Goal: Complete application form

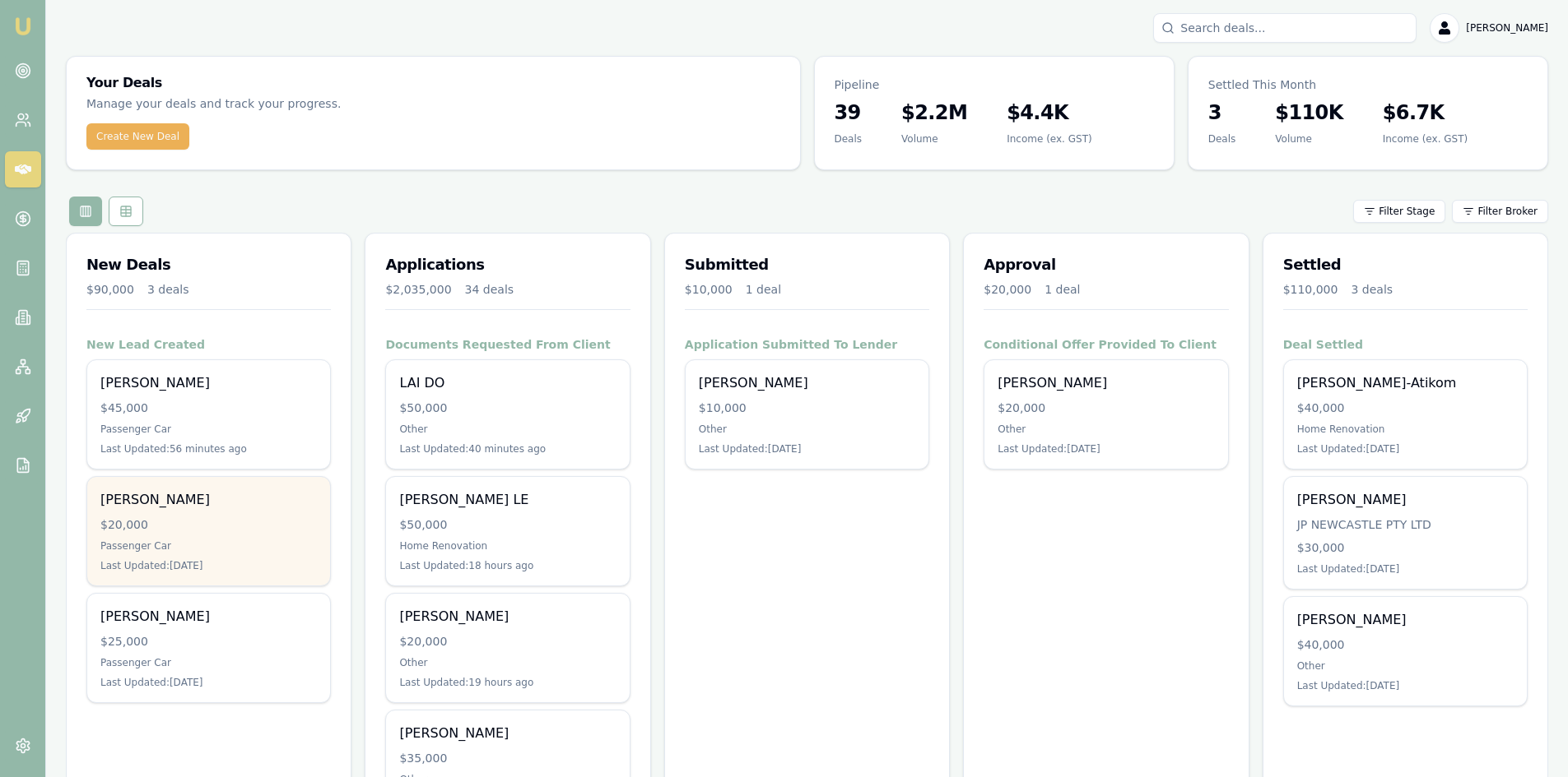
click at [222, 552] on div "Passenger Car" at bounding box center [208, 546] width 217 height 13
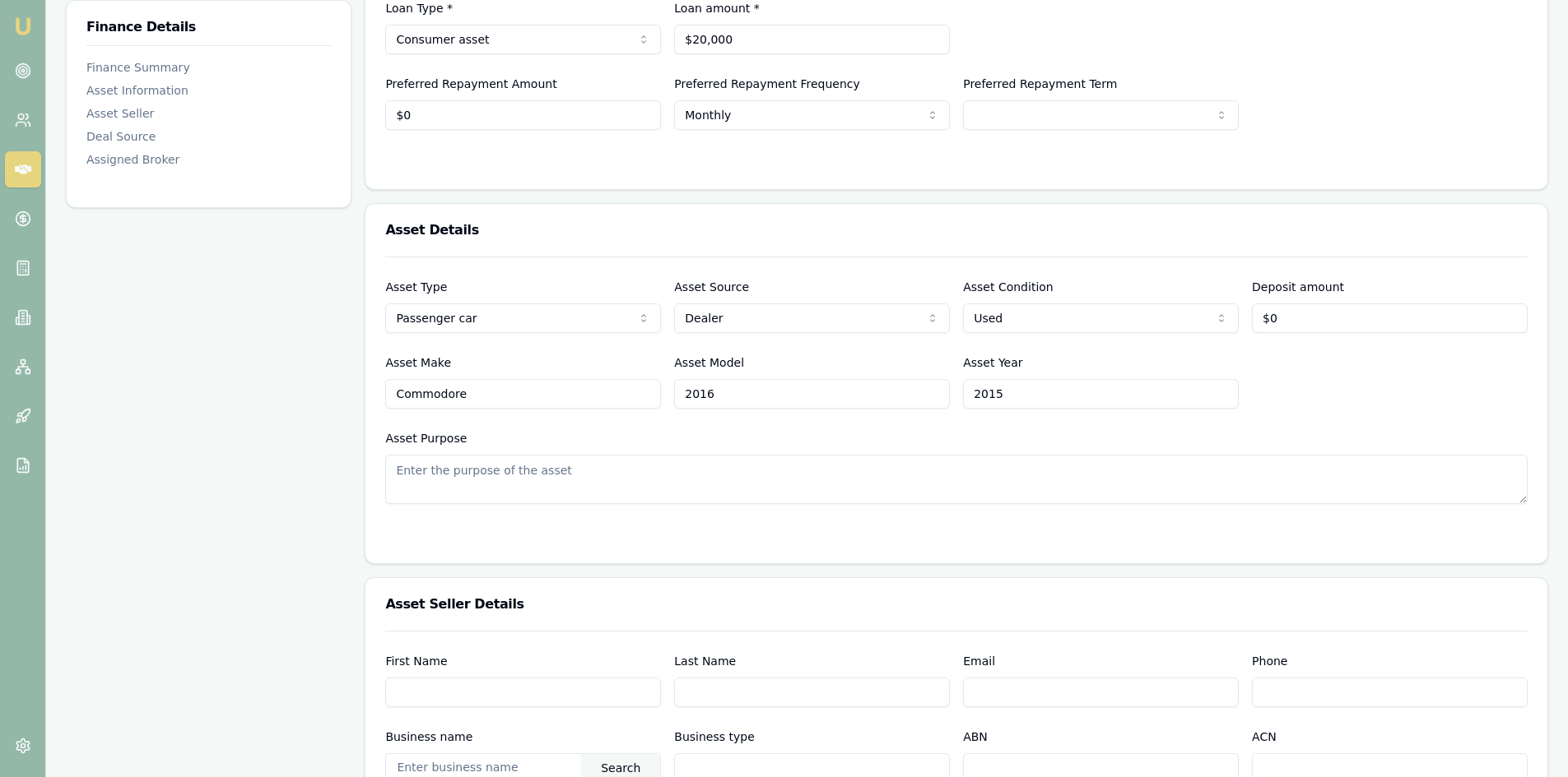
scroll to position [82, 0]
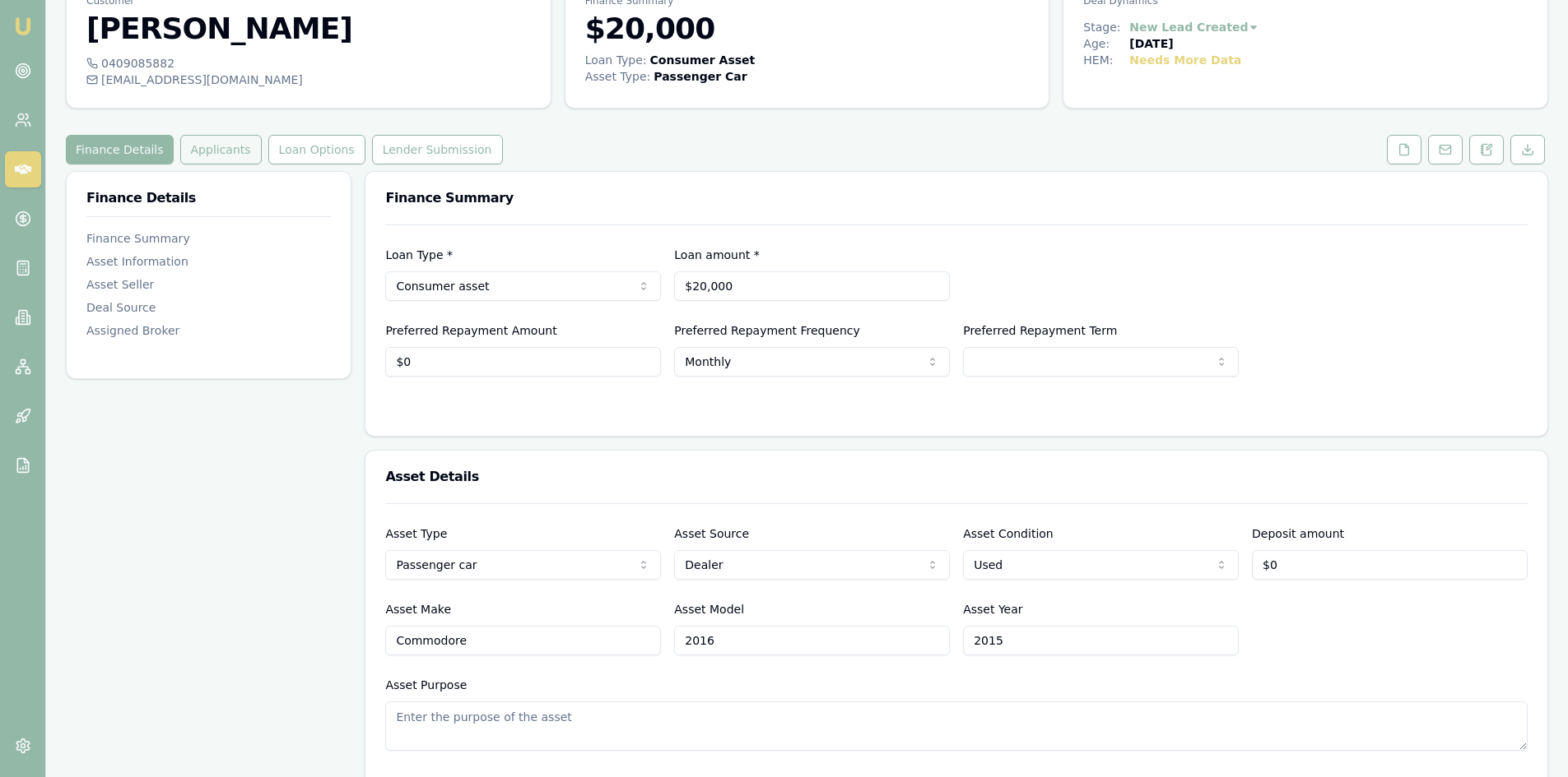
click at [196, 146] on button "Applicants" at bounding box center [221, 150] width 82 height 30
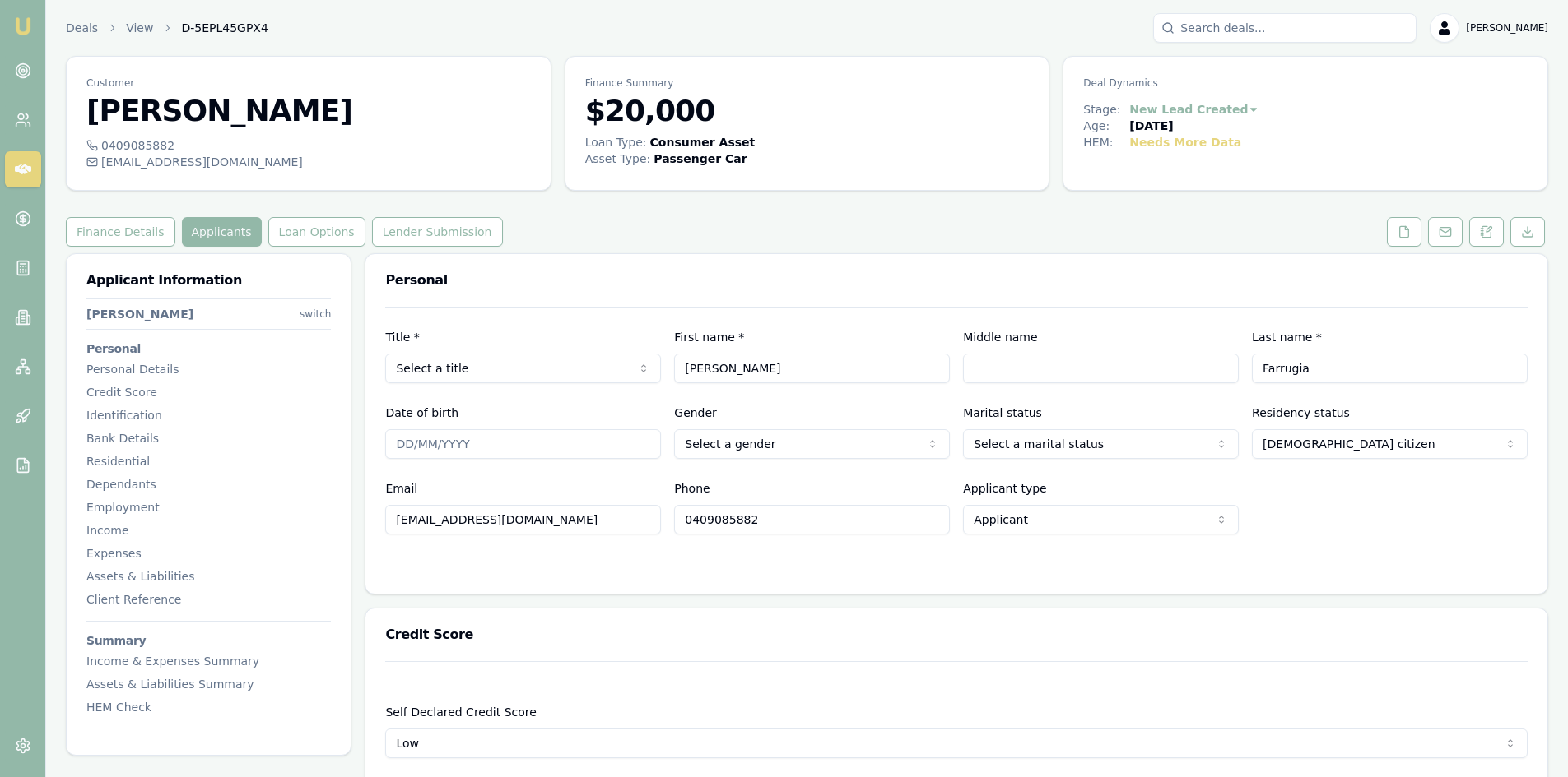
scroll to position [82, 0]
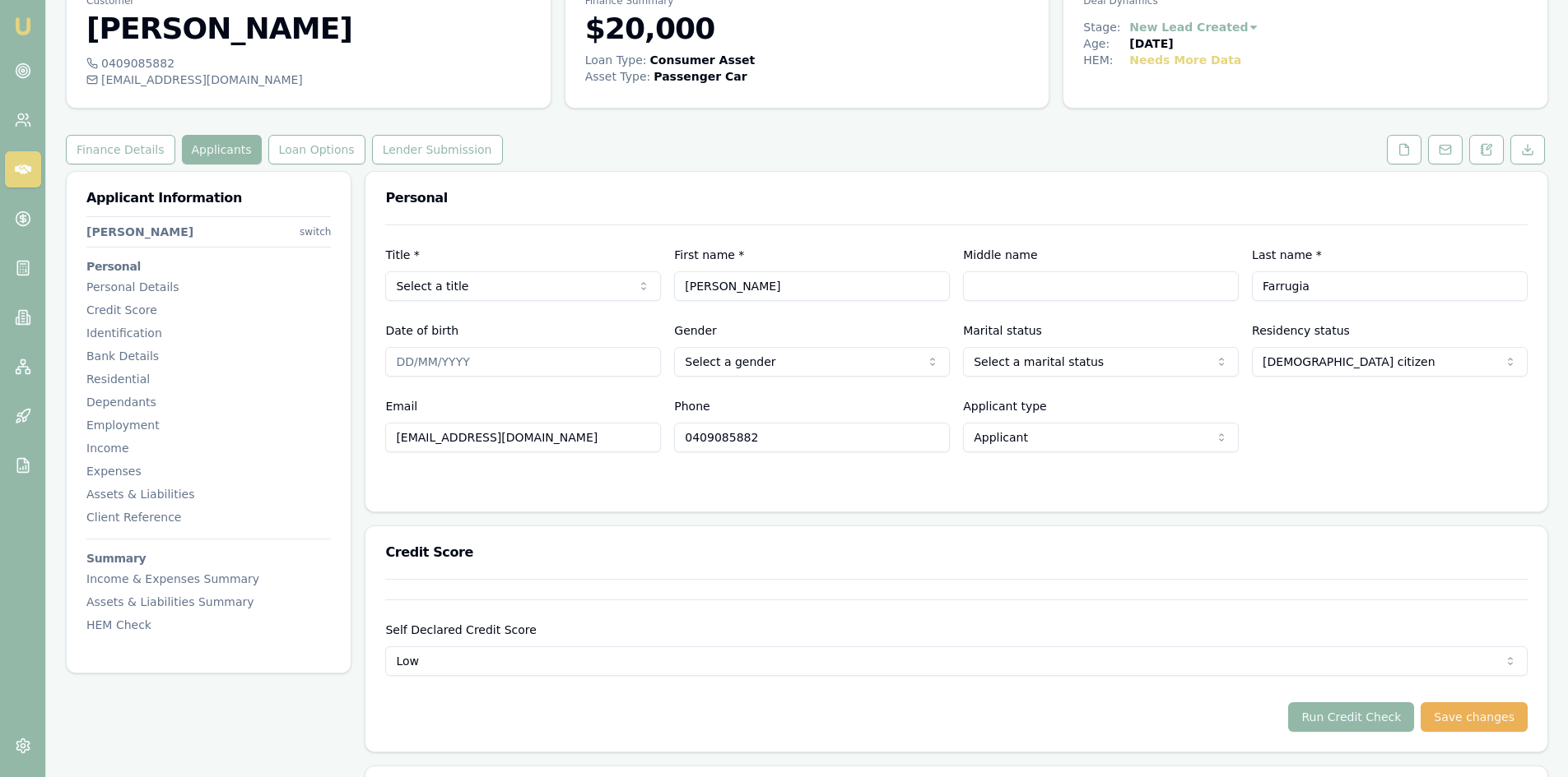
click at [772, 446] on input "0409085882" at bounding box center [812, 438] width 275 height 30
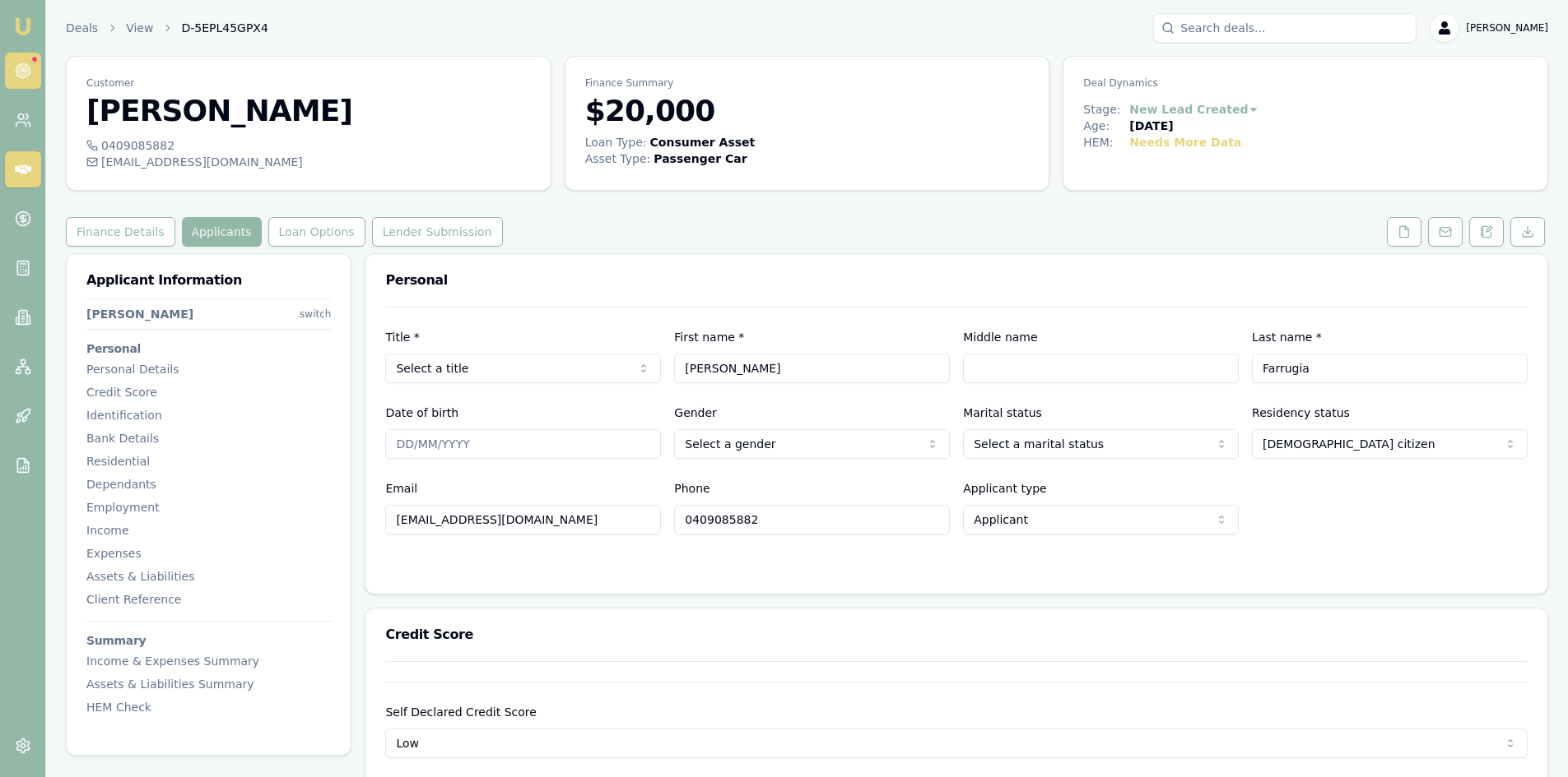
click at [32, 66] on link at bounding box center [22, 71] width 36 height 36
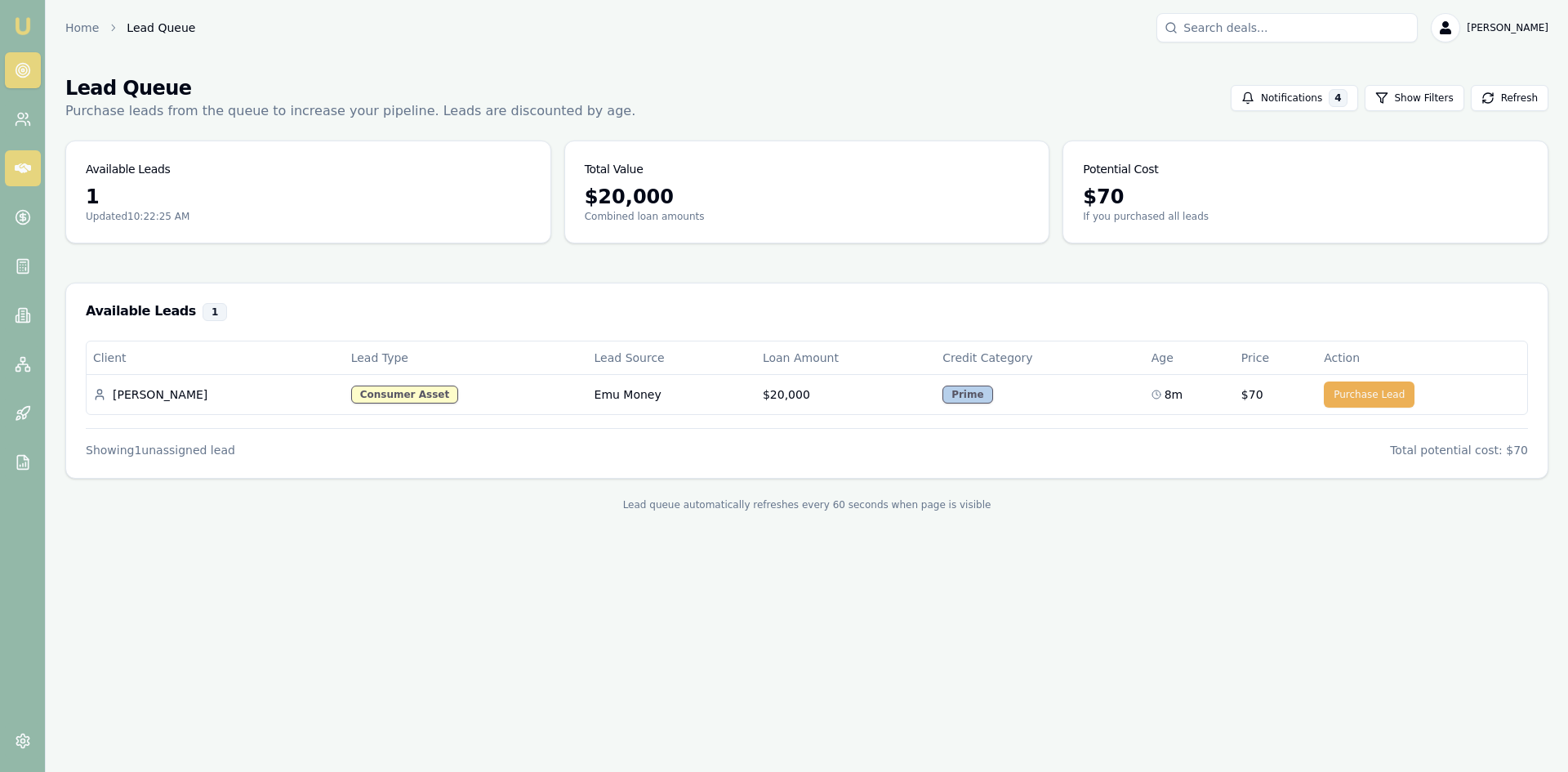
click at [11, 161] on link at bounding box center [22, 168] width 36 height 36
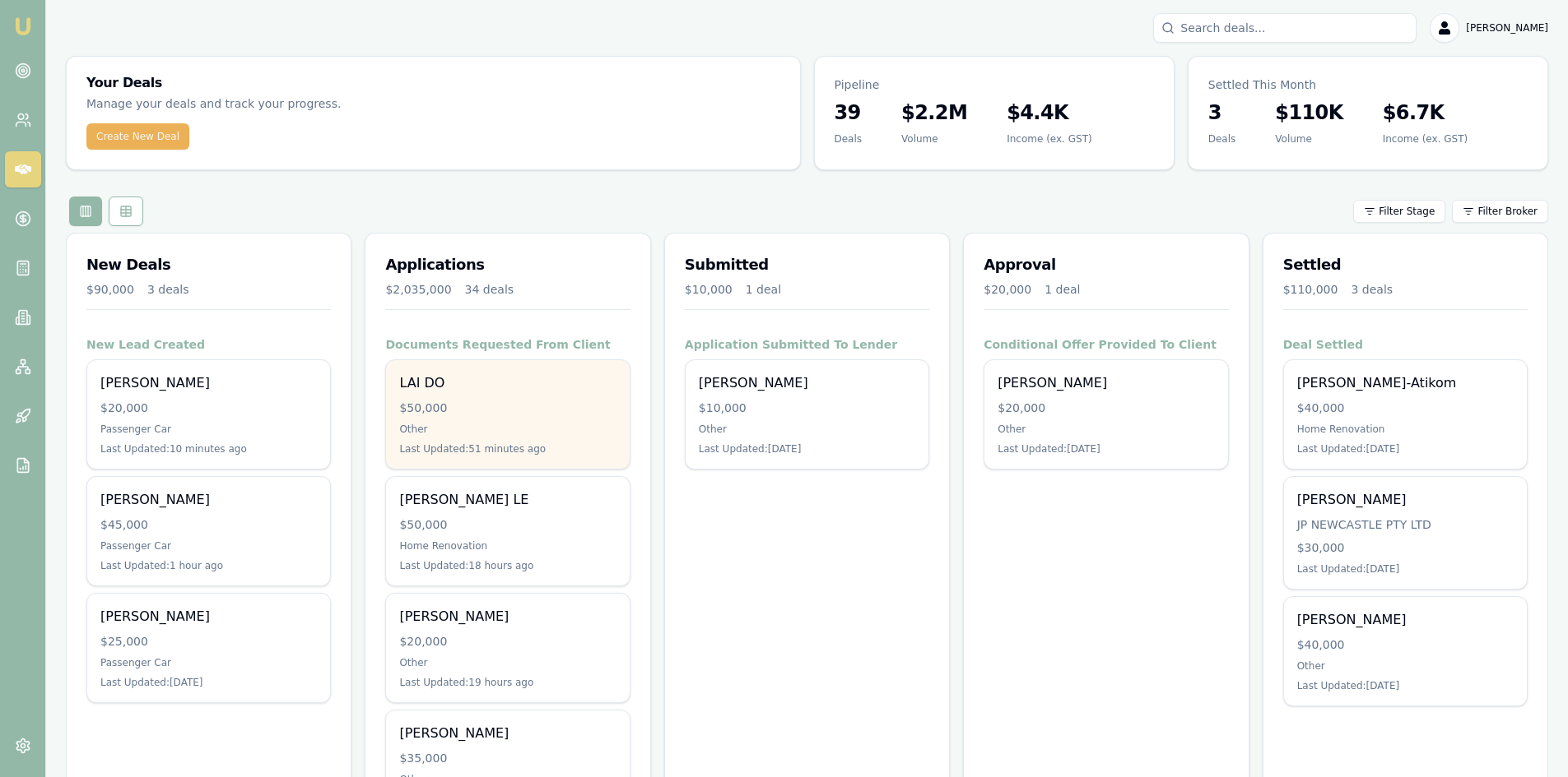
scroll to position [165, 0]
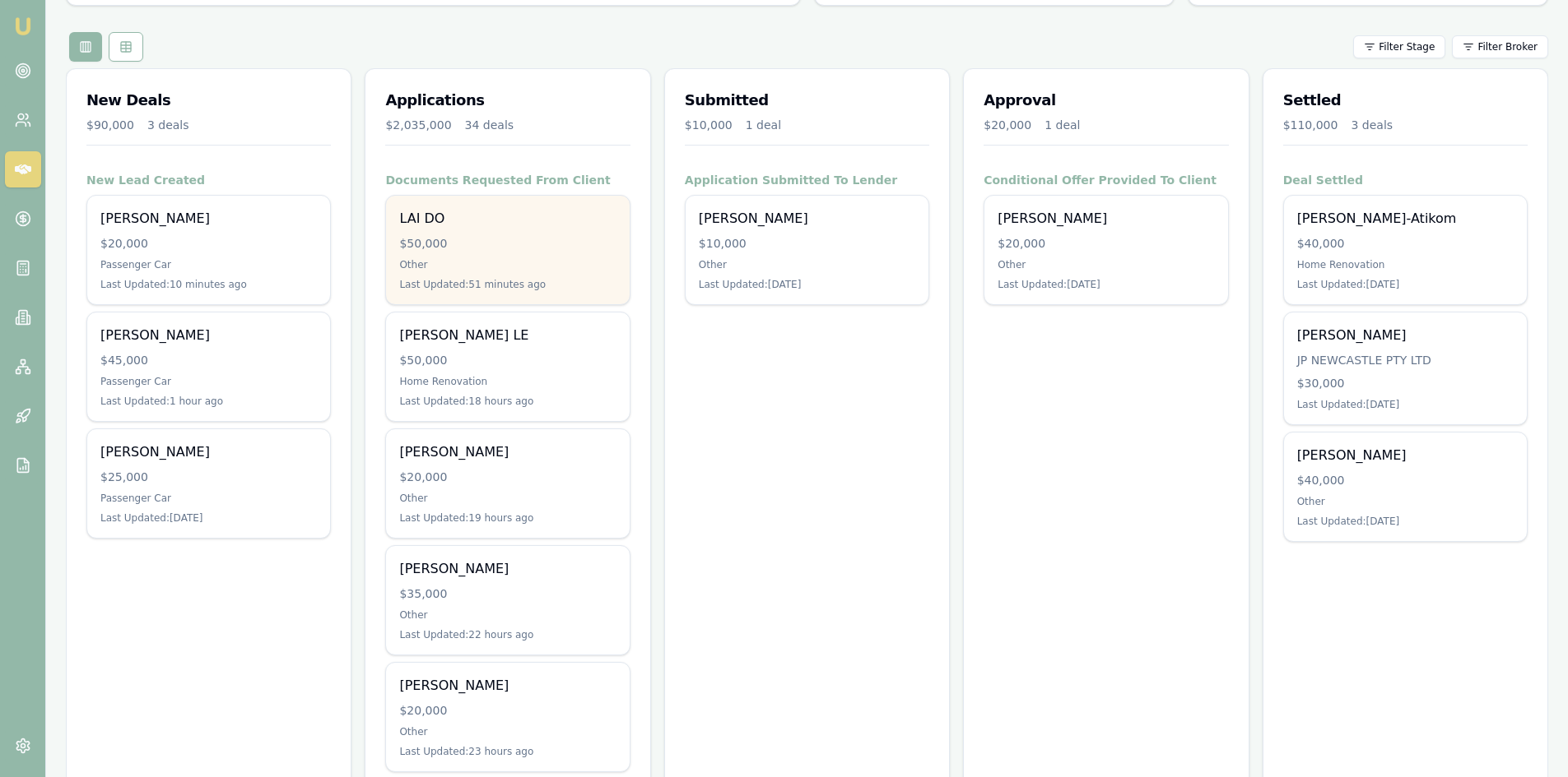
click at [469, 245] on div "$50,000" at bounding box center [507, 244] width 217 height 17
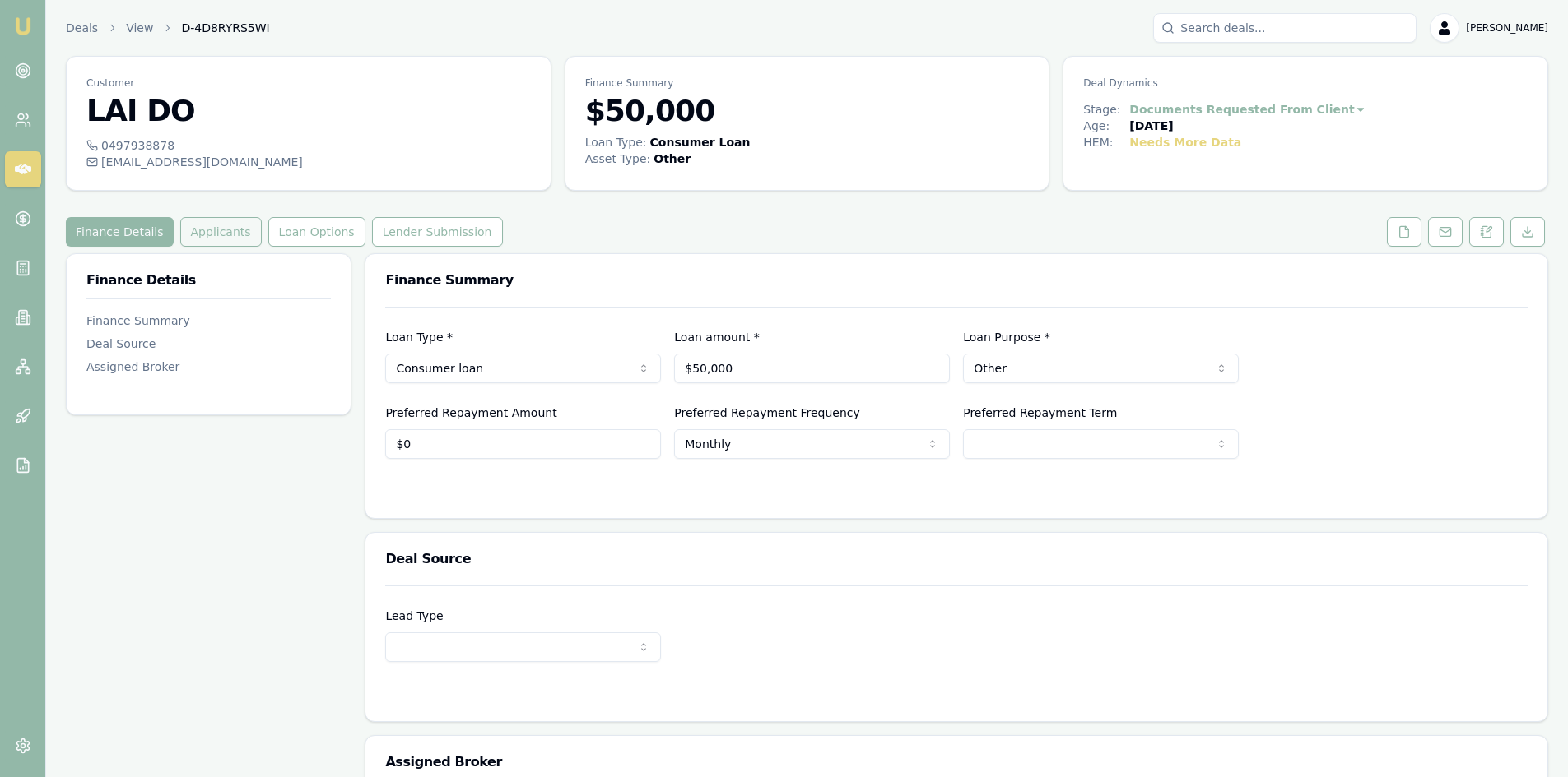
click at [180, 232] on button "Applicants" at bounding box center [221, 232] width 82 height 30
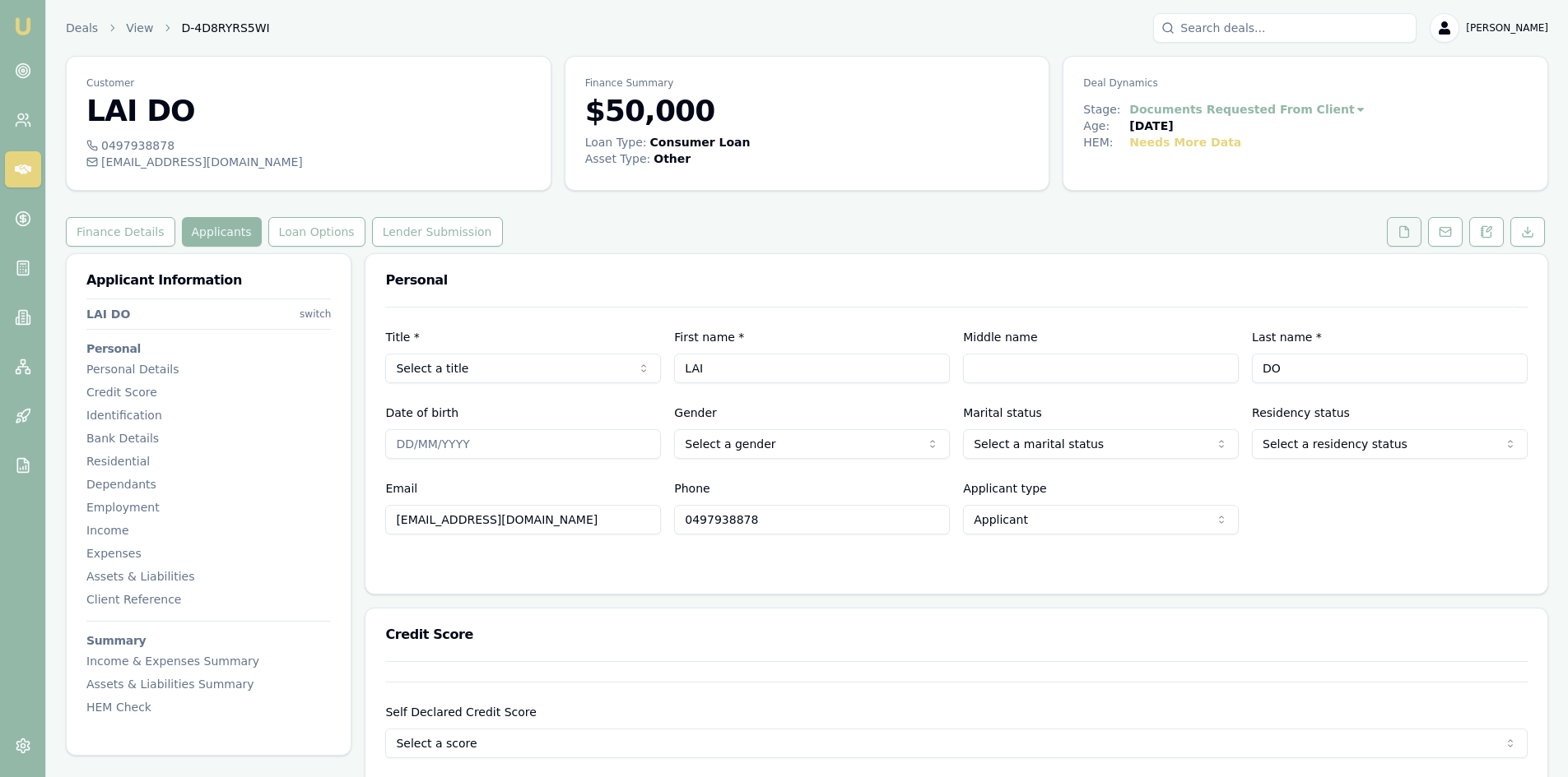
click at [1409, 232] on icon at bounding box center [1404, 231] width 9 height 11
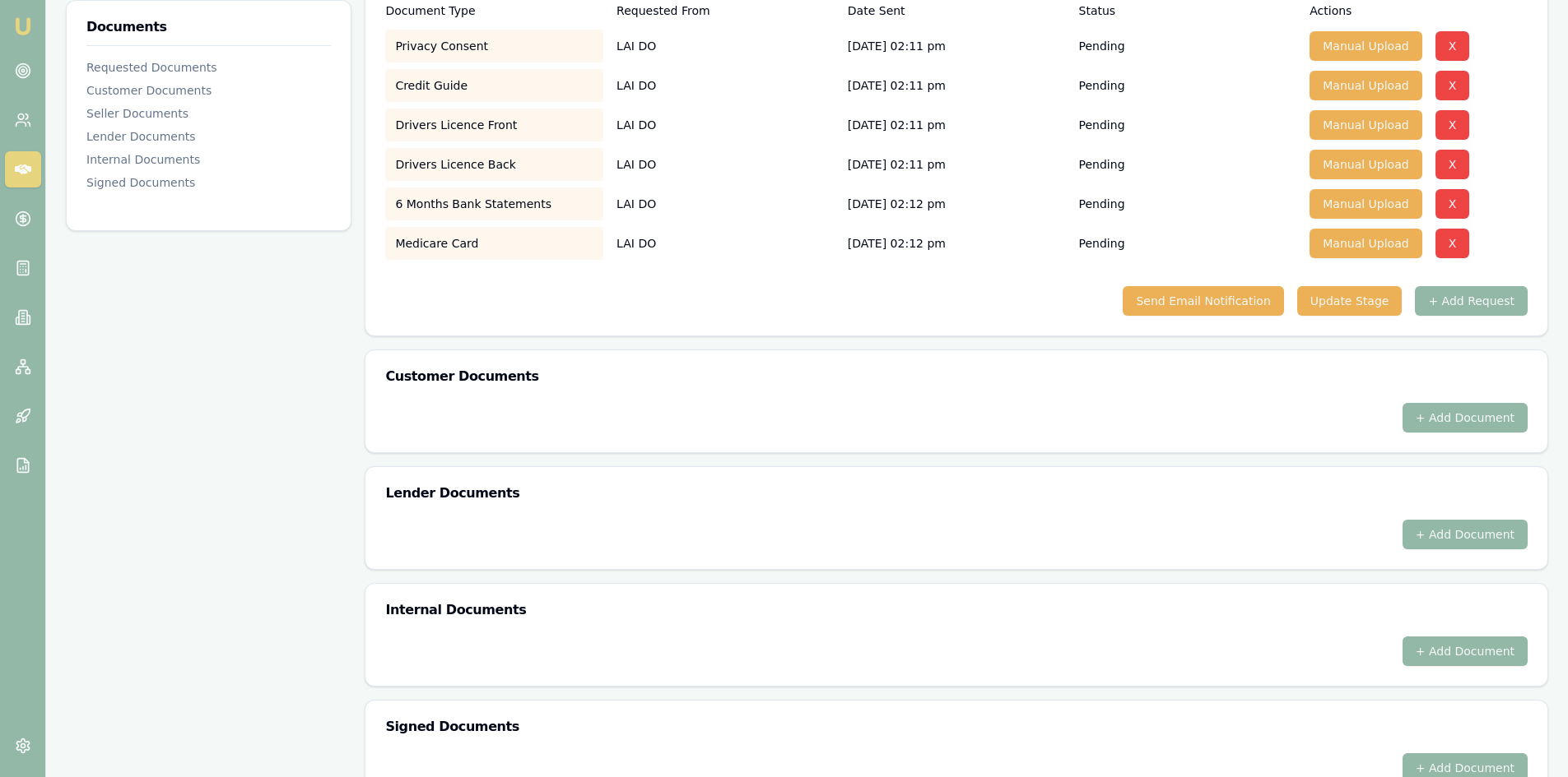
scroll to position [165, 0]
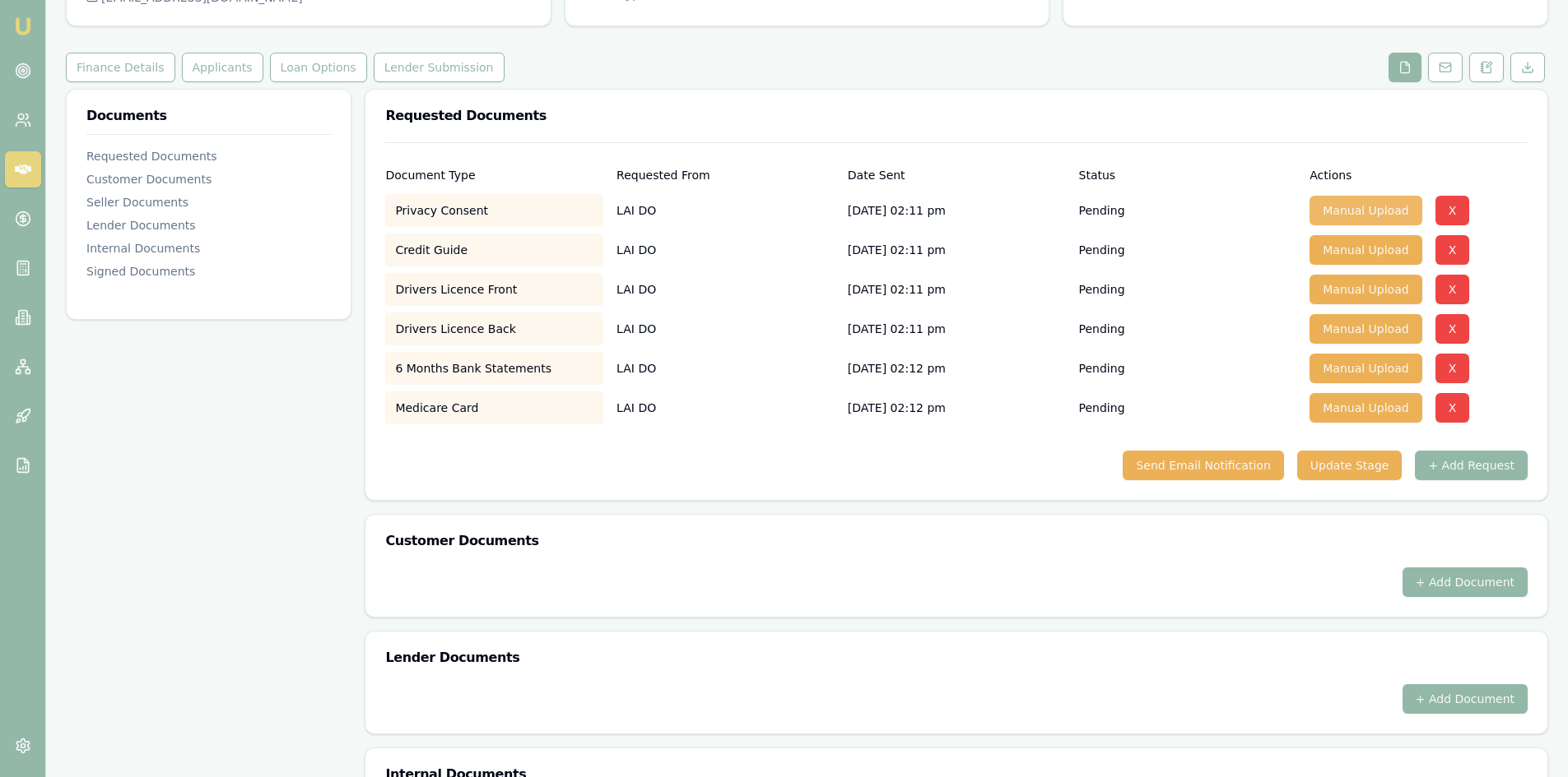
click at [1348, 213] on button "Manual Upload" at bounding box center [1365, 211] width 112 height 30
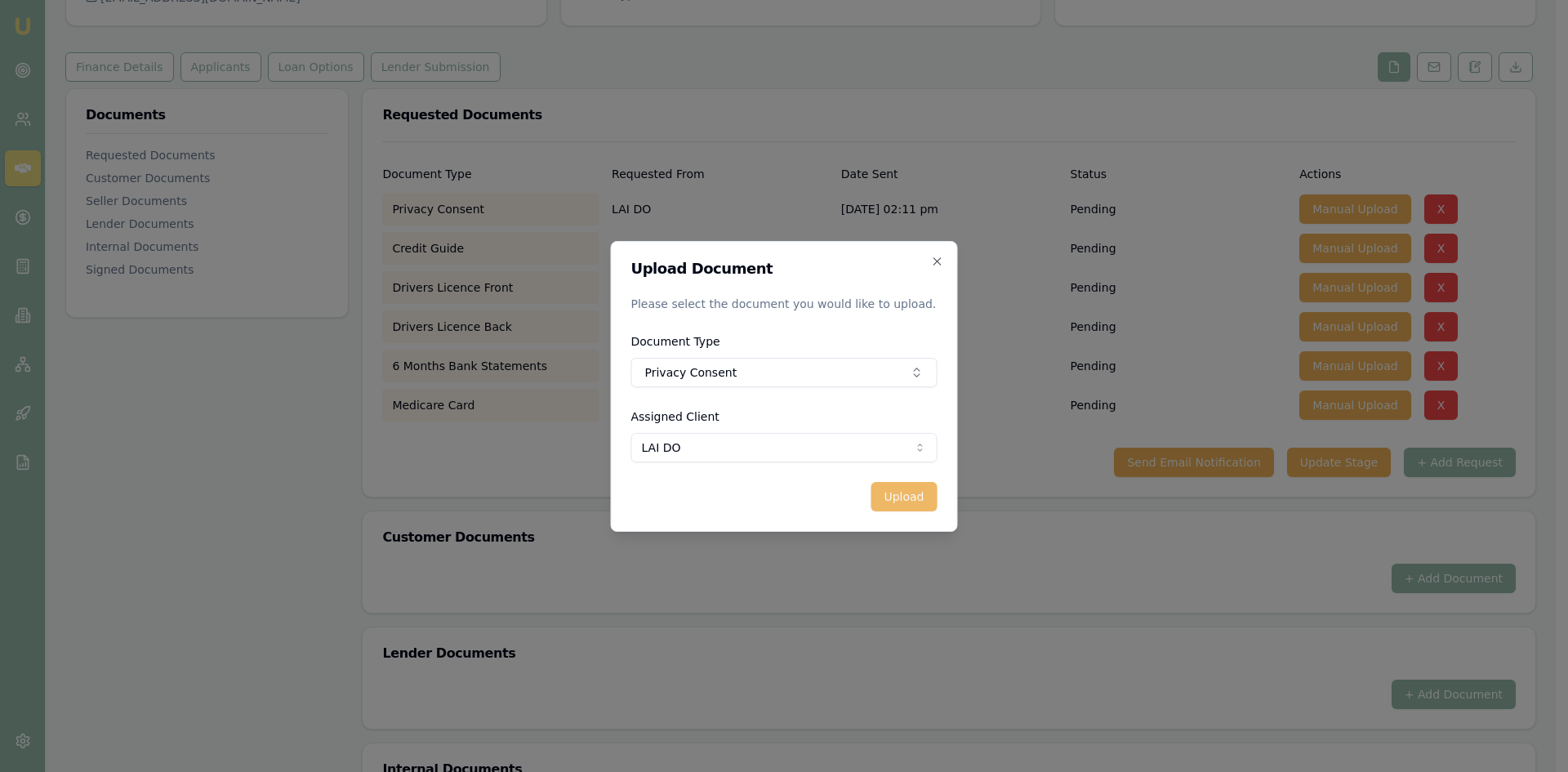
click at [897, 501] on button "Upload" at bounding box center [904, 497] width 66 height 30
click at [940, 264] on icon "button" at bounding box center [938, 261] width 13 height 13
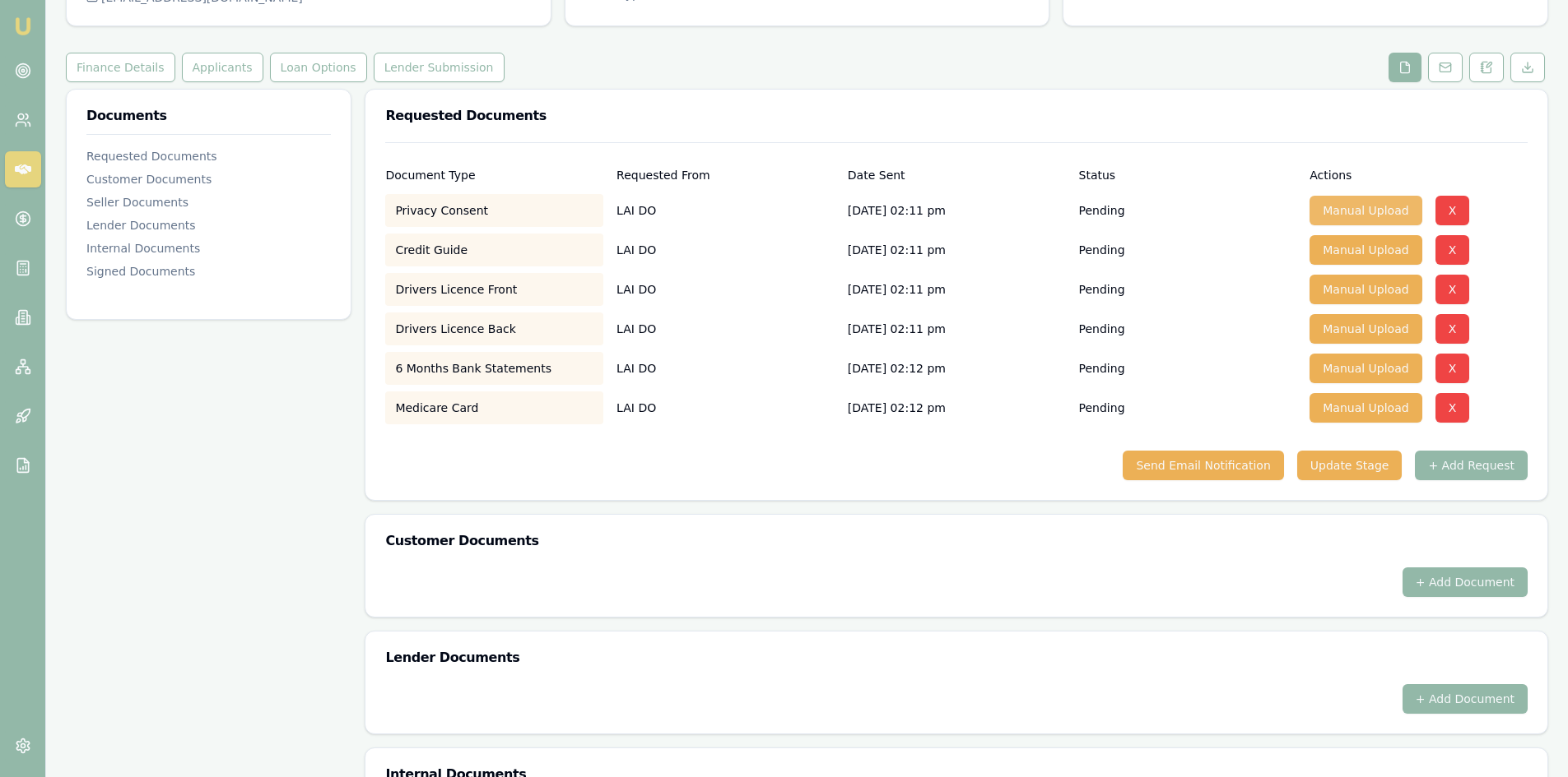
click at [1339, 207] on button "Manual Upload" at bounding box center [1365, 211] width 112 height 30
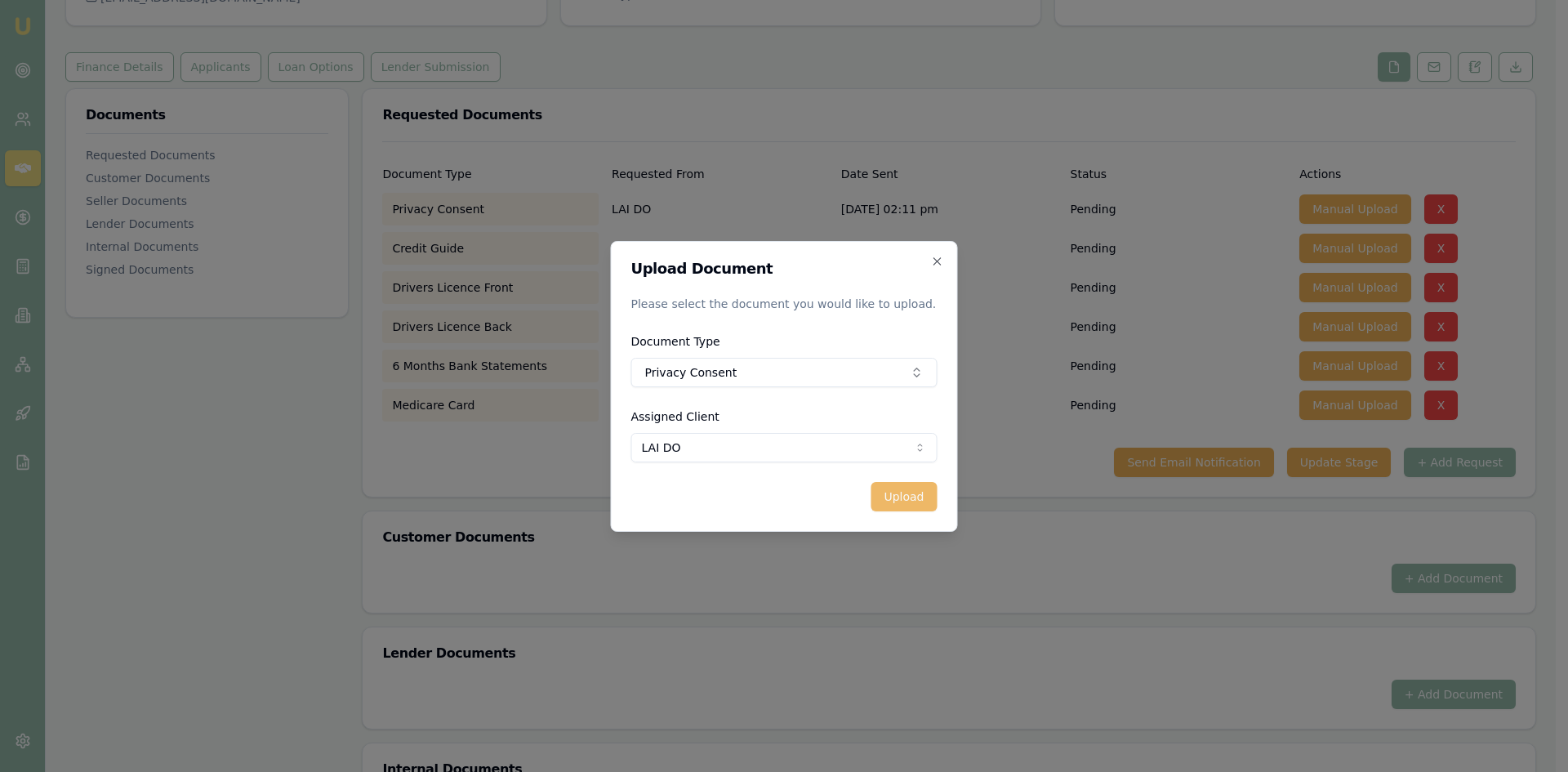
click at [904, 502] on button "Upload" at bounding box center [904, 497] width 66 height 30
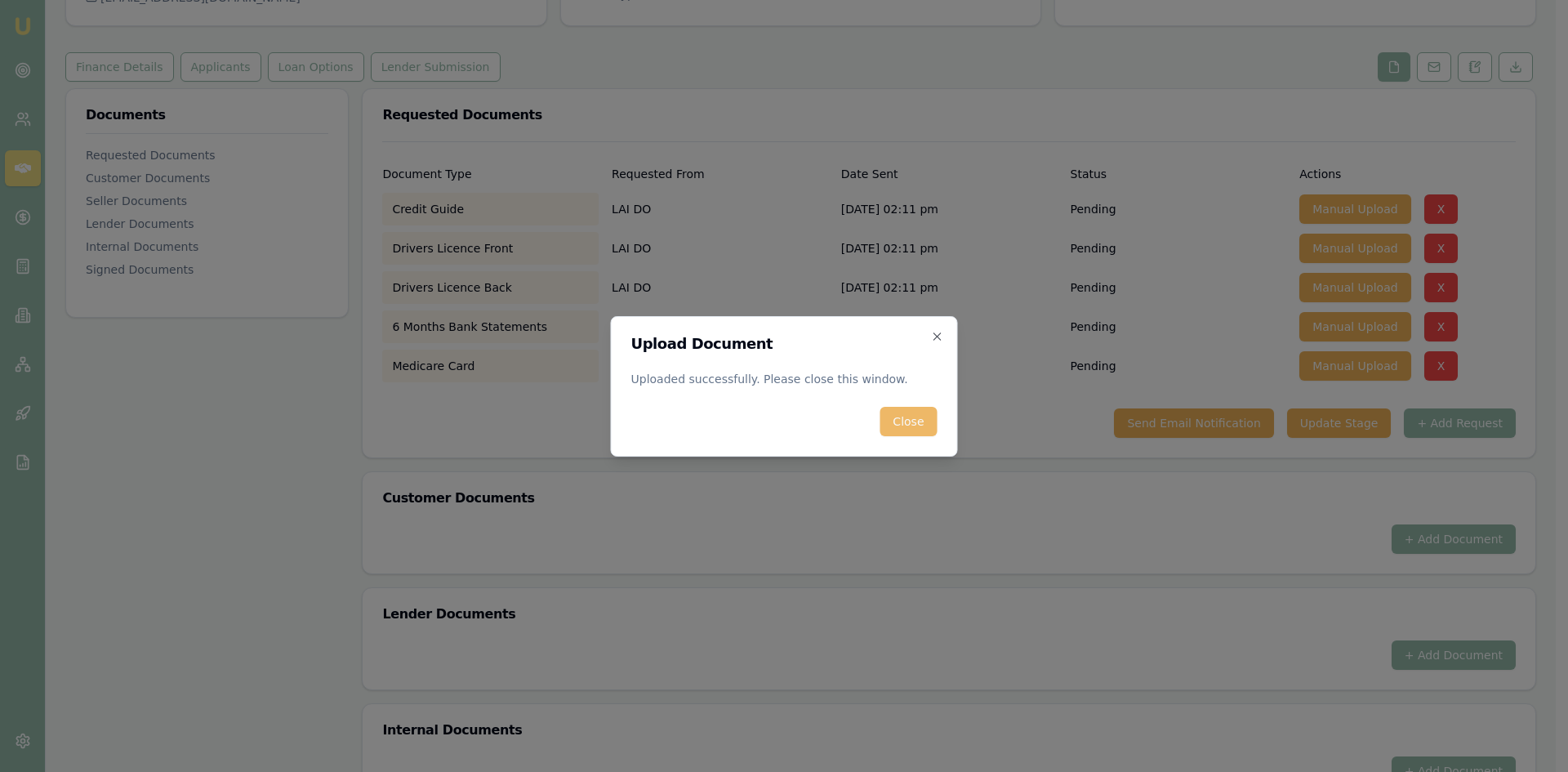
click at [923, 424] on button "Close" at bounding box center [908, 422] width 57 height 30
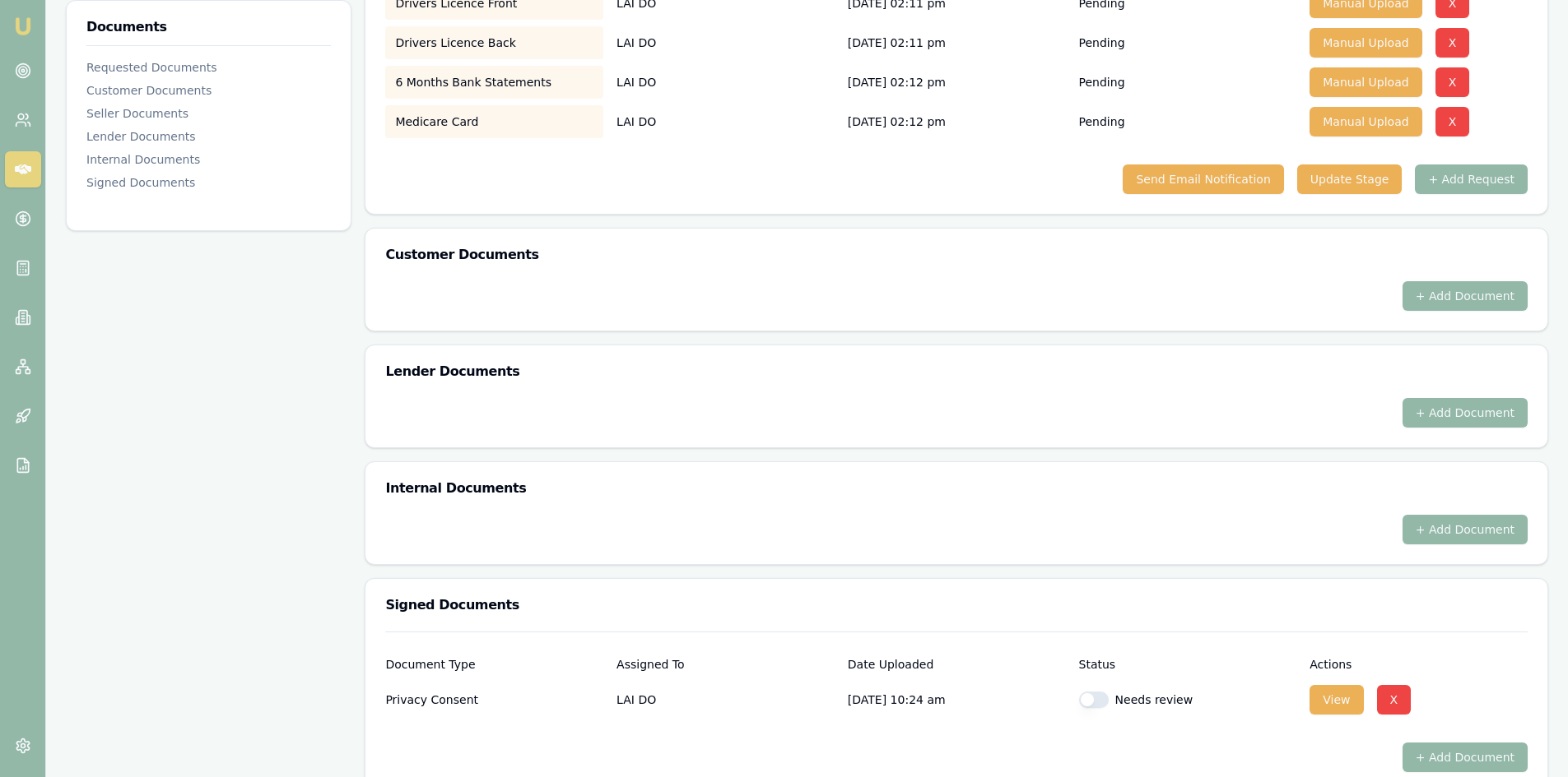
scroll to position [440, 0]
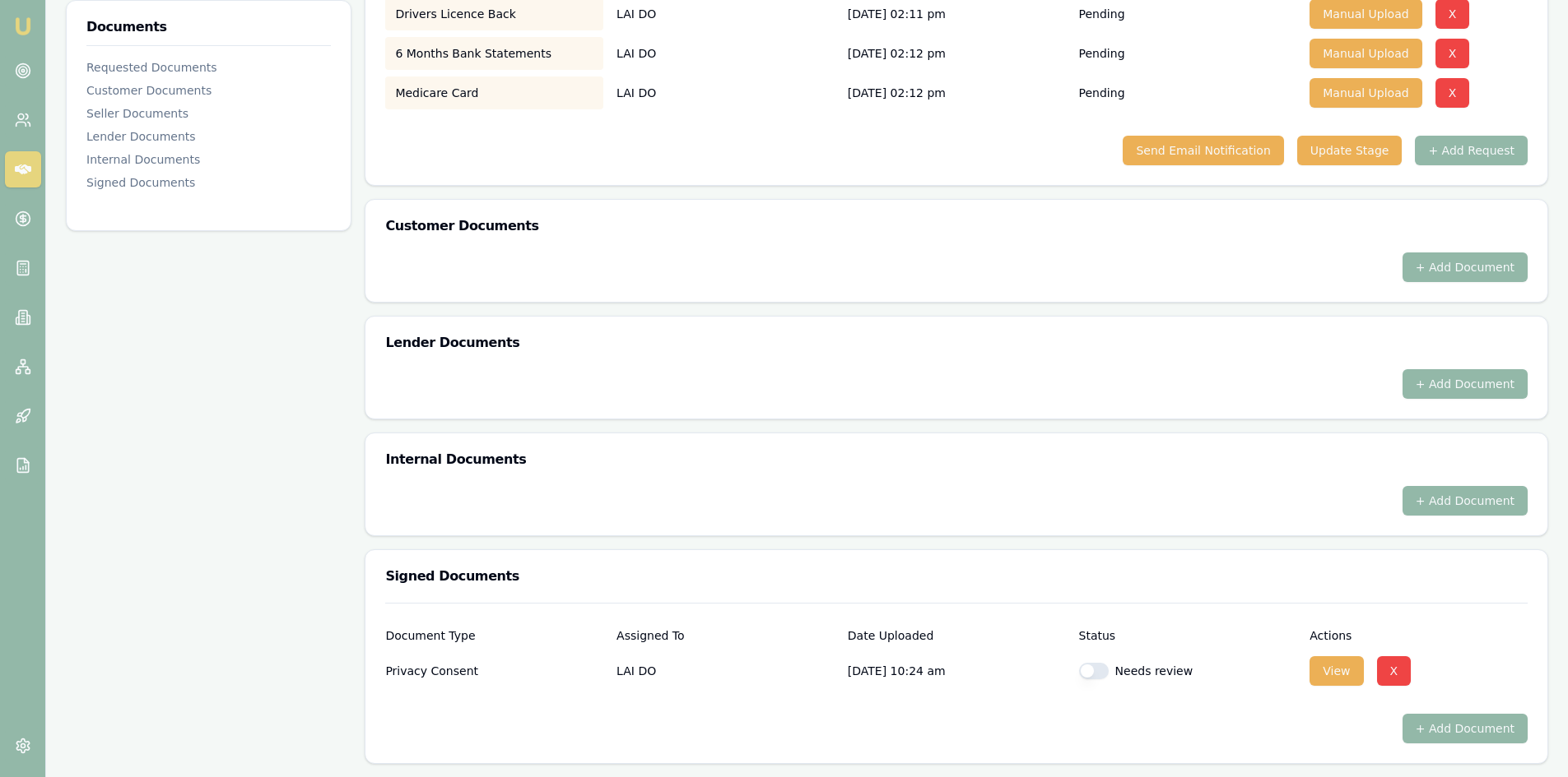
click at [1106, 673] on button "button" at bounding box center [1094, 671] width 30 height 17
checkbox input "true"
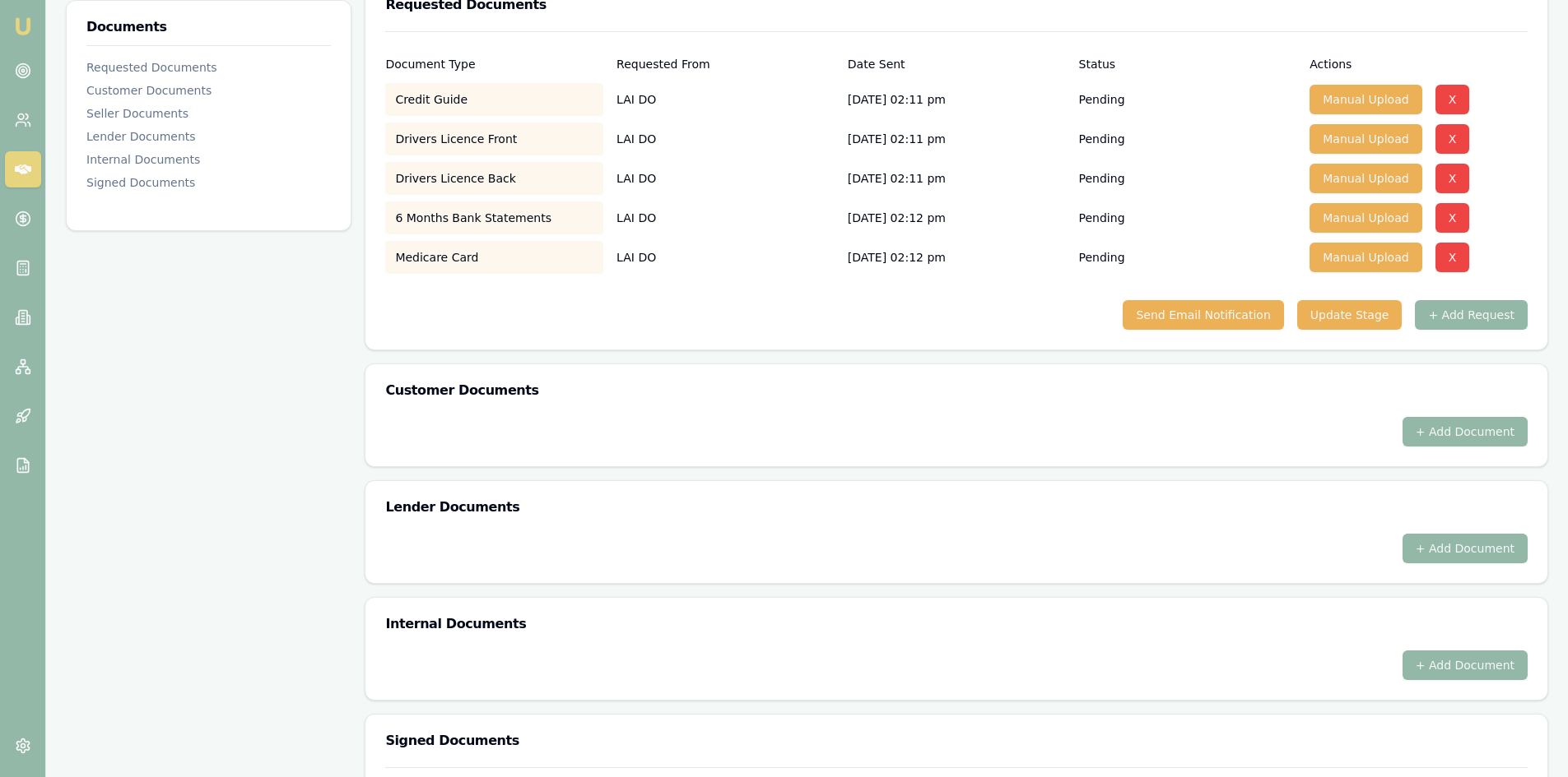
scroll to position [193, 0]
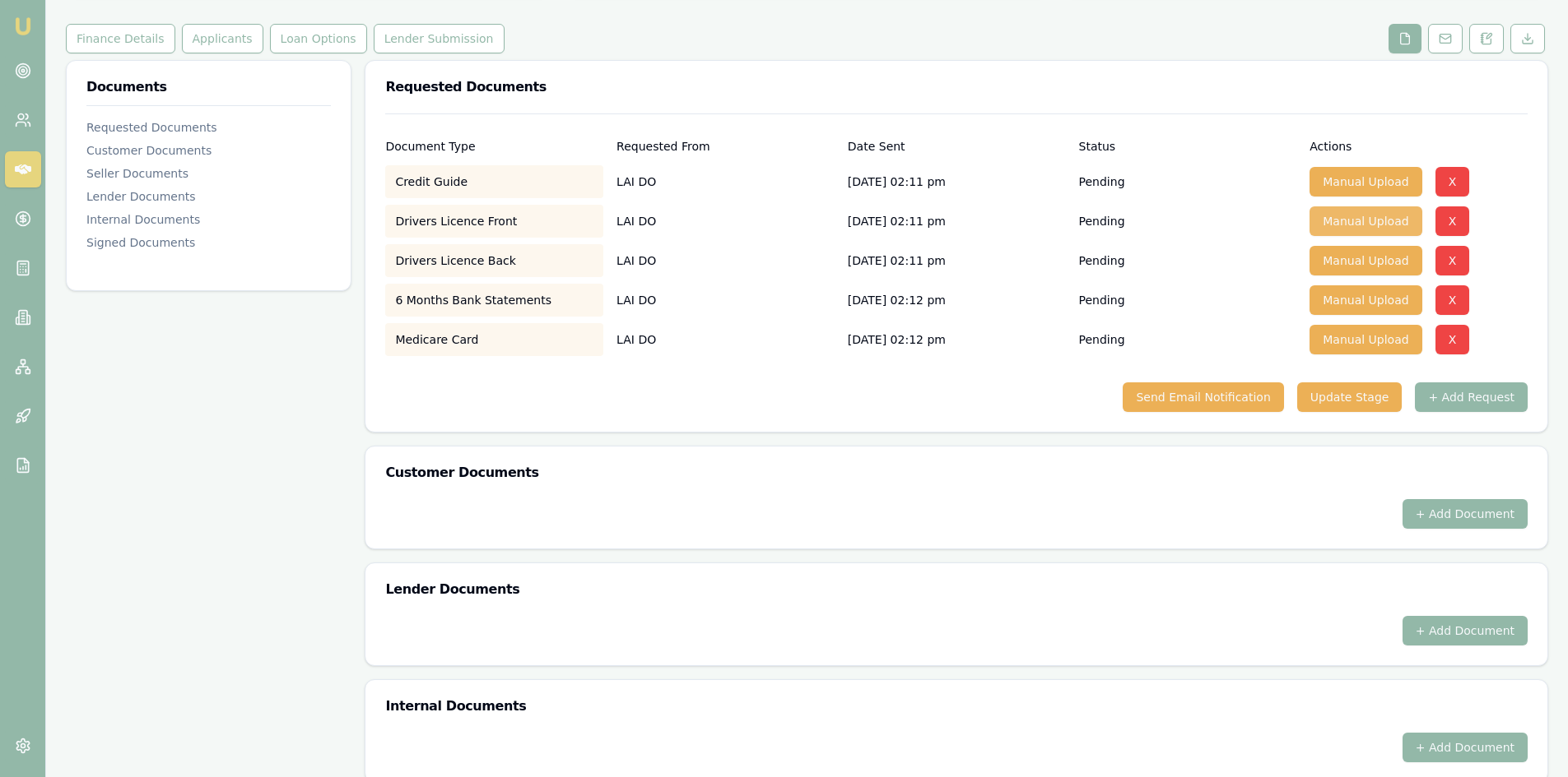
click at [1346, 224] on button "Manual Upload" at bounding box center [1365, 221] width 112 height 30
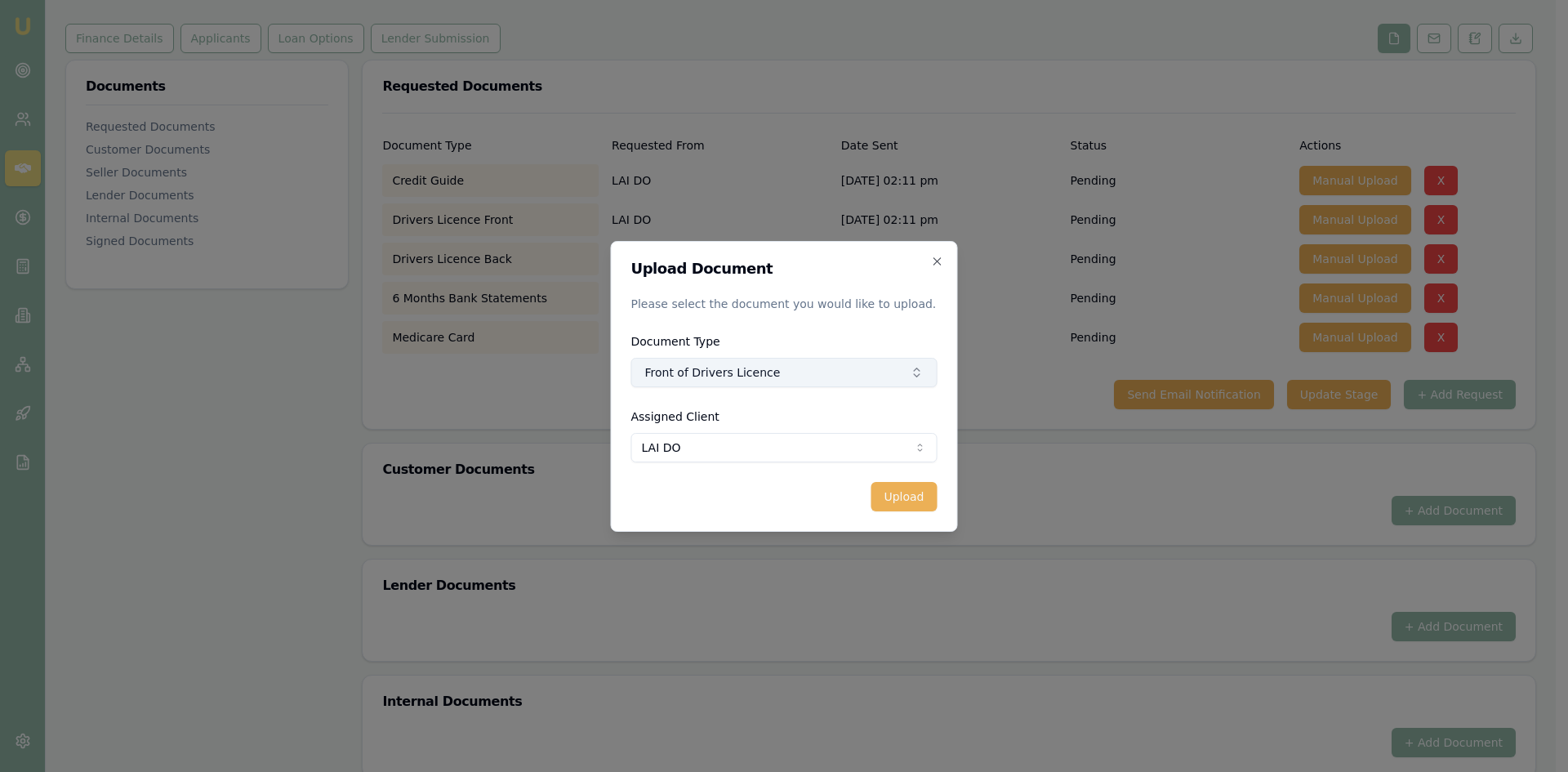
click at [734, 373] on button "Front of Drivers Licence" at bounding box center [784, 373] width 306 height 30
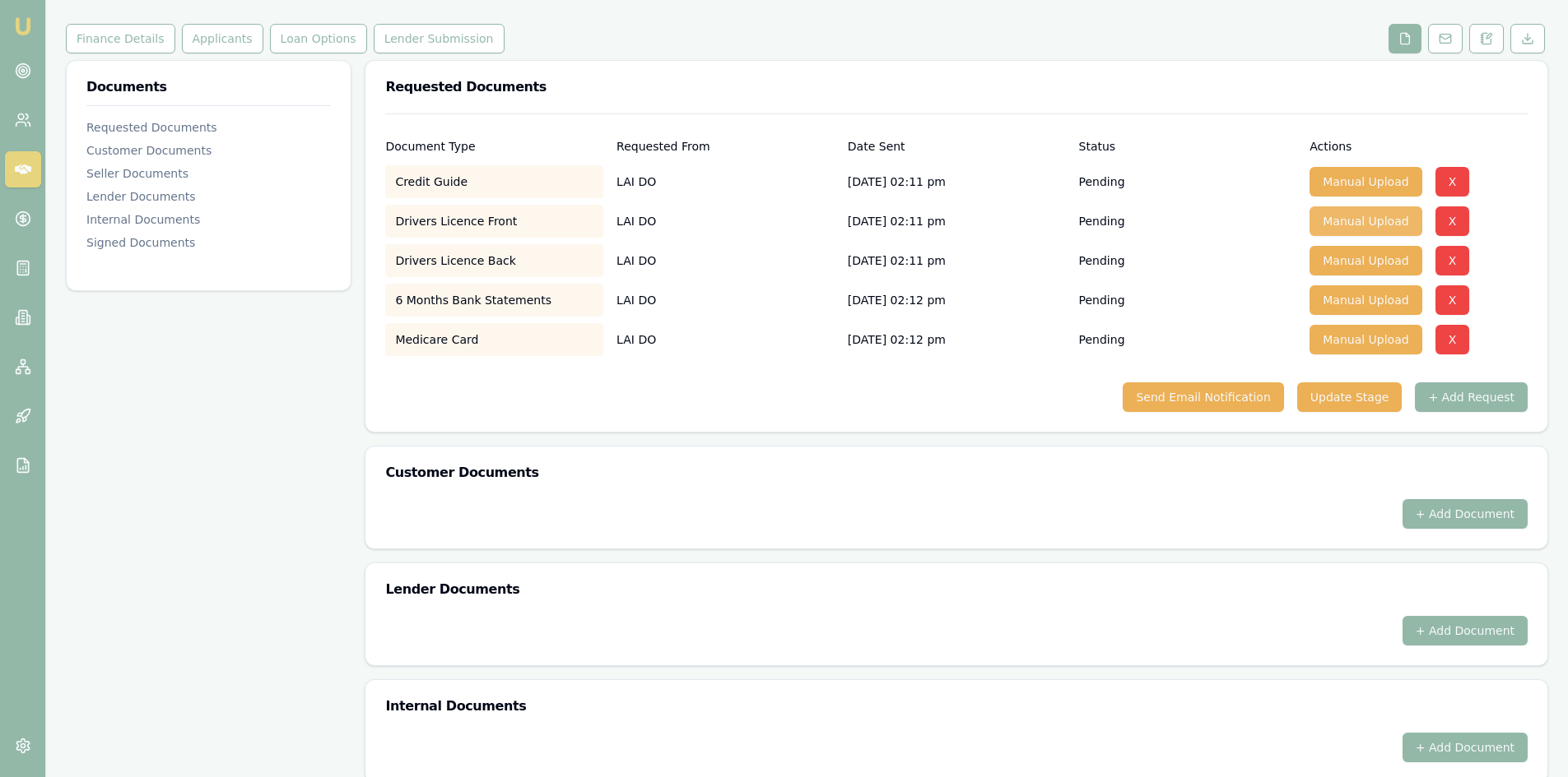
click at [1333, 228] on button "Manual Upload" at bounding box center [1365, 221] width 112 height 30
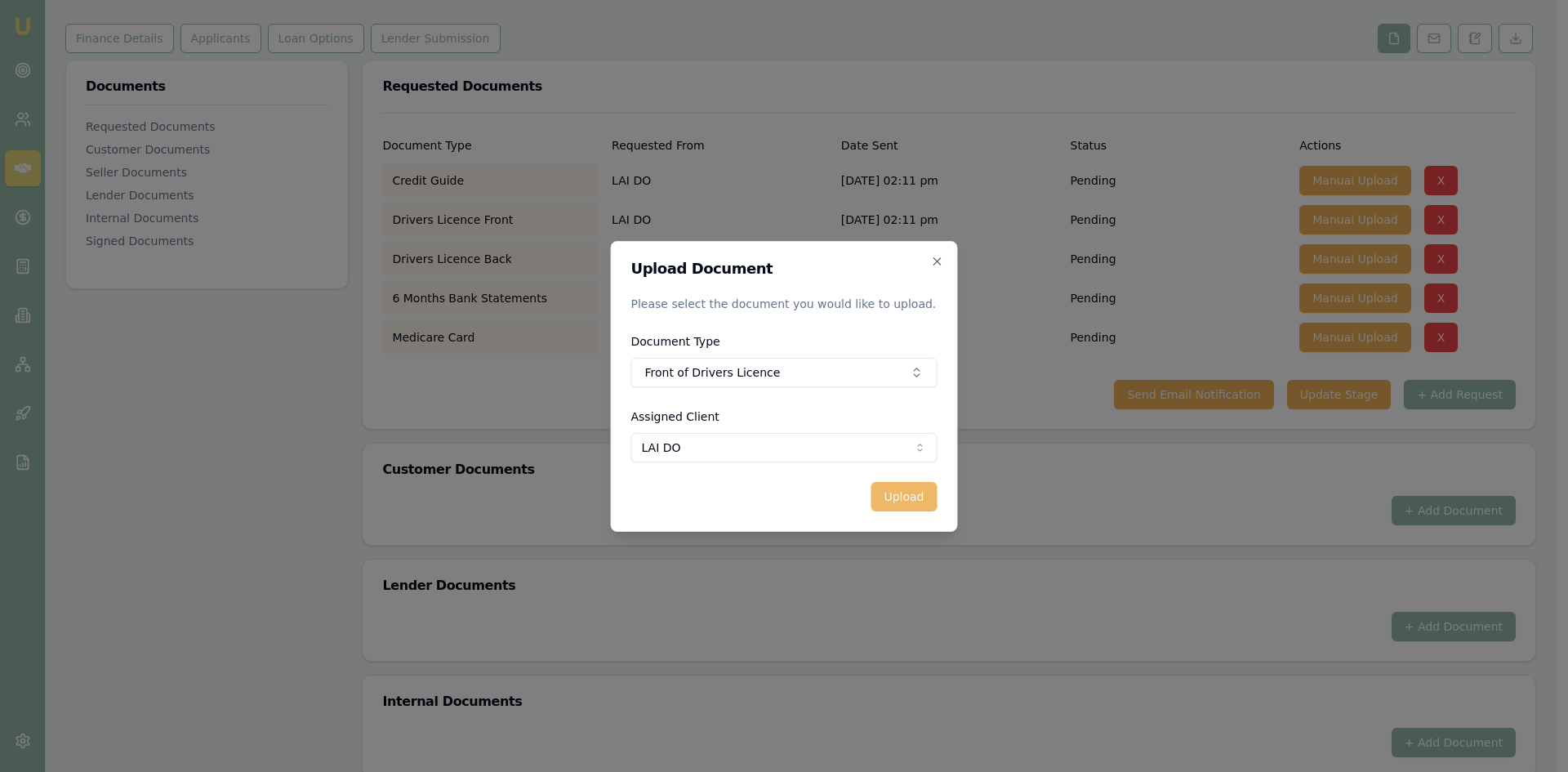
click at [912, 491] on button "Upload" at bounding box center [904, 497] width 66 height 30
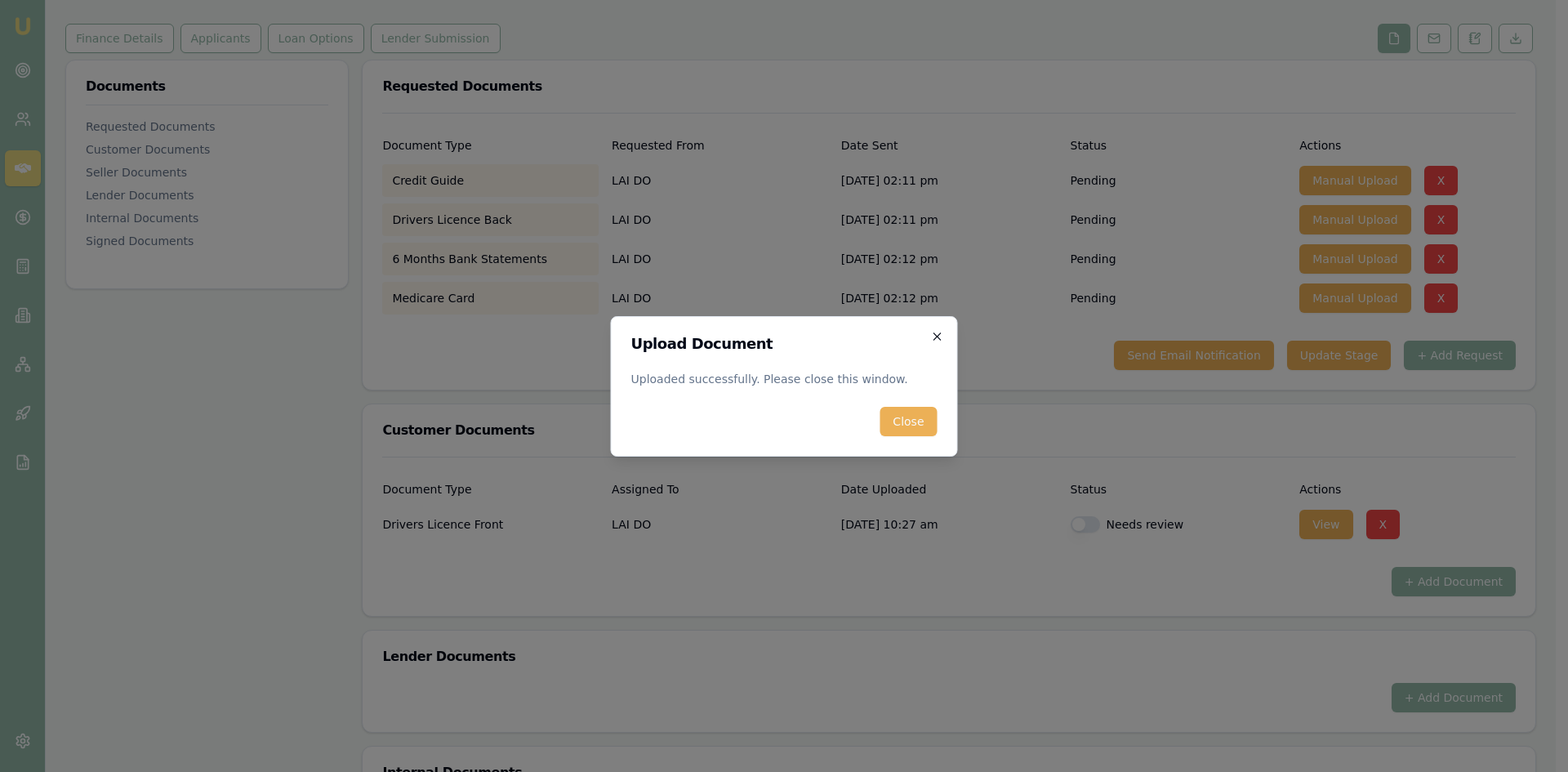
click at [940, 337] on icon "button" at bounding box center [938, 336] width 13 height 13
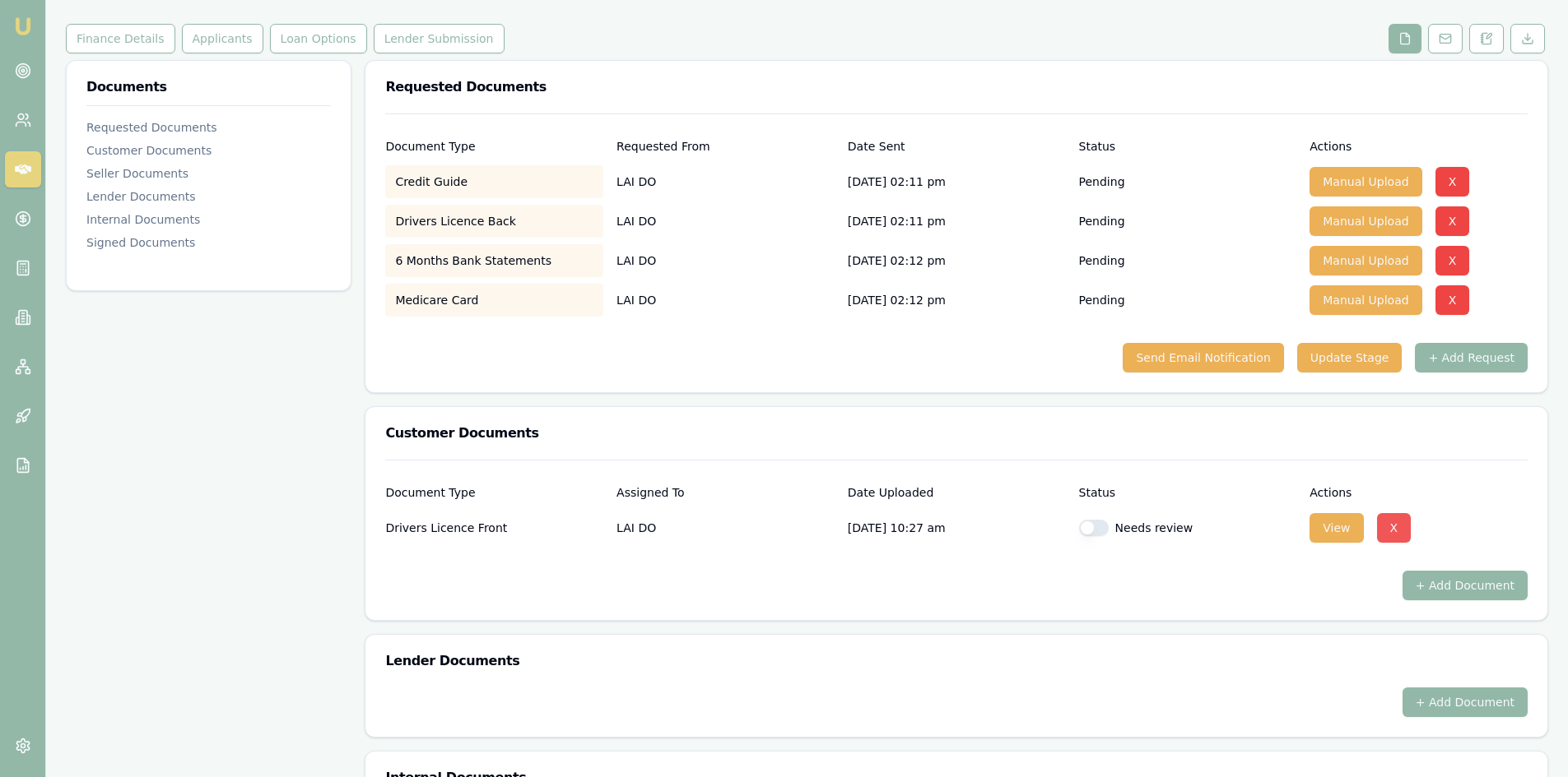
click at [1387, 535] on button "X" at bounding box center [1393, 528] width 34 height 30
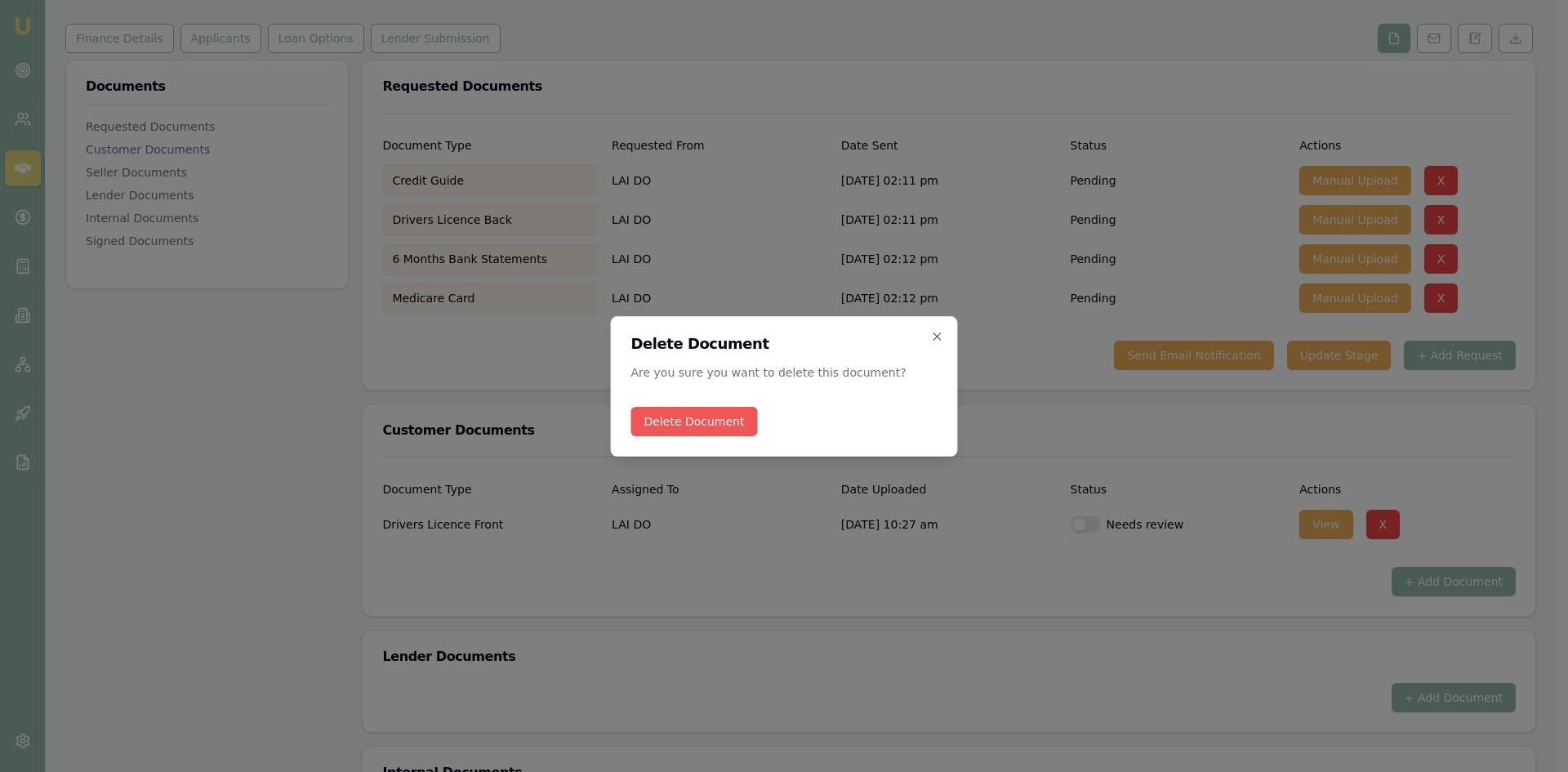
click at [663, 416] on button "Delete Document" at bounding box center [694, 422] width 126 height 30
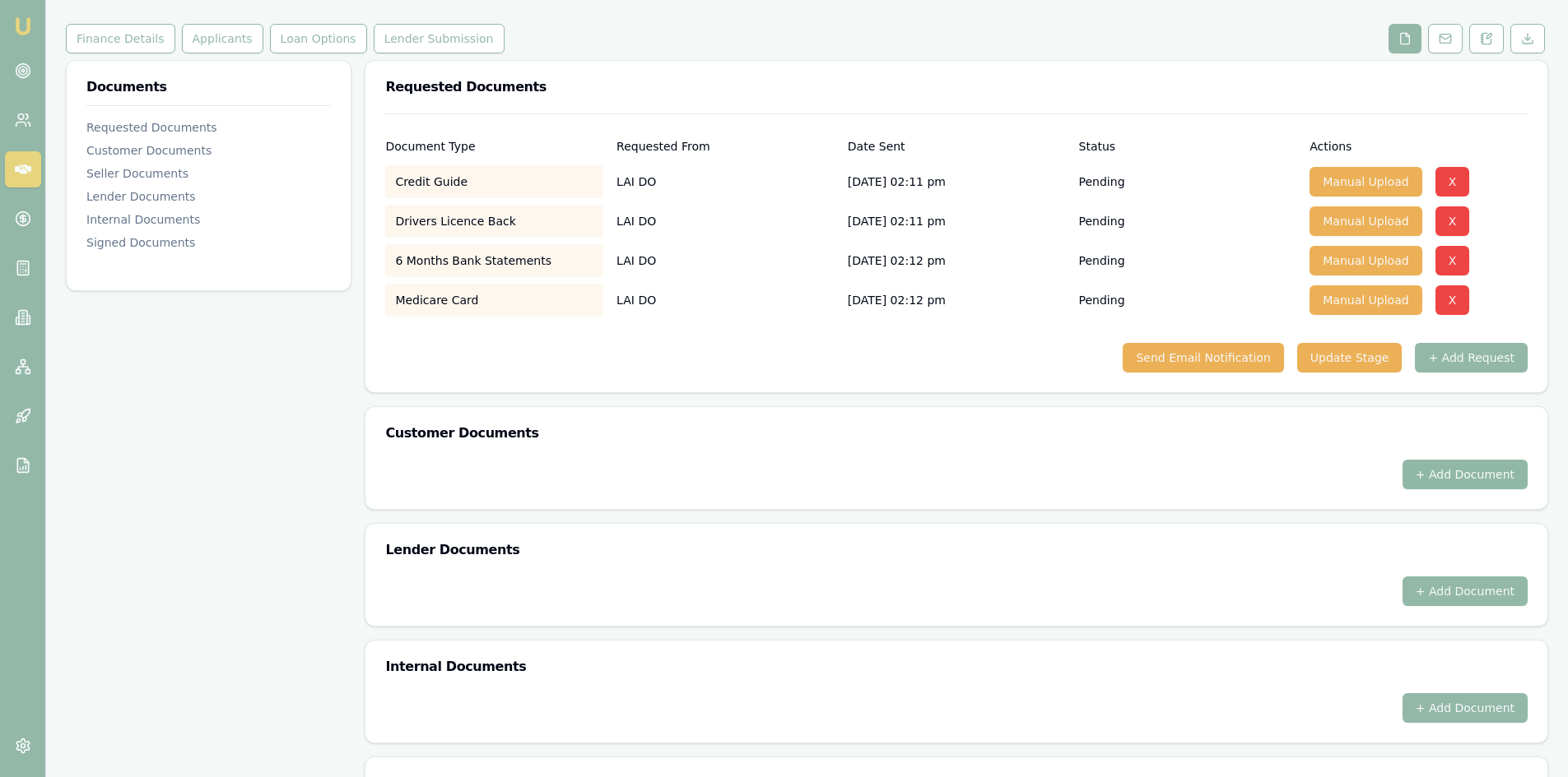
click at [1468, 474] on button "+ Add Document" at bounding box center [1465, 475] width 125 height 30
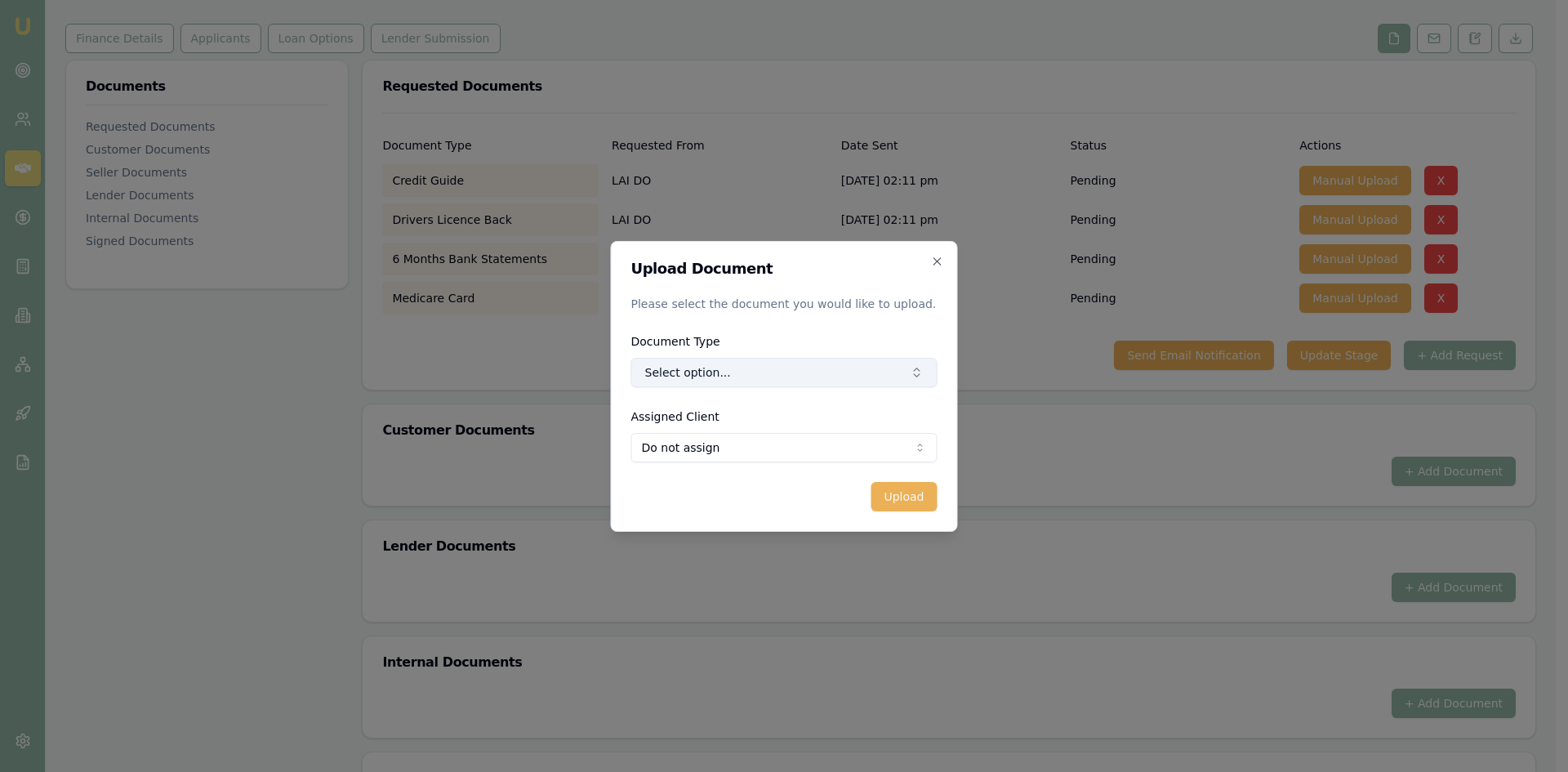
click at [791, 382] on button "Select option..." at bounding box center [784, 373] width 306 height 30
type input "front"
click at [755, 444] on div "Front of Drivers Licence" at bounding box center [790, 441] width 174 height 26
click at [751, 448] on body "Emu Broker Deals View D-4D8RYRS5WI Steven Nguyen Toggle Menu Customer LAI DO 04…" at bounding box center [778, 194] width 1556 height 772
select select "U-V5WDSL09RN"
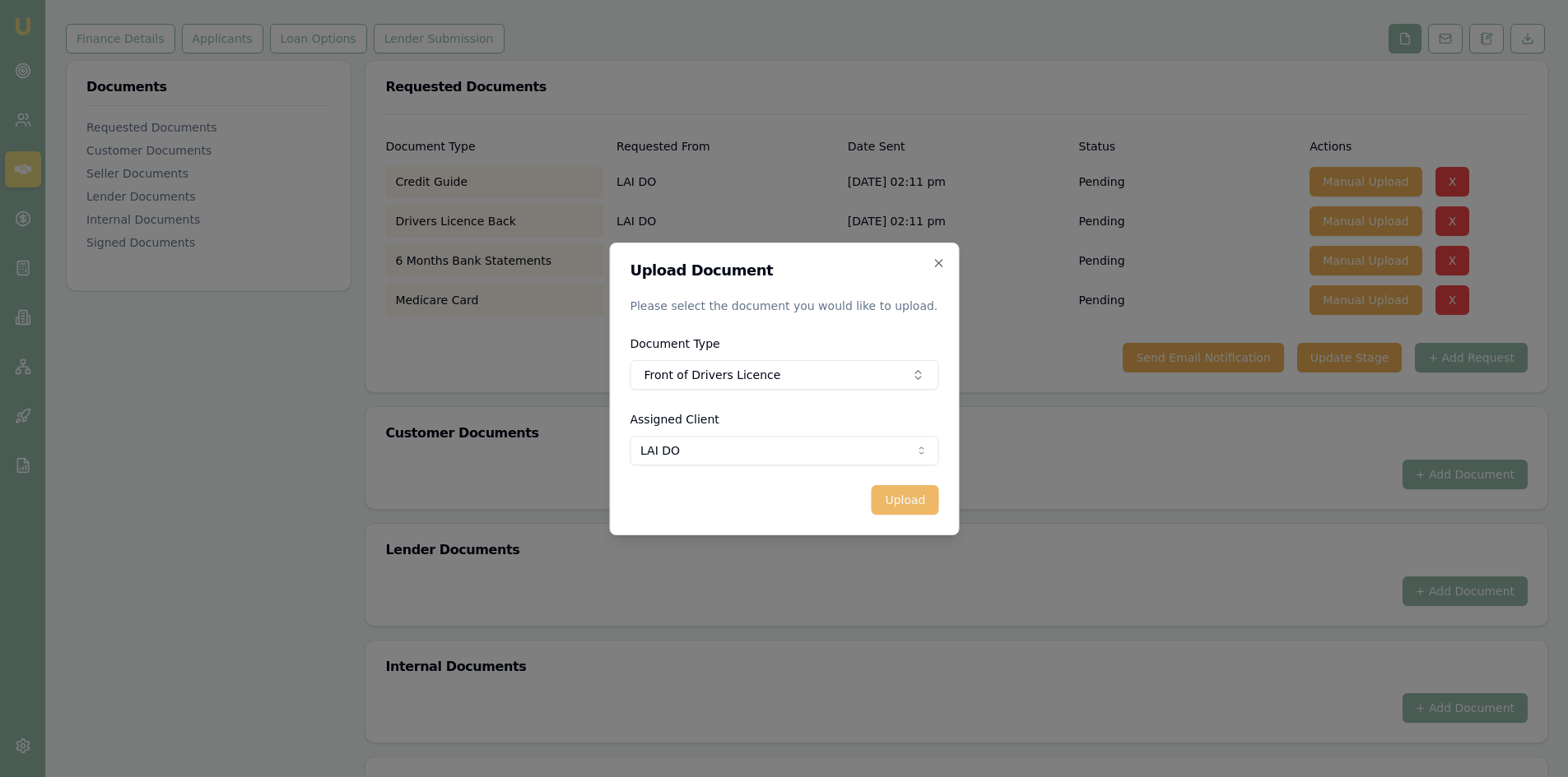
click at [905, 505] on button "Upload" at bounding box center [905, 500] width 67 height 30
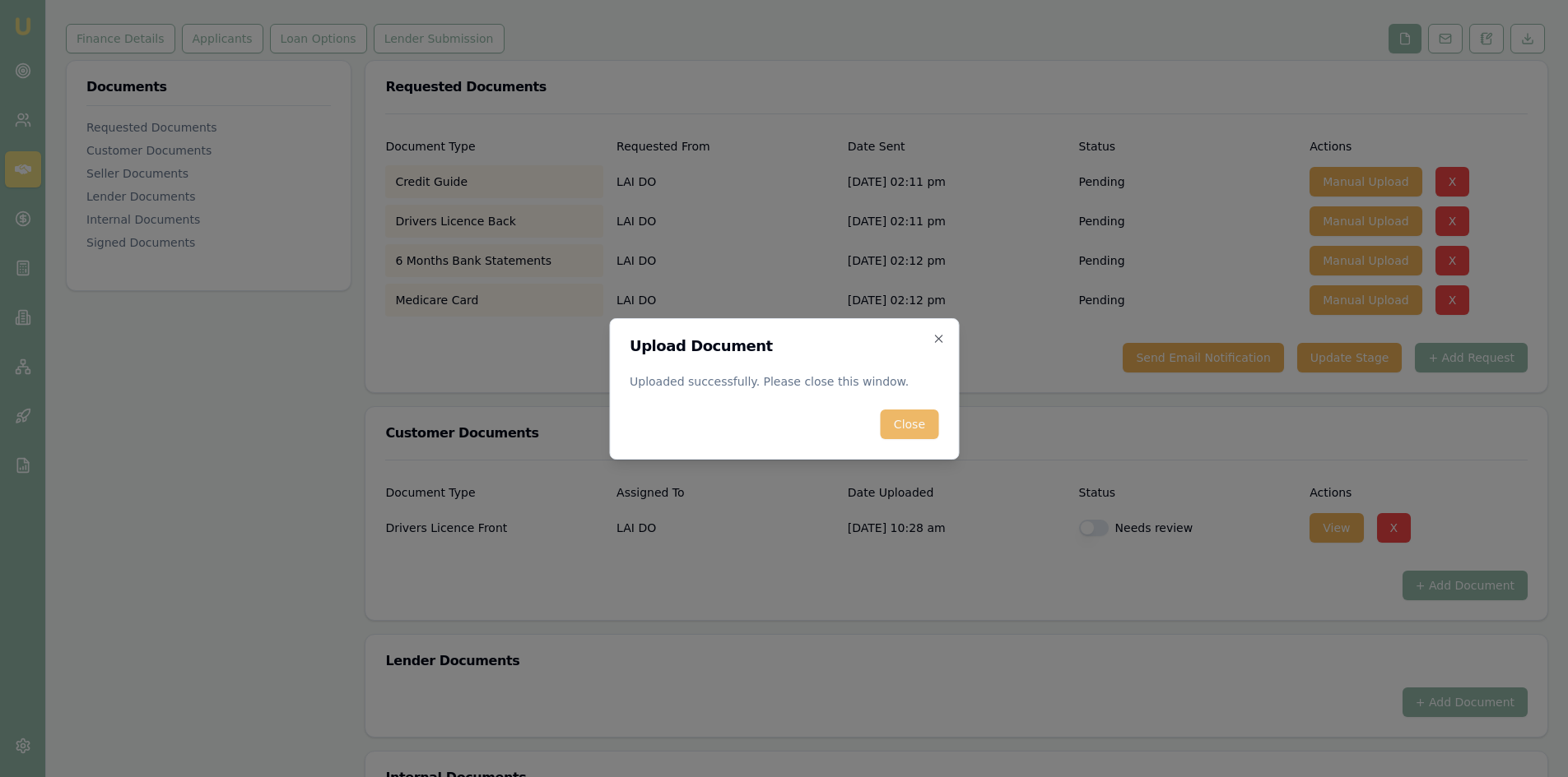
click at [908, 421] on button "Close" at bounding box center [910, 425] width 58 height 30
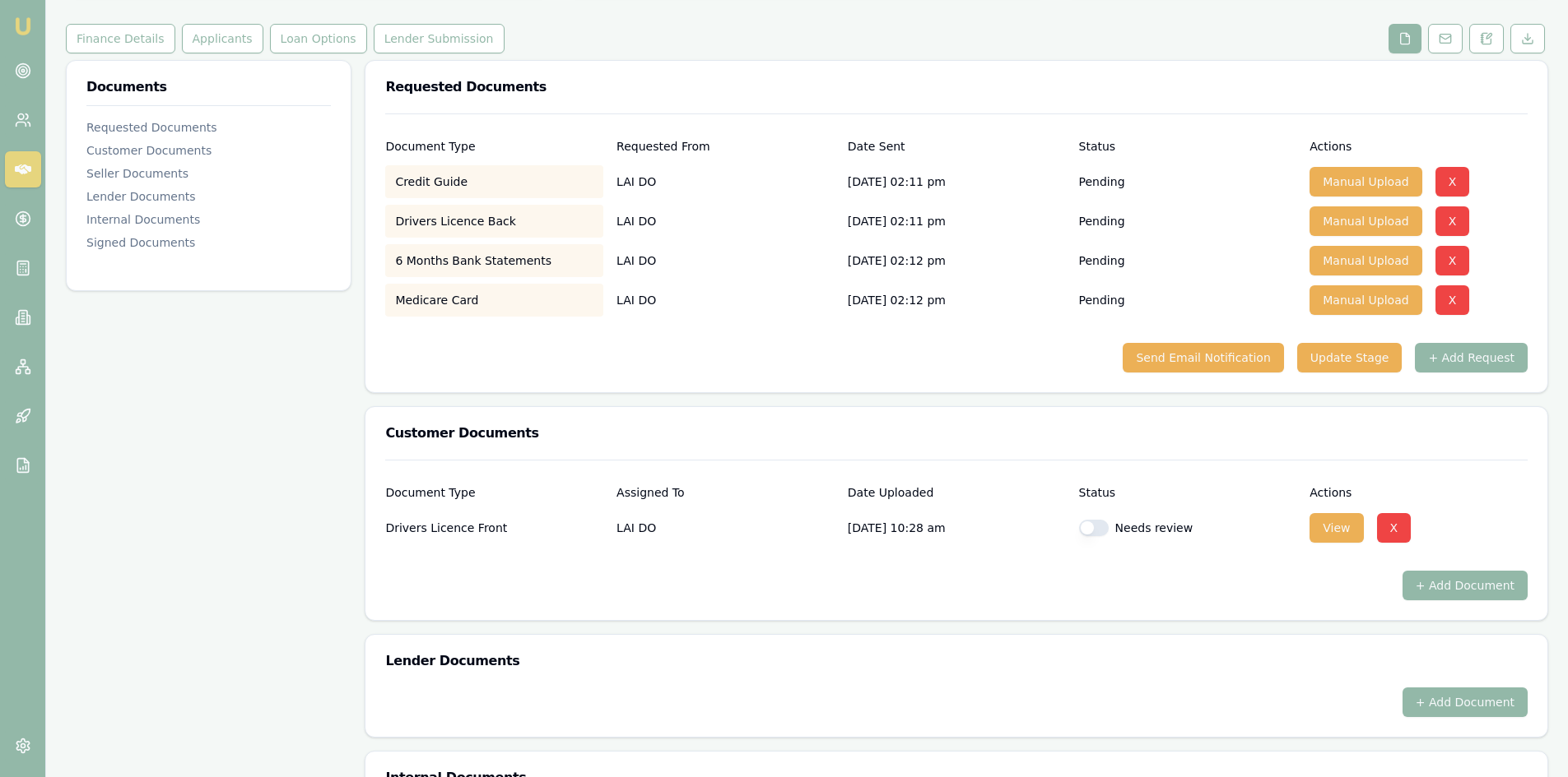
click at [1095, 531] on button "button" at bounding box center [1094, 528] width 30 height 17
checkbox input "true"
click at [1365, 308] on button "Manual Upload" at bounding box center [1365, 300] width 112 height 30
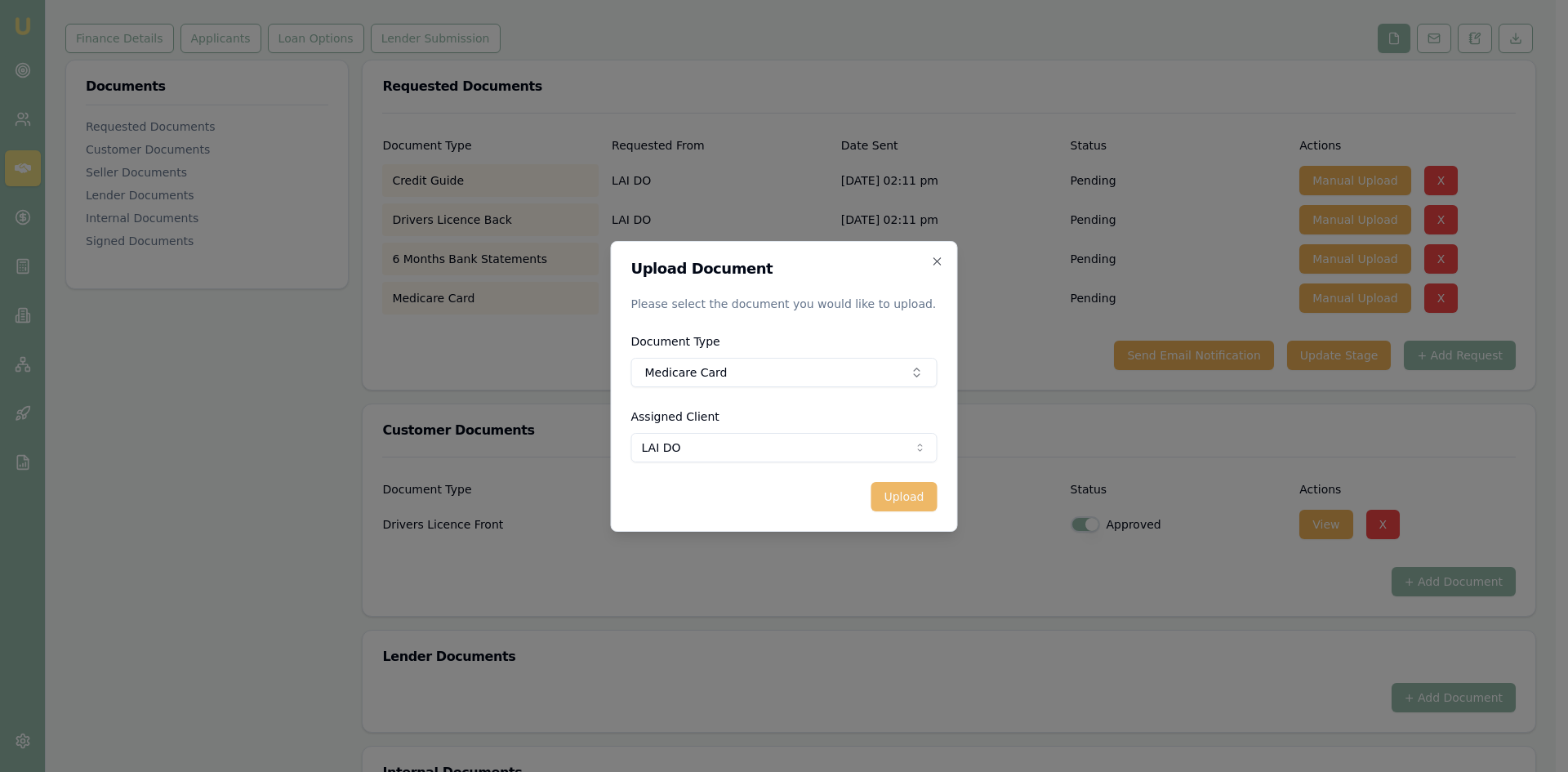
click at [895, 502] on button "Upload" at bounding box center [904, 497] width 66 height 30
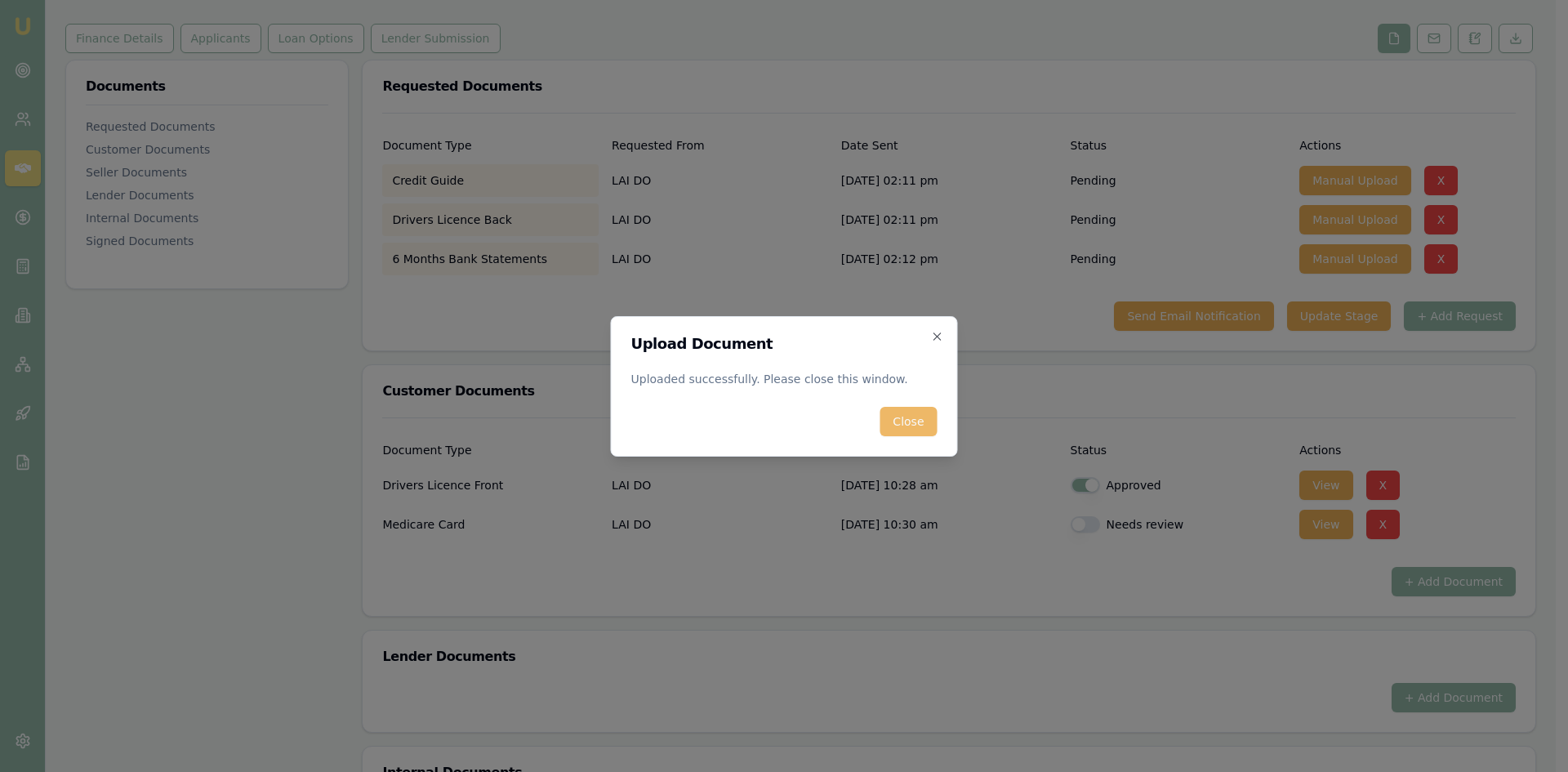
click at [910, 419] on button "Close" at bounding box center [908, 422] width 57 height 30
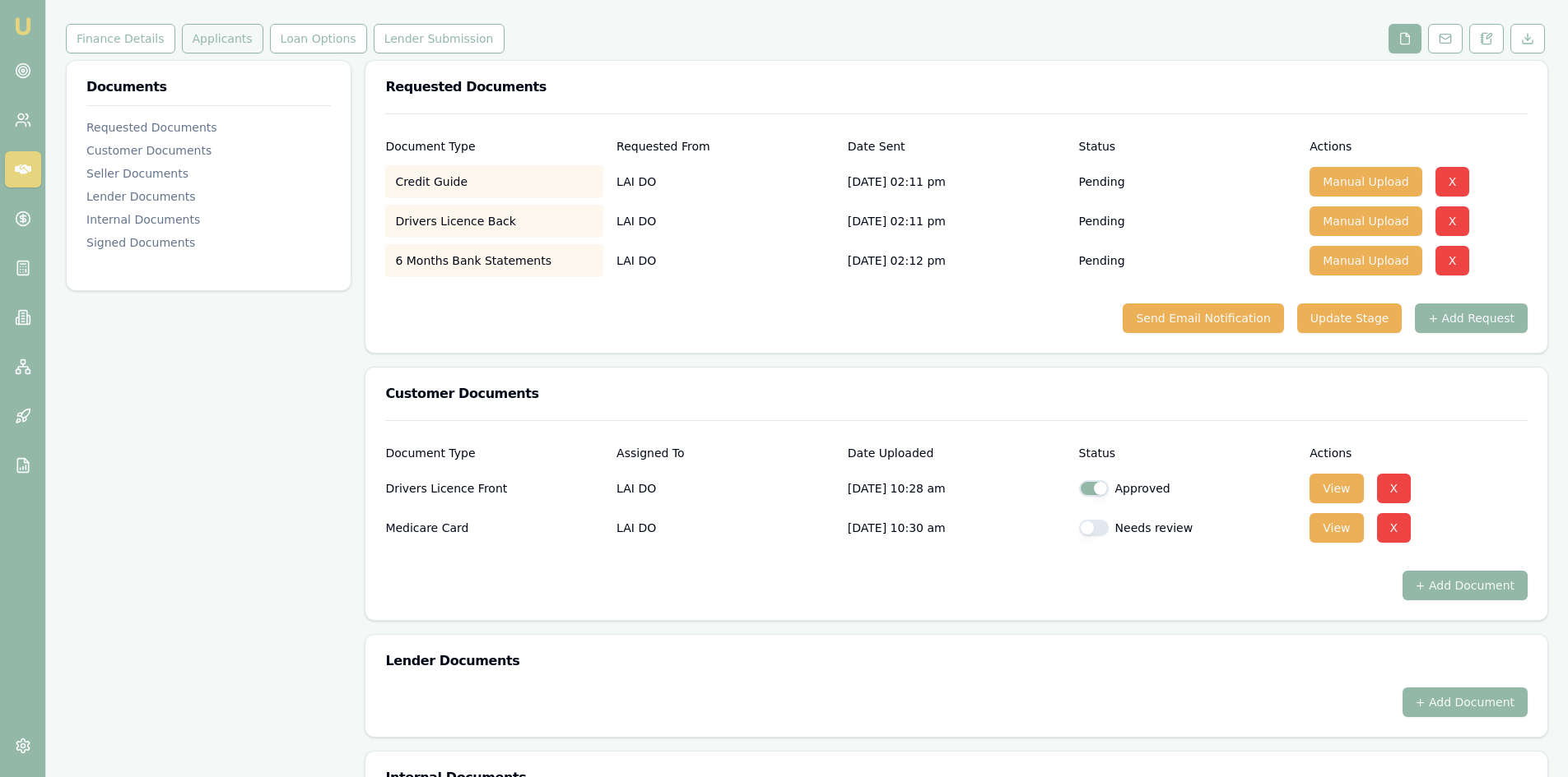
click at [215, 36] on button "Applicants" at bounding box center [223, 39] width 82 height 30
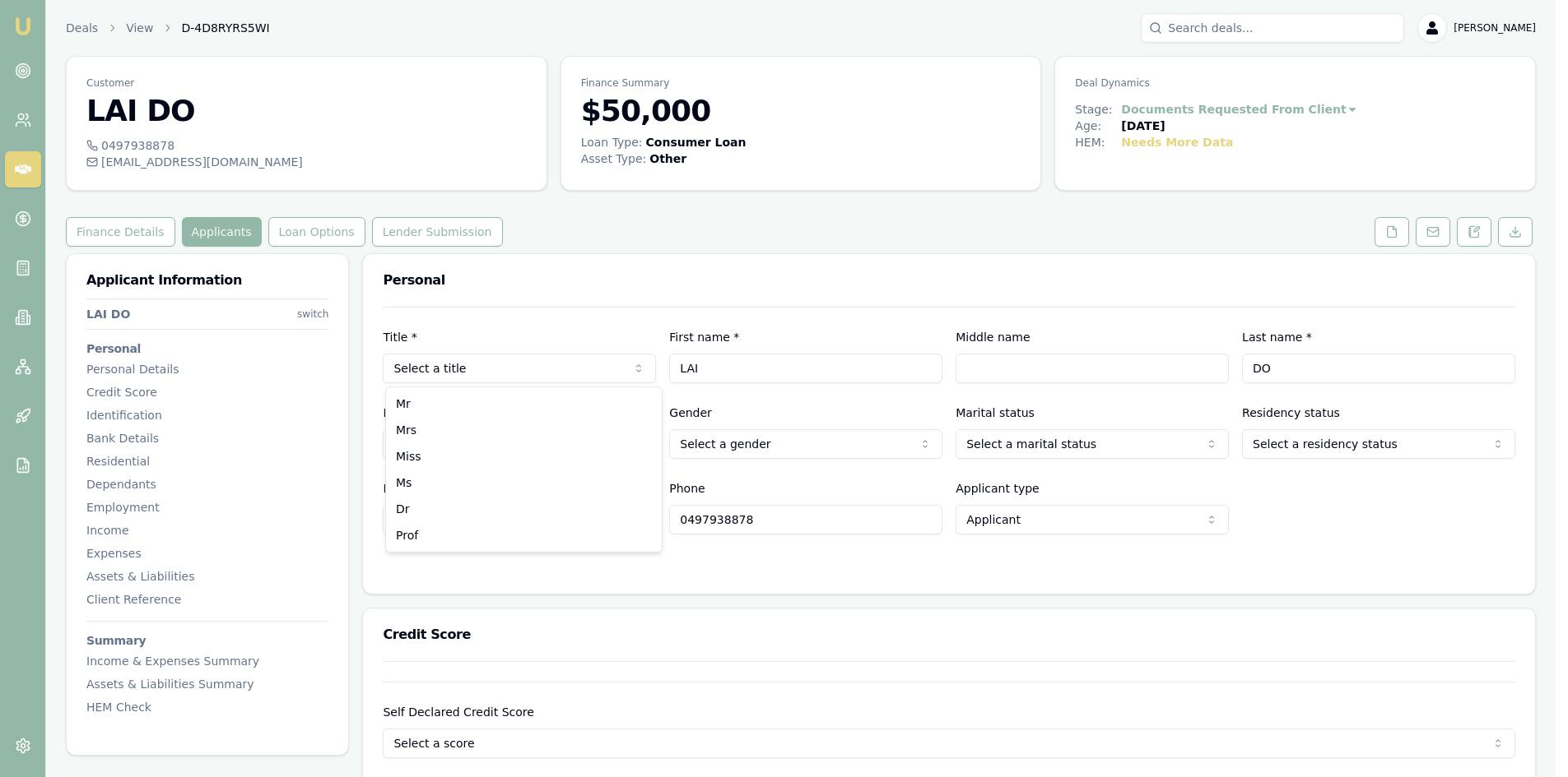
click at [497, 374] on html "Emu Broker Deals View D-4D8RYRS5WI Steven Nguyen Toggle Menu Customer LAI DO 04…" at bounding box center [784, 388] width 1568 height 777
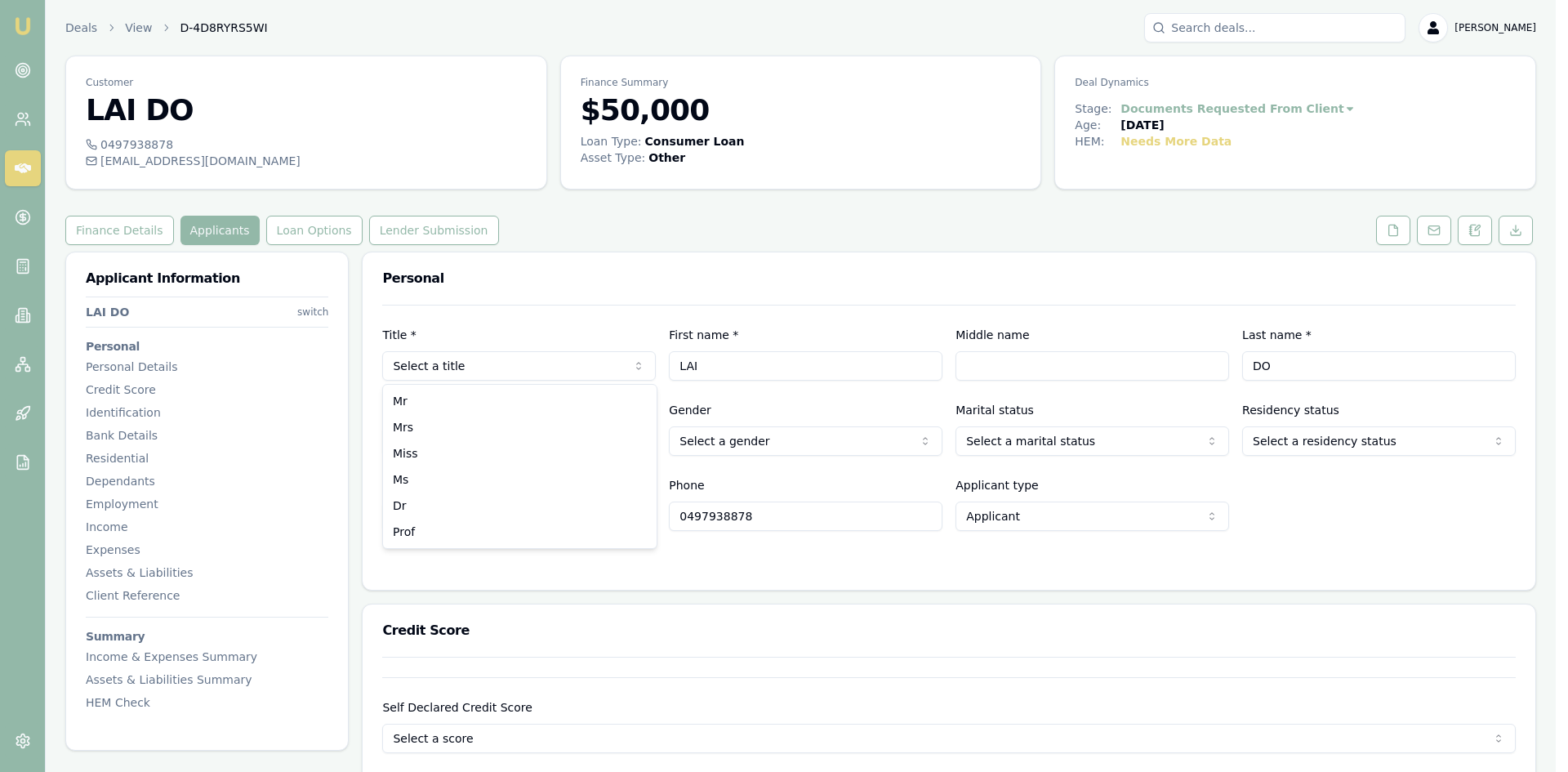
select select "Mrs"
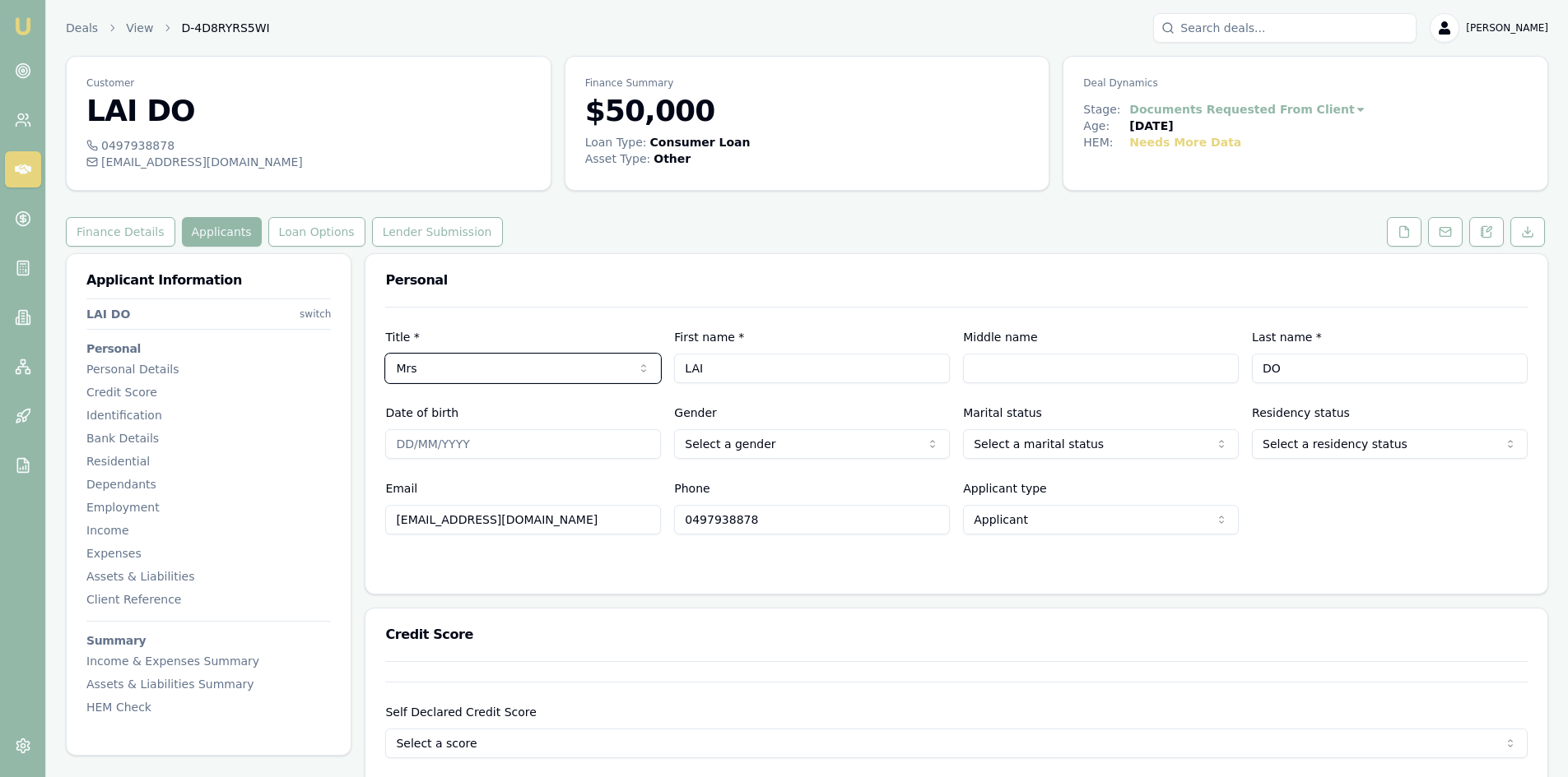
scroll to position [165, 0]
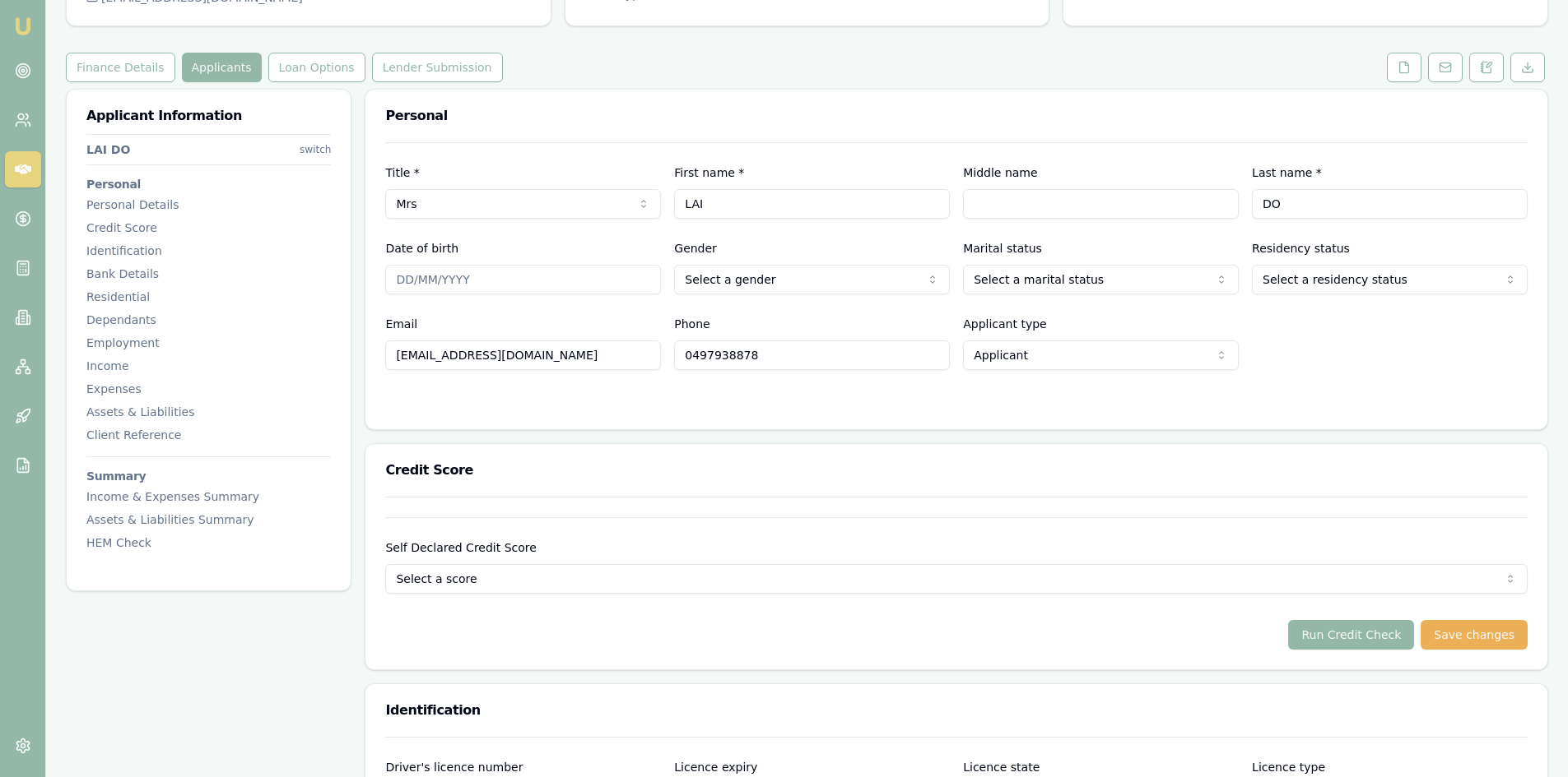
click at [407, 277] on input "Date of birth" at bounding box center [523, 280] width 275 height 30
type input "01/01/1984"
click at [749, 280] on html "Emu Broker Deals View D-4D8RYRS5WI Steven Nguyen Toggle Menu Customer LAI DO 04…" at bounding box center [784, 224] width 1568 height 777
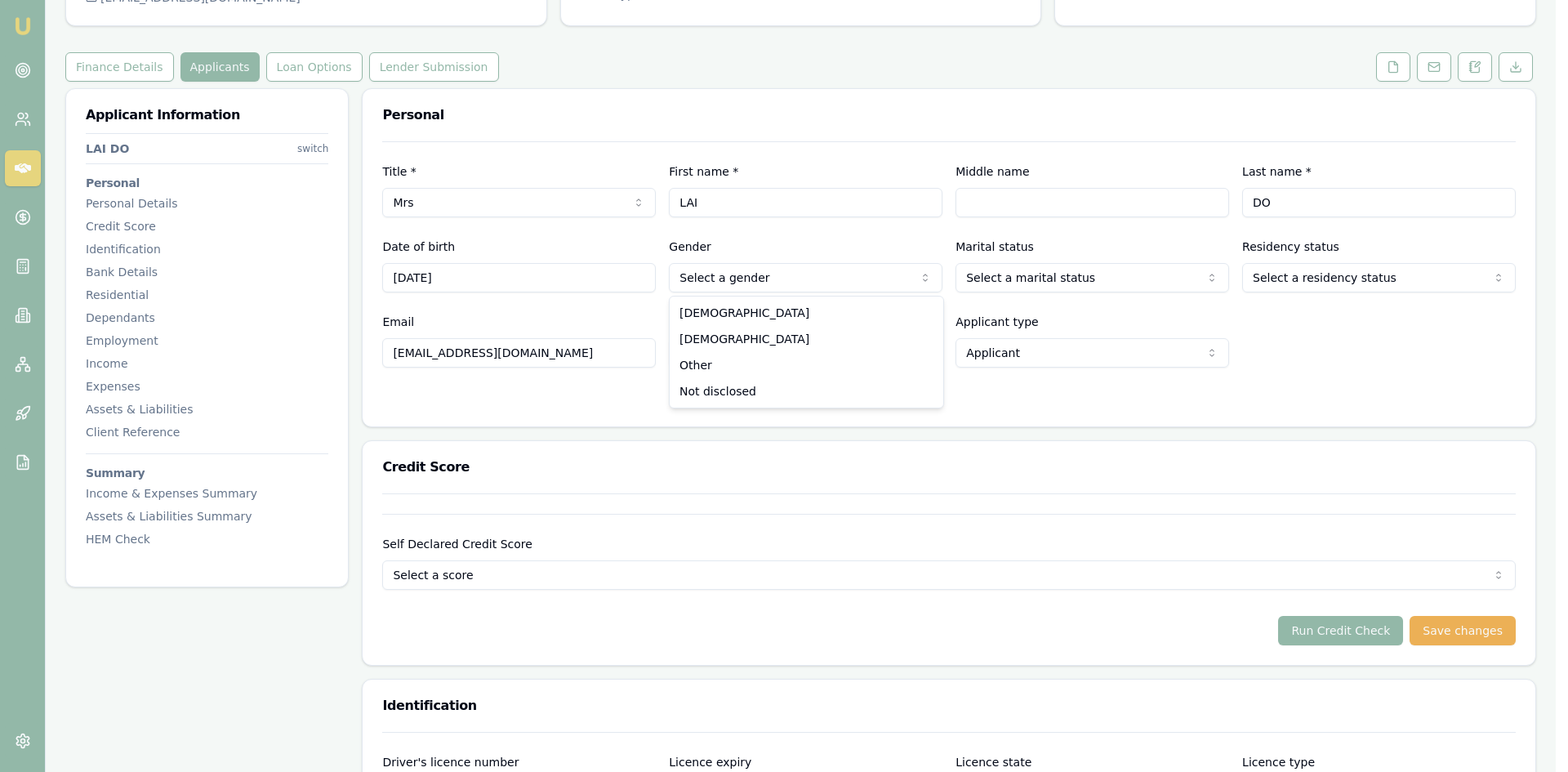
select select "FEMALE"
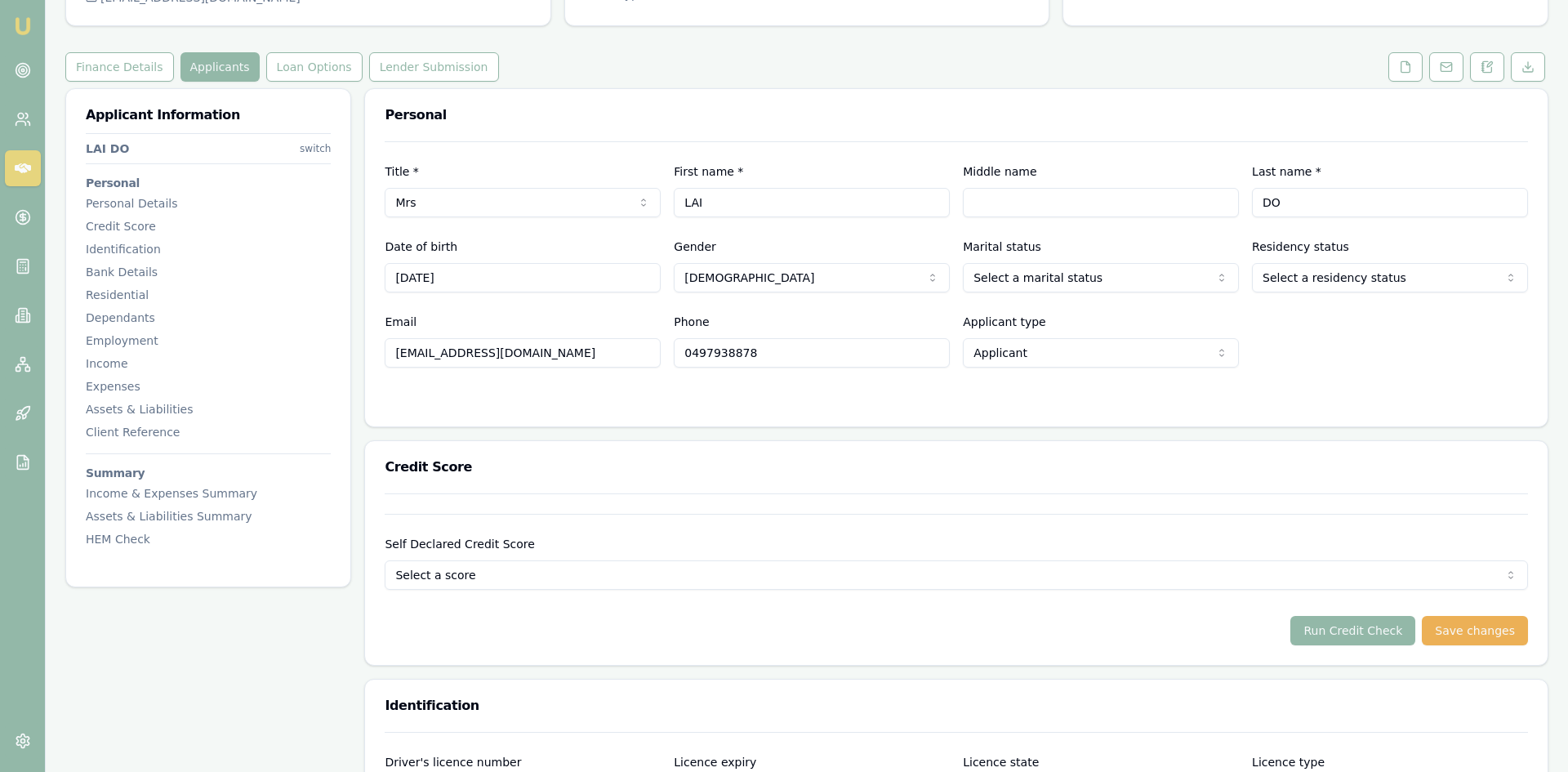
click at [1034, 285] on html "Emu Broker Deals View D-4D8RYRS5WI Steven Nguyen Toggle Menu Customer LAI DO 04…" at bounding box center [784, 223] width 1568 height 772
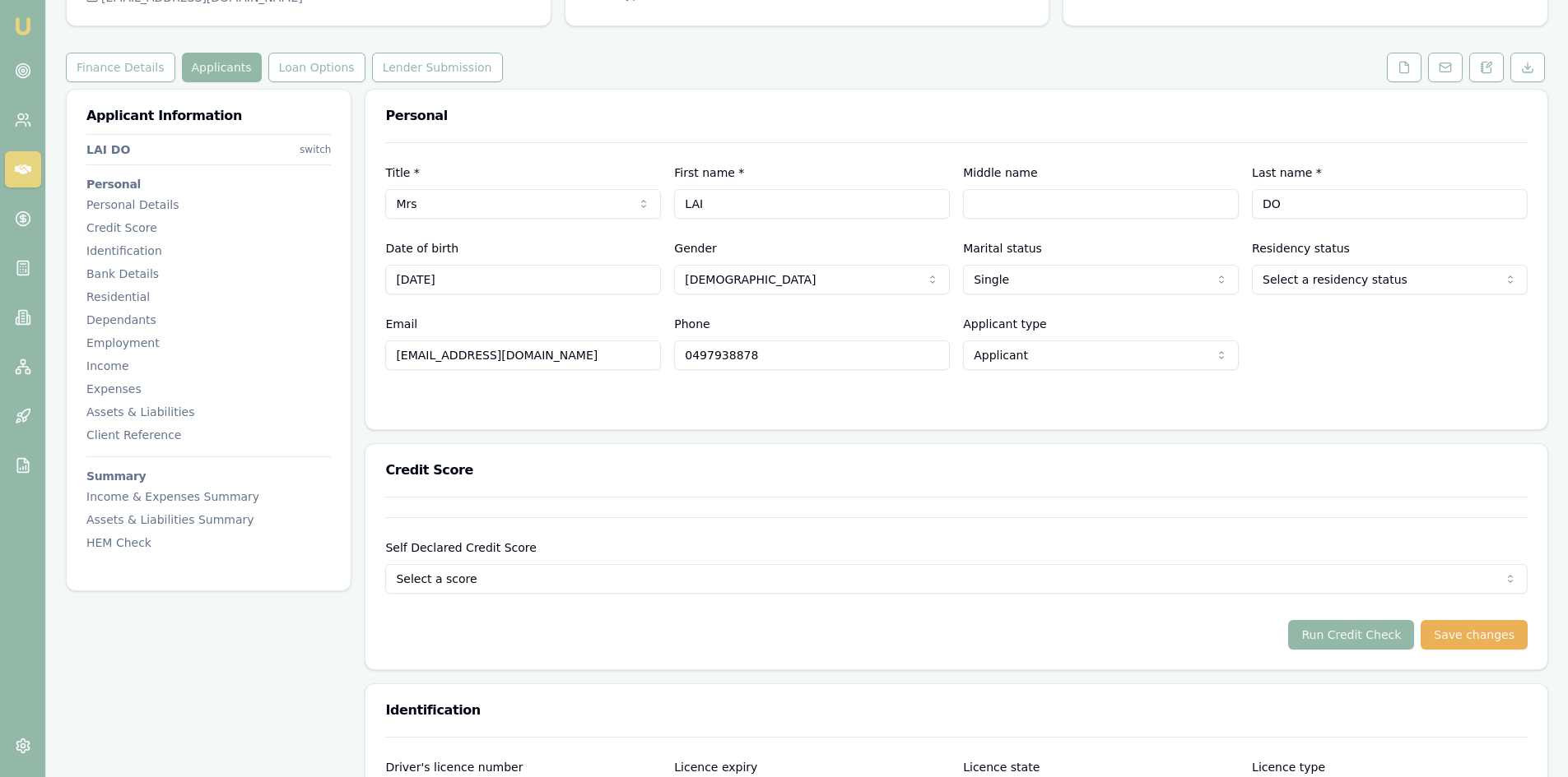
click at [1317, 286] on html "Emu Broker Deals View D-4D8RYRS5WI Steven Nguyen Toggle Menu Customer LAI DO 04…" at bounding box center [784, 224] width 1568 height 777
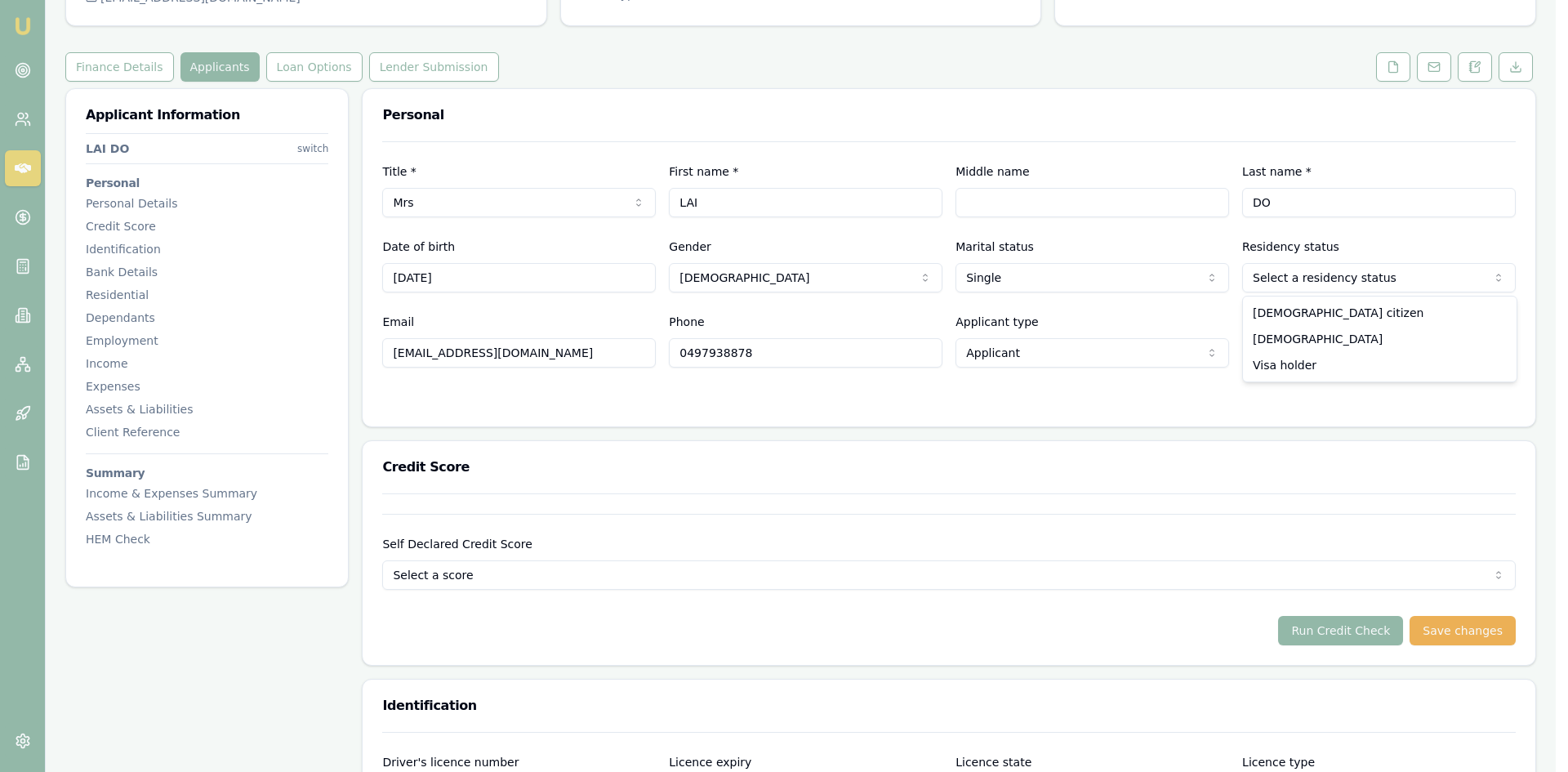
select select "PERMANENT_RESIDENT"
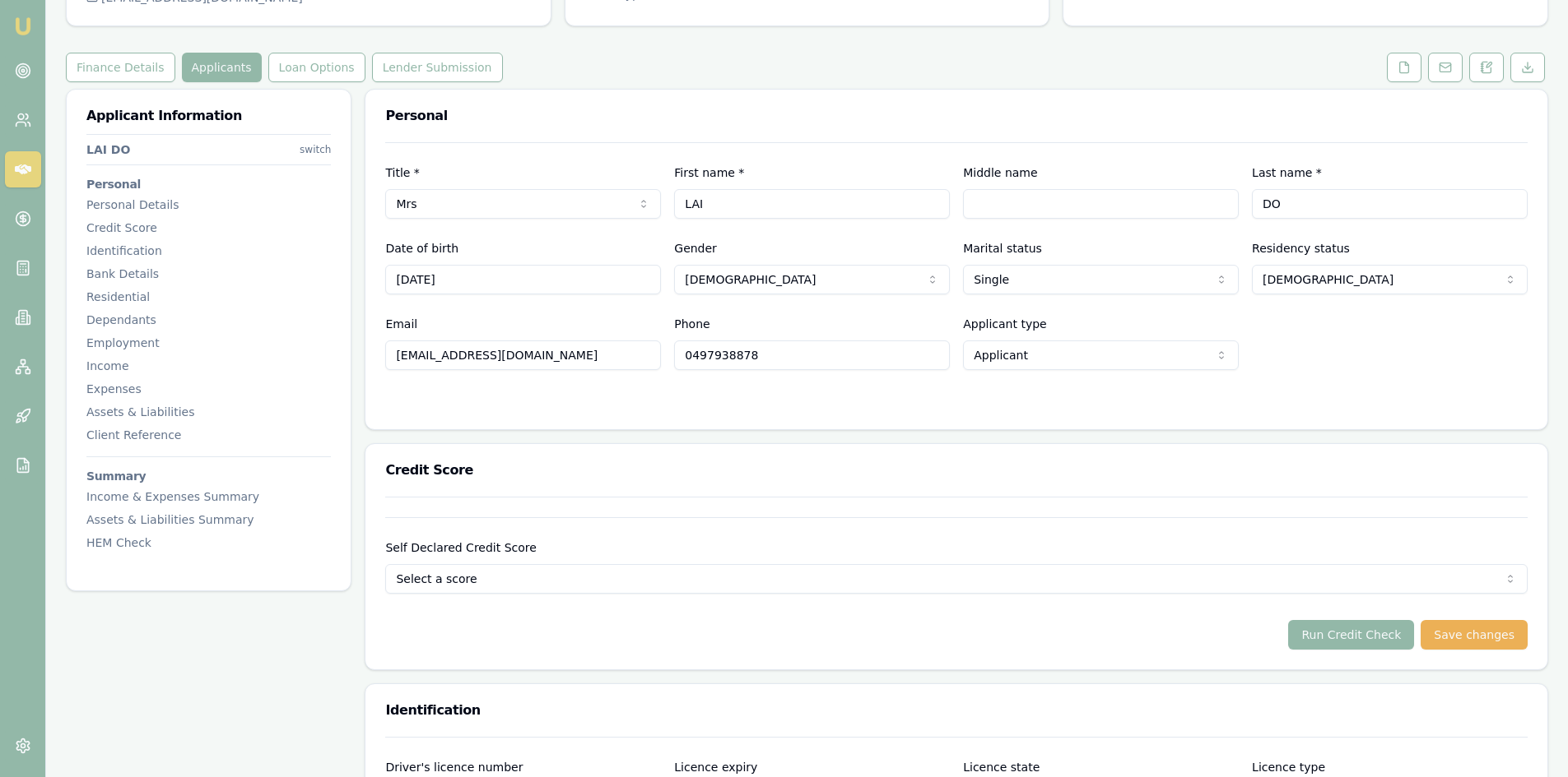
click at [519, 353] on input "dlay9857@gmail.com" at bounding box center [523, 355] width 275 height 30
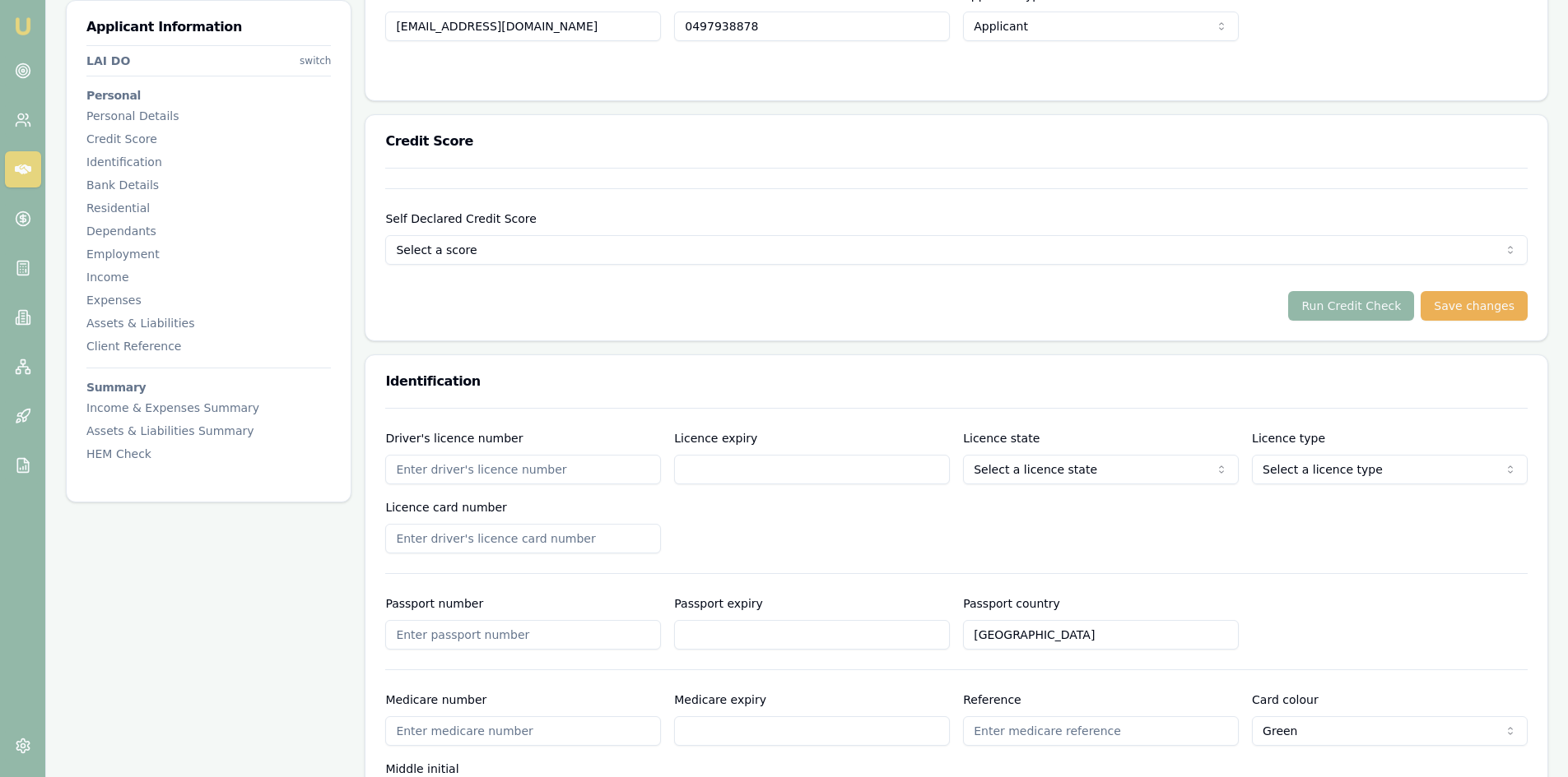
scroll to position [658, 0]
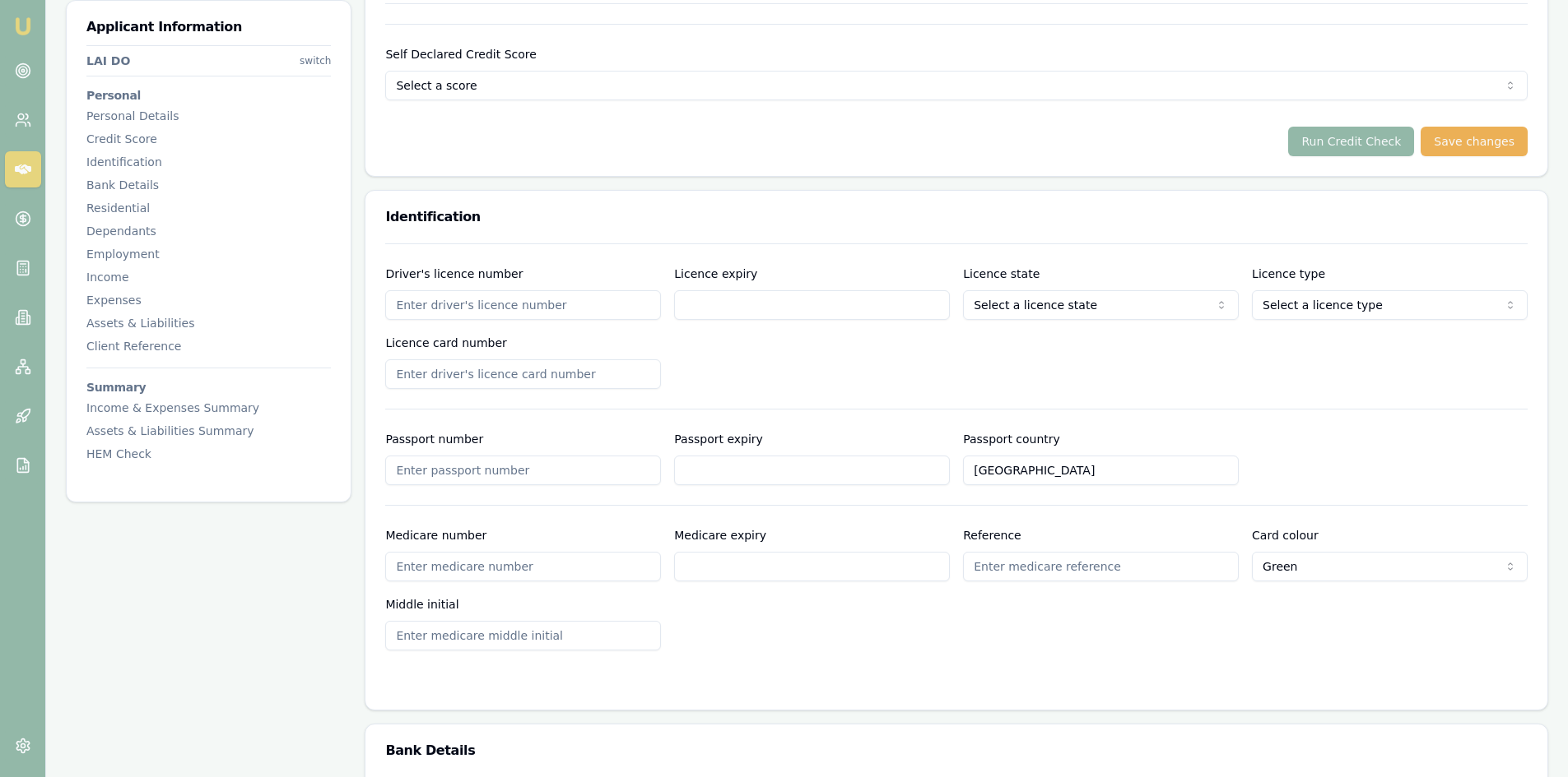
click at [485, 303] on input "Driver's licence number" at bounding box center [523, 305] width 275 height 30
type input "24801308"
click at [808, 305] on input "Licence expiry" at bounding box center [812, 305] width 275 height 30
type input "28/7/2026"
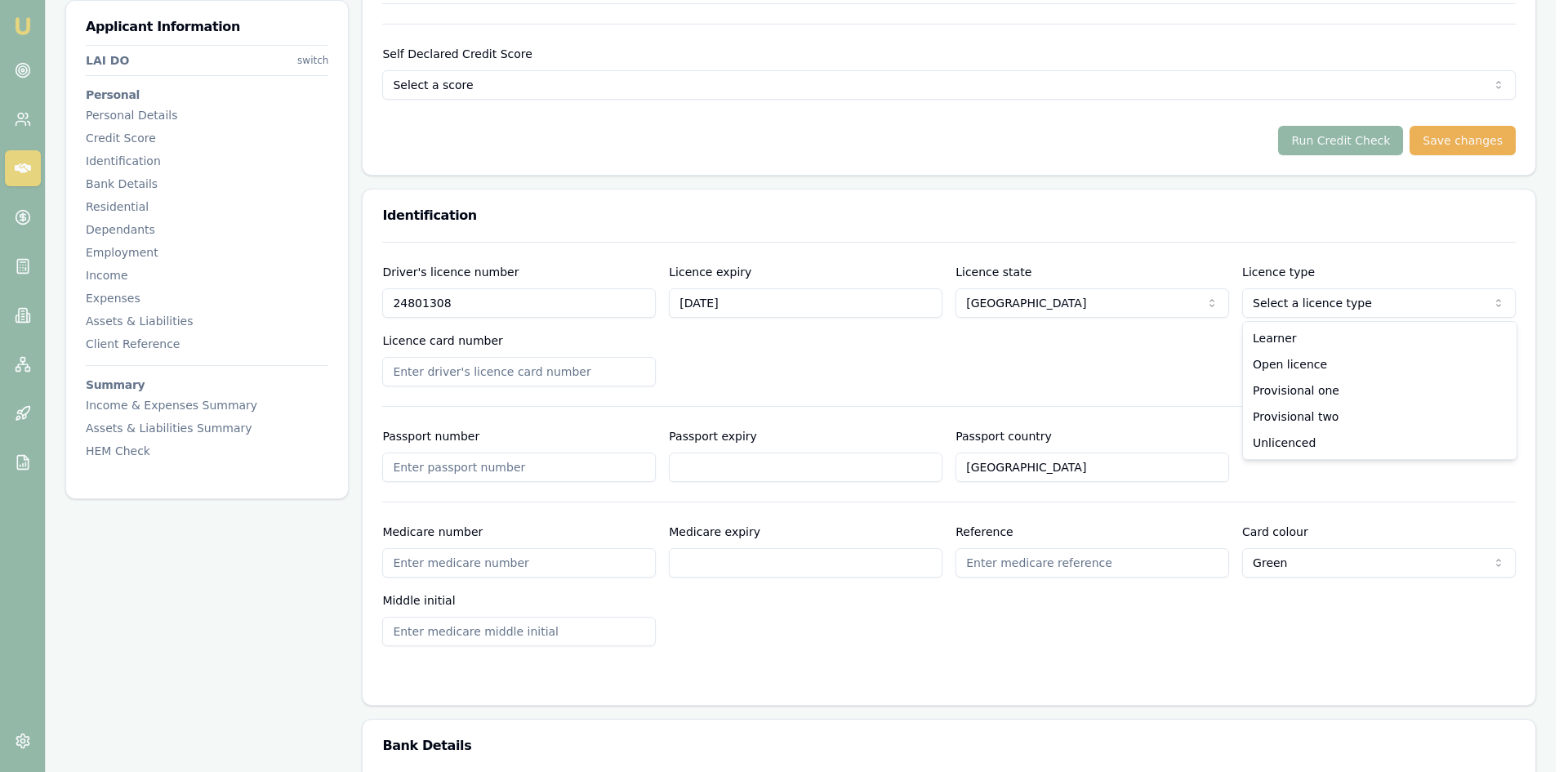
select select "OPEN_LICENCE"
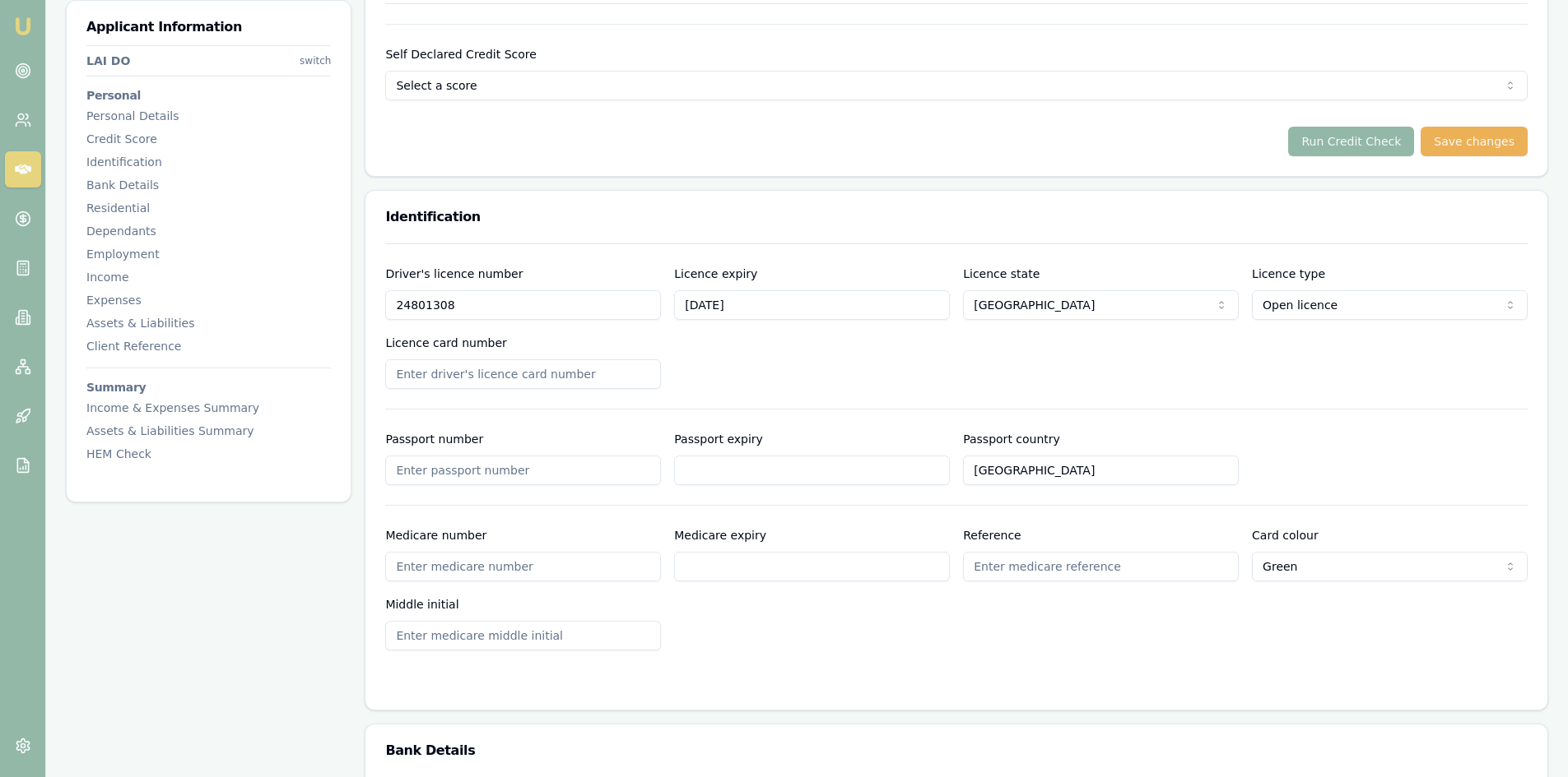
click at [474, 468] on input "Passport number" at bounding box center [523, 470] width 275 height 30
click at [601, 377] on input "Licence card number" at bounding box center [523, 375] width 275 height 30
type input "2060384972"
click at [776, 362] on div "Driver's licence number 24801308 Licence expiry 28/7/2026 Licence state NSW NSW…" at bounding box center [956, 326] width 1142 height 125
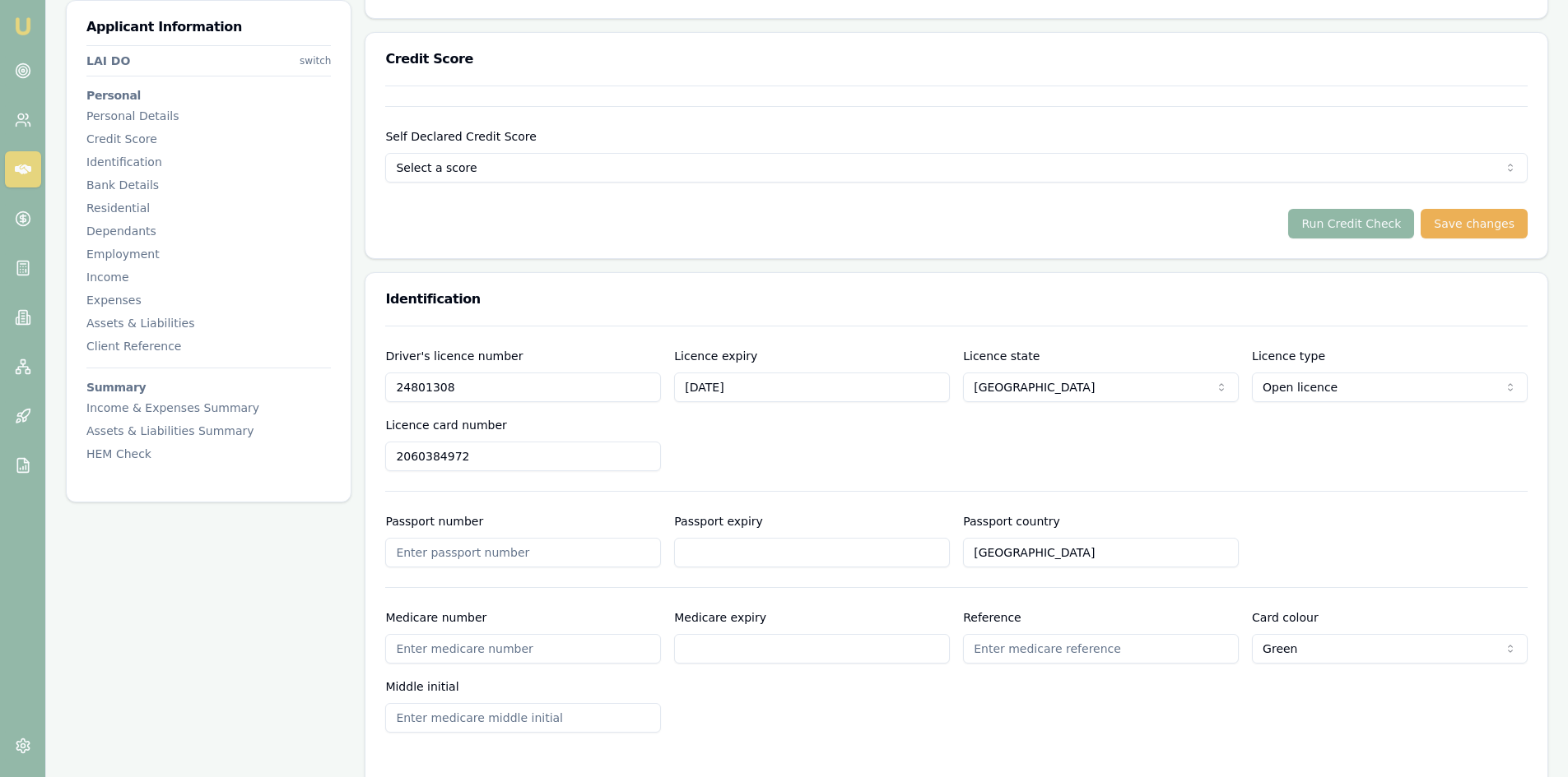
click at [1341, 224] on button "Run Credit Check" at bounding box center [1350, 224] width 126 height 30
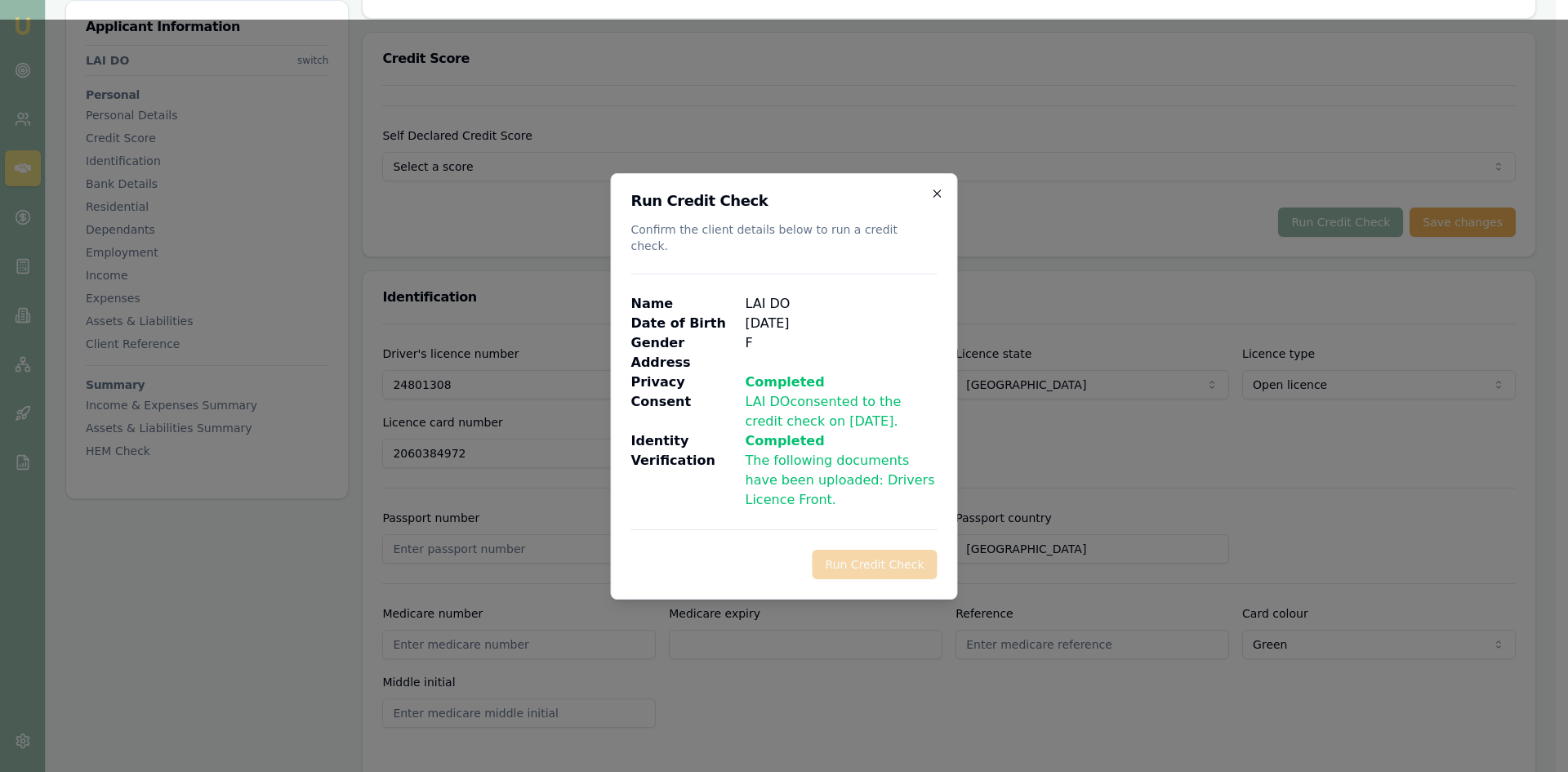
click at [937, 200] on icon "button" at bounding box center [938, 194] width 13 height 13
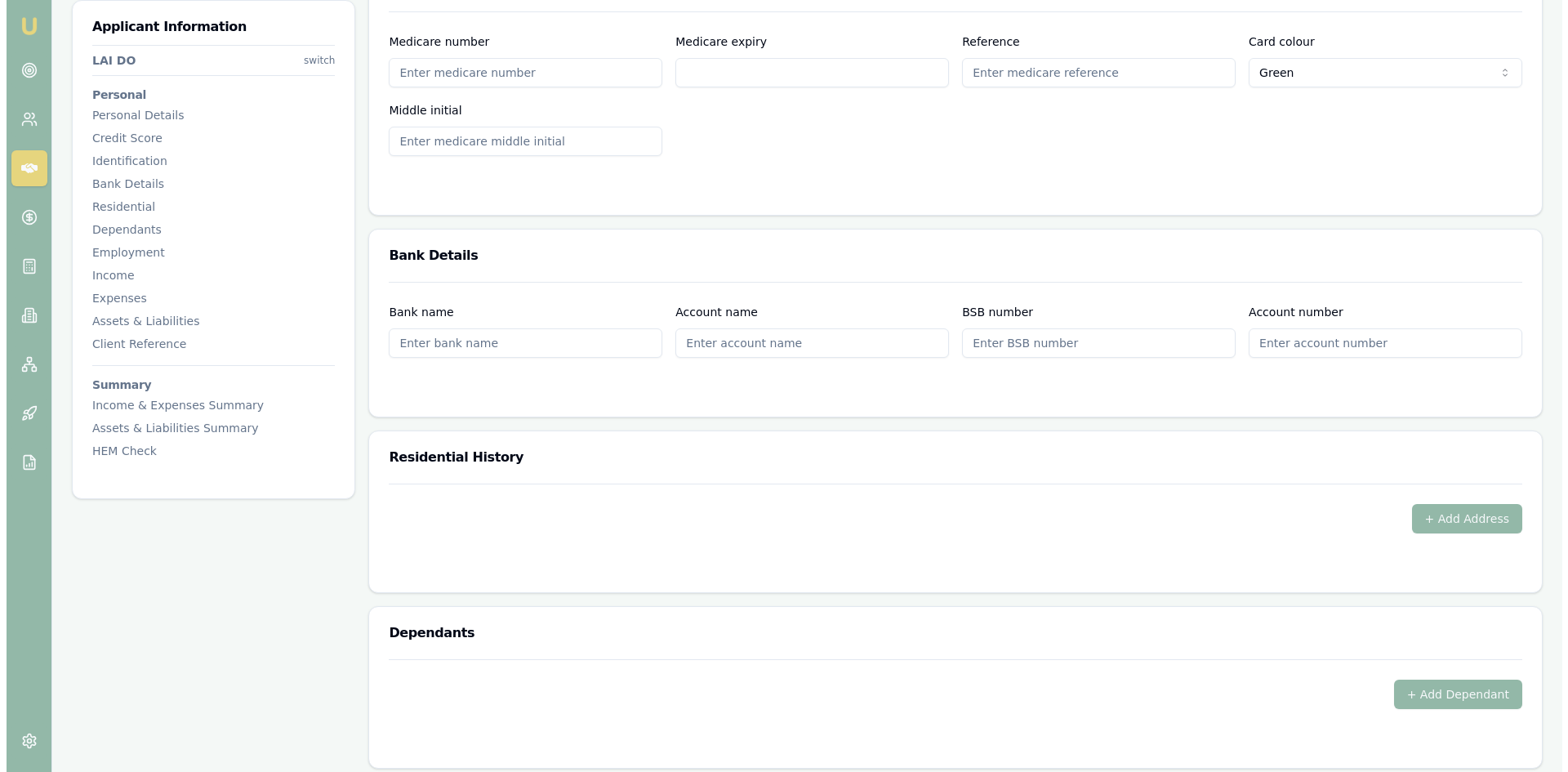
scroll to position [1389, 0]
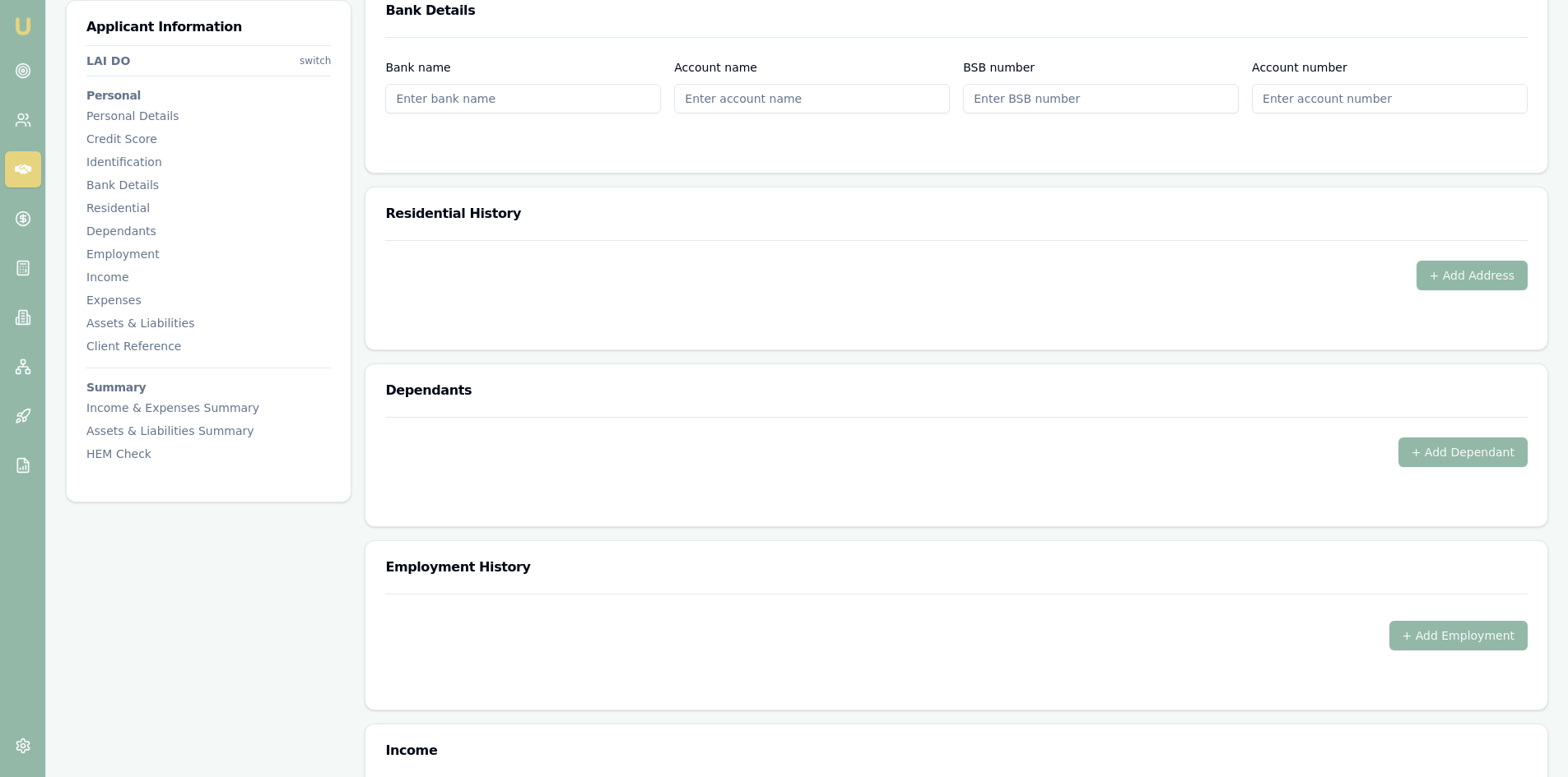
click at [1478, 272] on button "+ Add Address" at bounding box center [1472, 275] width 112 height 30
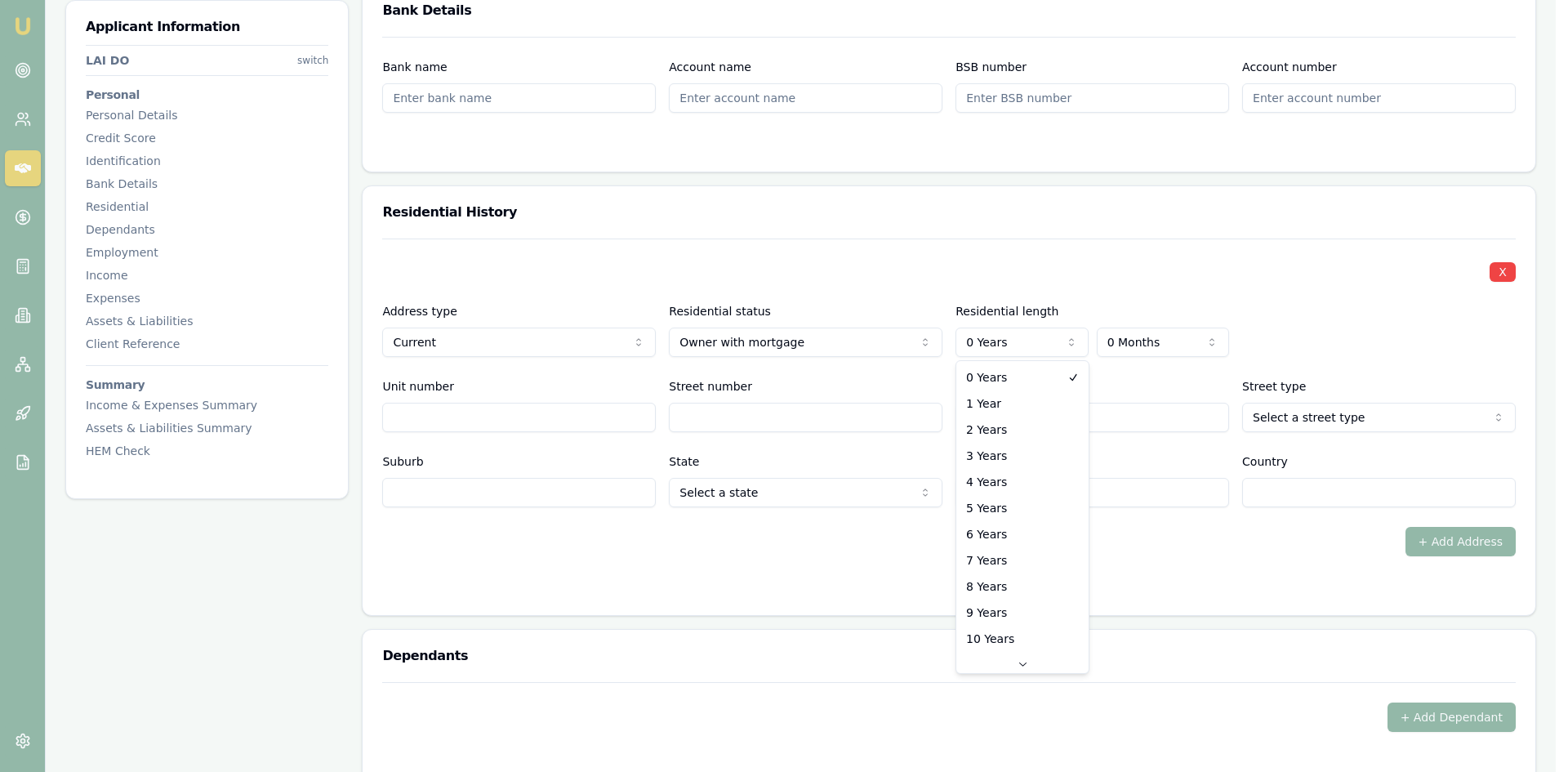
select select "3"
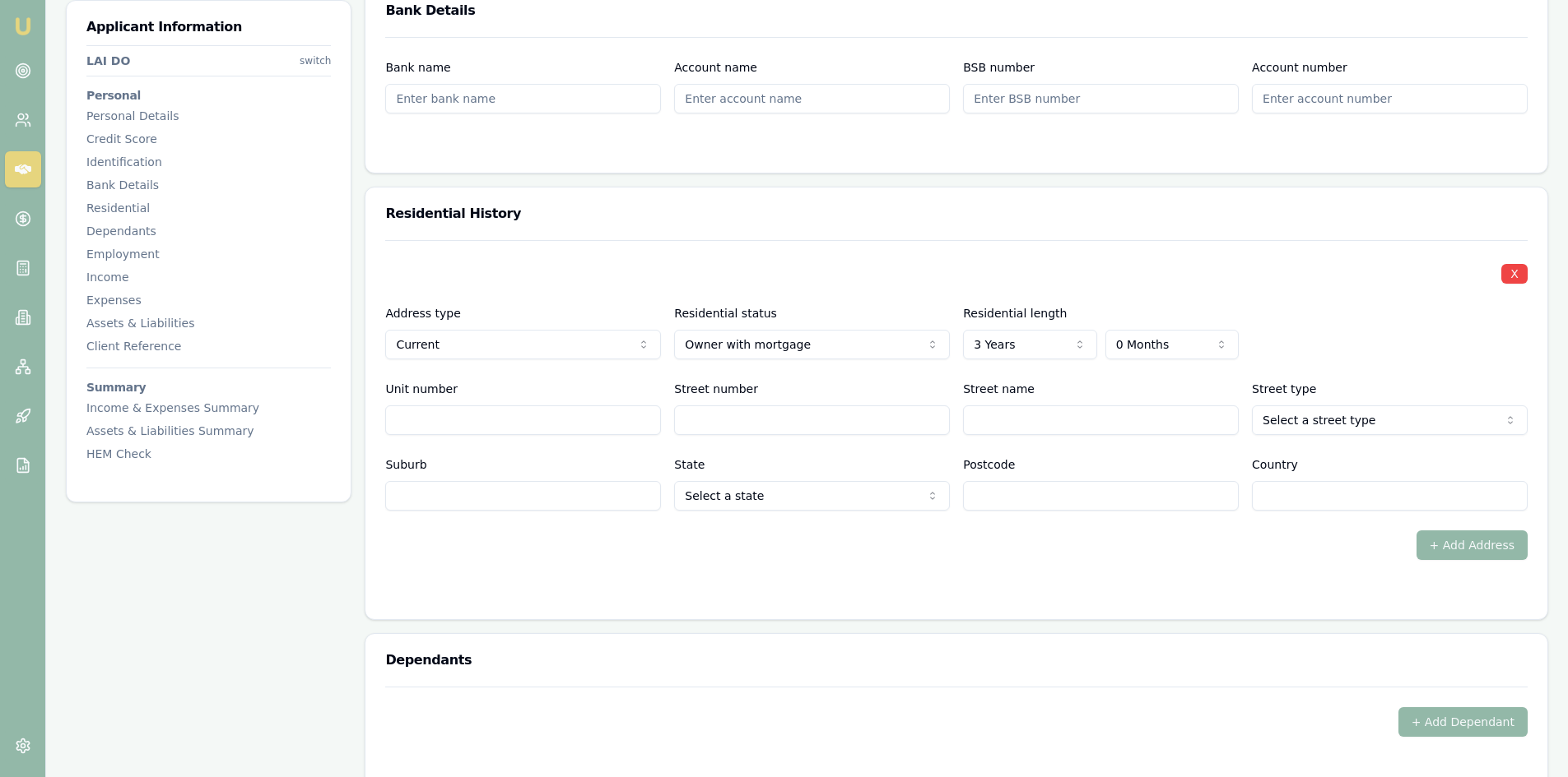
click at [766, 422] on input "Street number" at bounding box center [812, 420] width 275 height 30
type input "143"
type input "boorowa"
select select "Service"
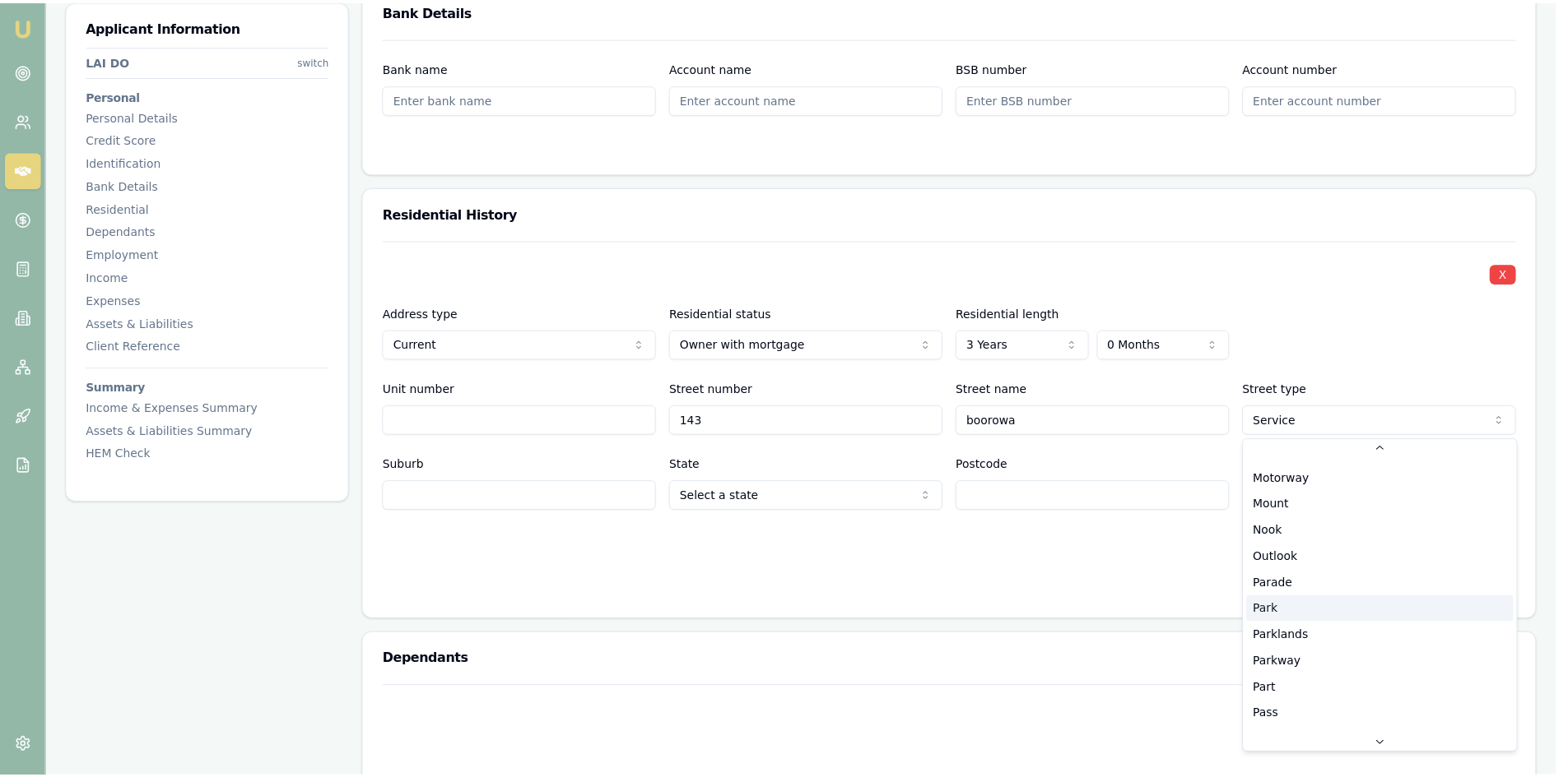
scroll to position [2783, 0]
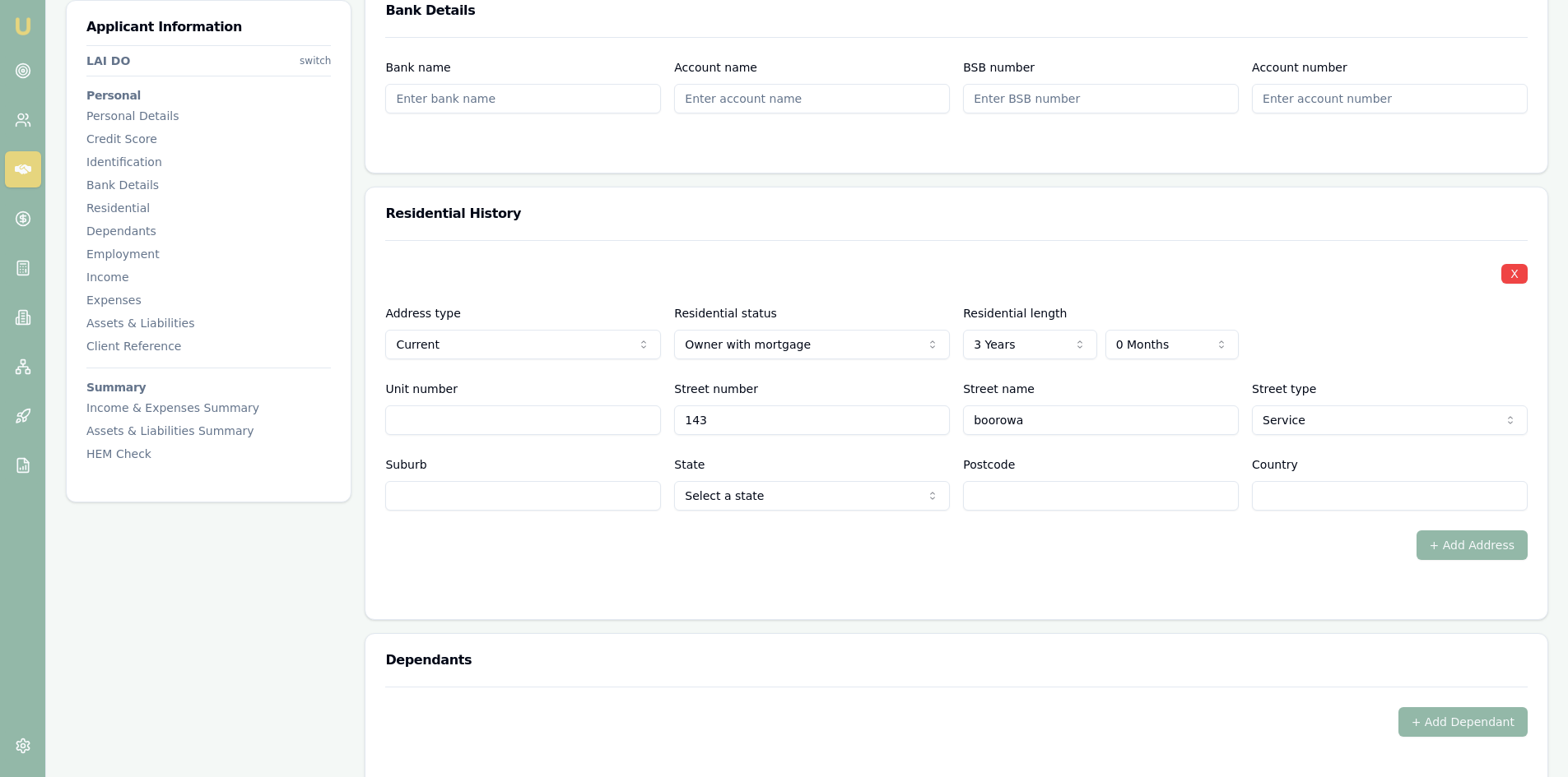
click at [454, 498] on input "Suburb" at bounding box center [523, 496] width 275 height 30
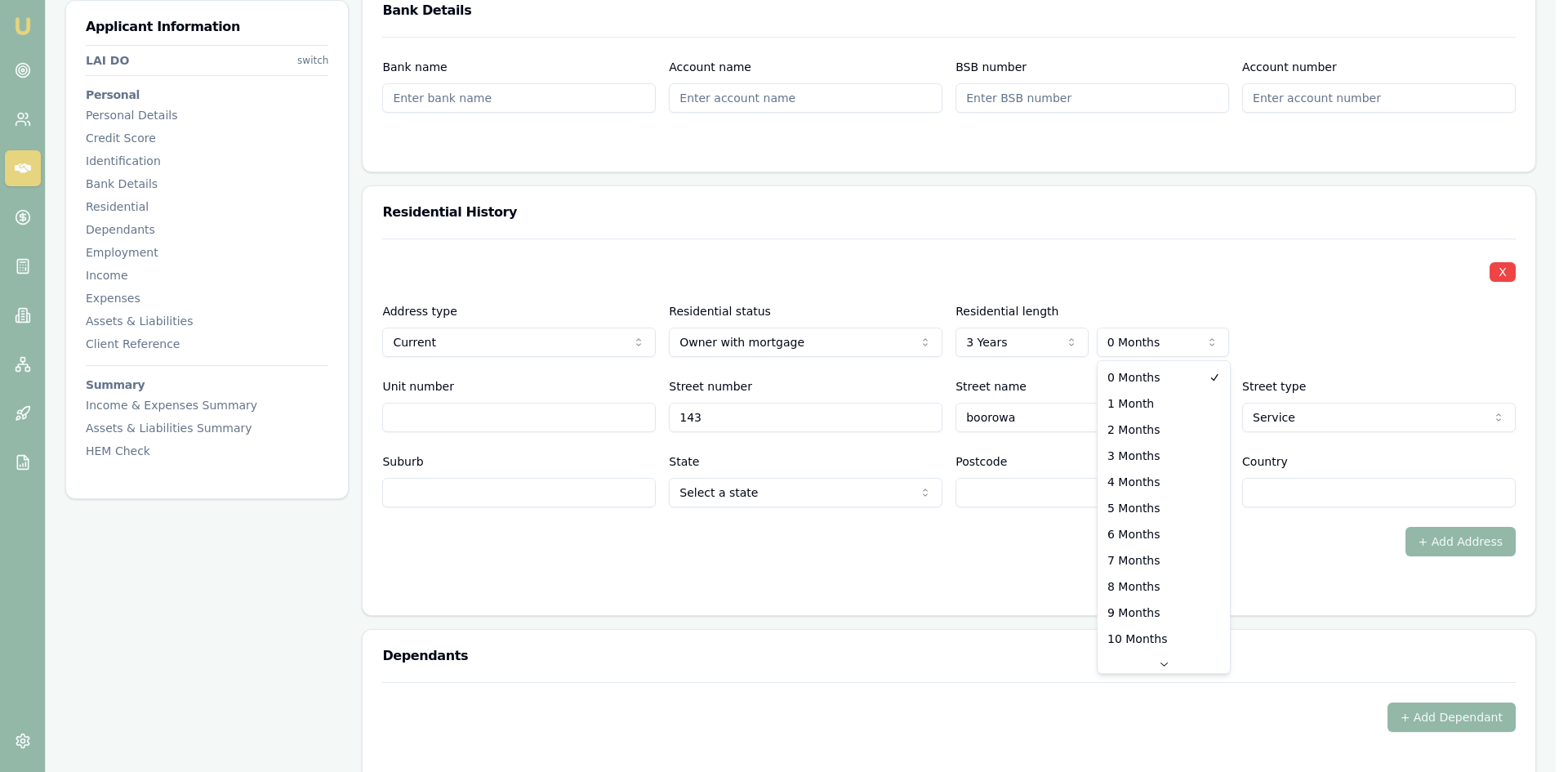
select select "4"
drag, startPoint x: 1138, startPoint y: 459, endPoint x: 1143, endPoint y: 479, distance: 20.6
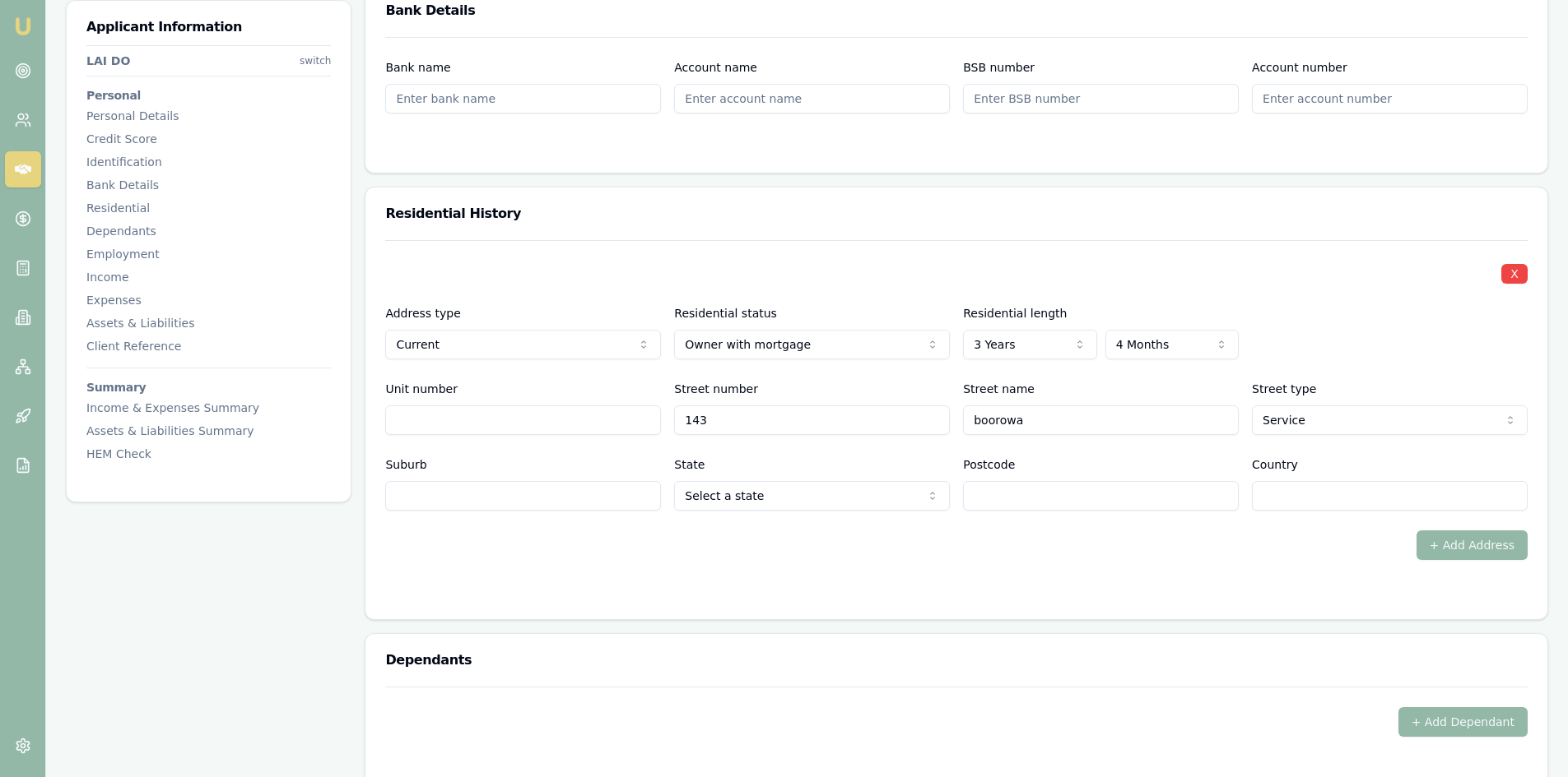
click at [1151, 482] on input "Postcode" at bounding box center [1100, 496] width 275 height 30
click at [454, 419] on input "Unit number" at bounding box center [523, 420] width 275 height 30
click at [461, 493] on input "Suburb" at bounding box center [523, 496] width 275 height 30
type input "YOUNG"
click at [1019, 494] on input "Postcode" at bounding box center [1100, 496] width 275 height 30
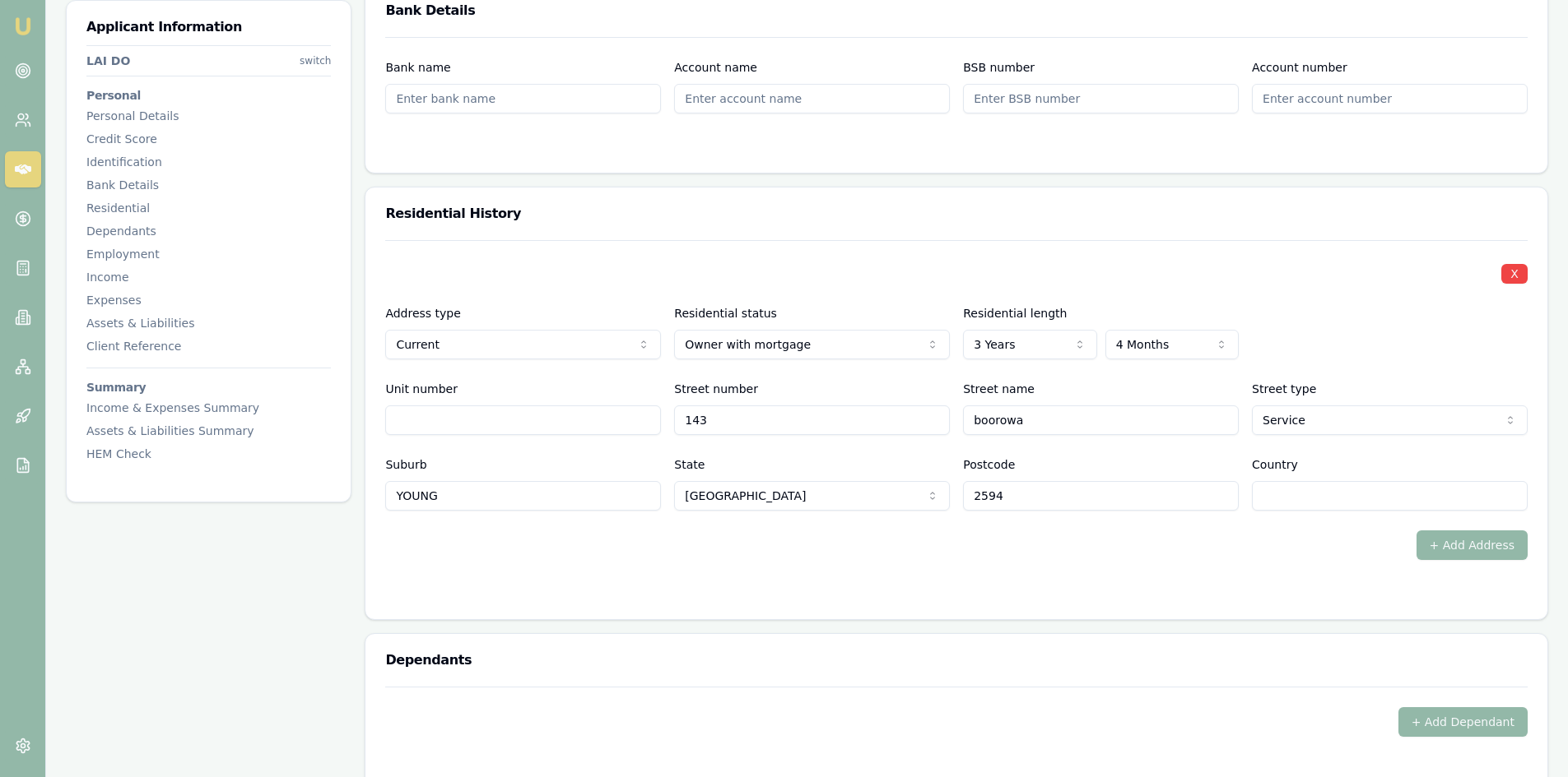
type input "2594"
drag, startPoint x: 1043, startPoint y: 559, endPoint x: 1149, endPoint y: 543, distance: 107.2
click at [1046, 558] on div "+ Add Address" at bounding box center [956, 546] width 1142 height 30
click at [1296, 502] on input "Country" at bounding box center [1389, 496] width 275 height 30
type input "AU"
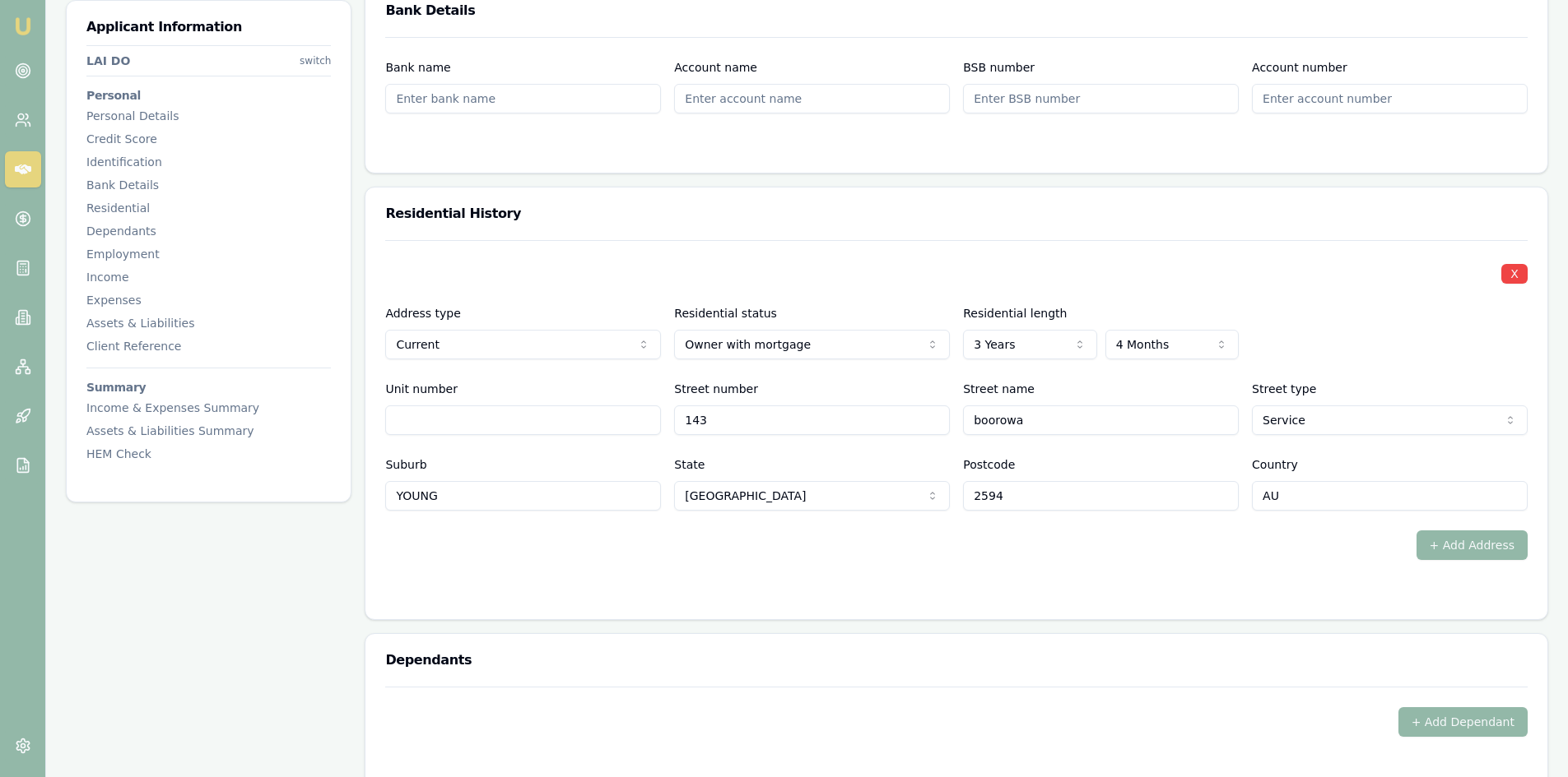
click at [1243, 563] on form "X Address type Current Current Previous Residential status Owner with mortgage …" at bounding box center [956, 419] width 1142 height 360
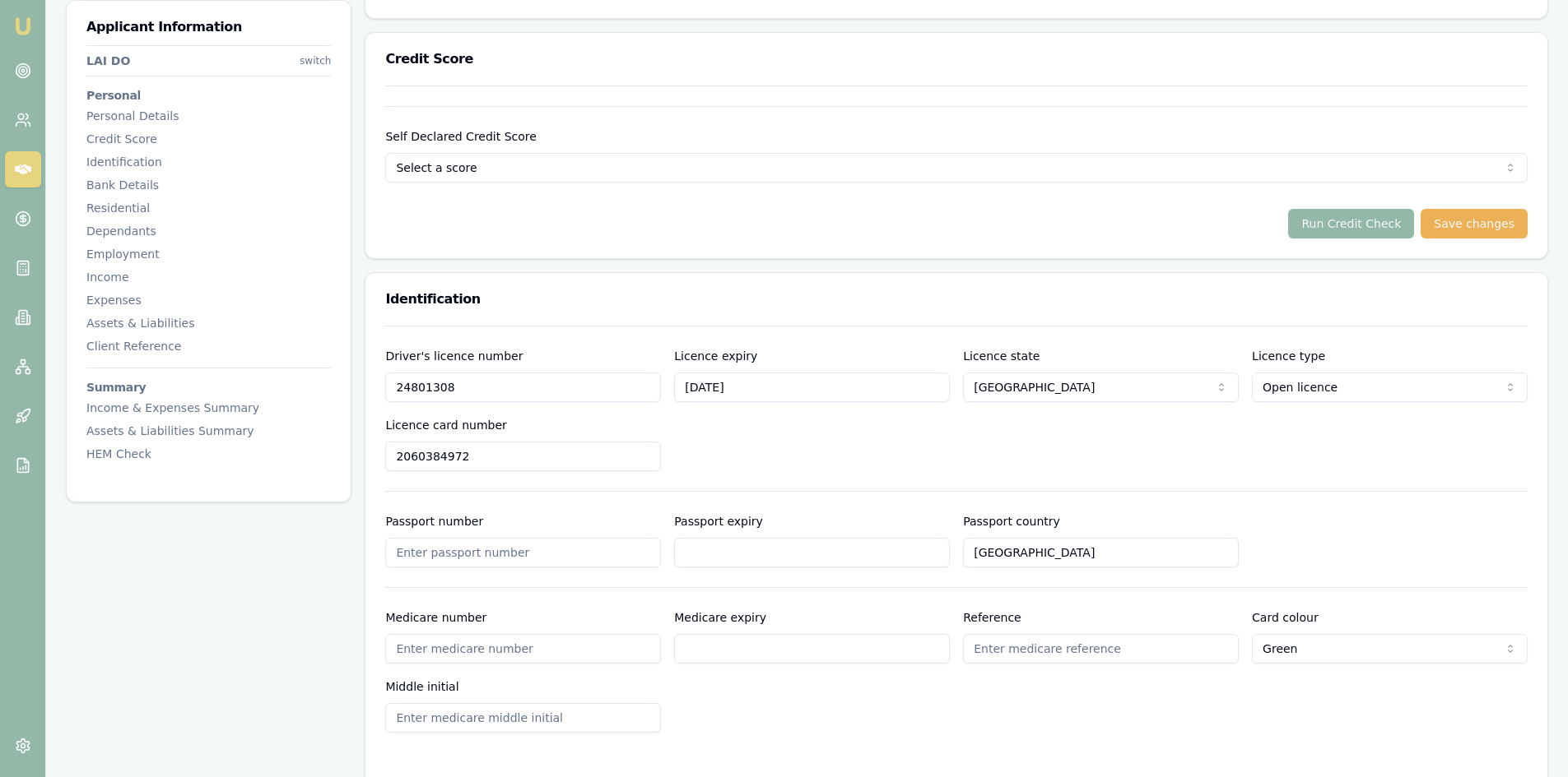
scroll to position [246, 0]
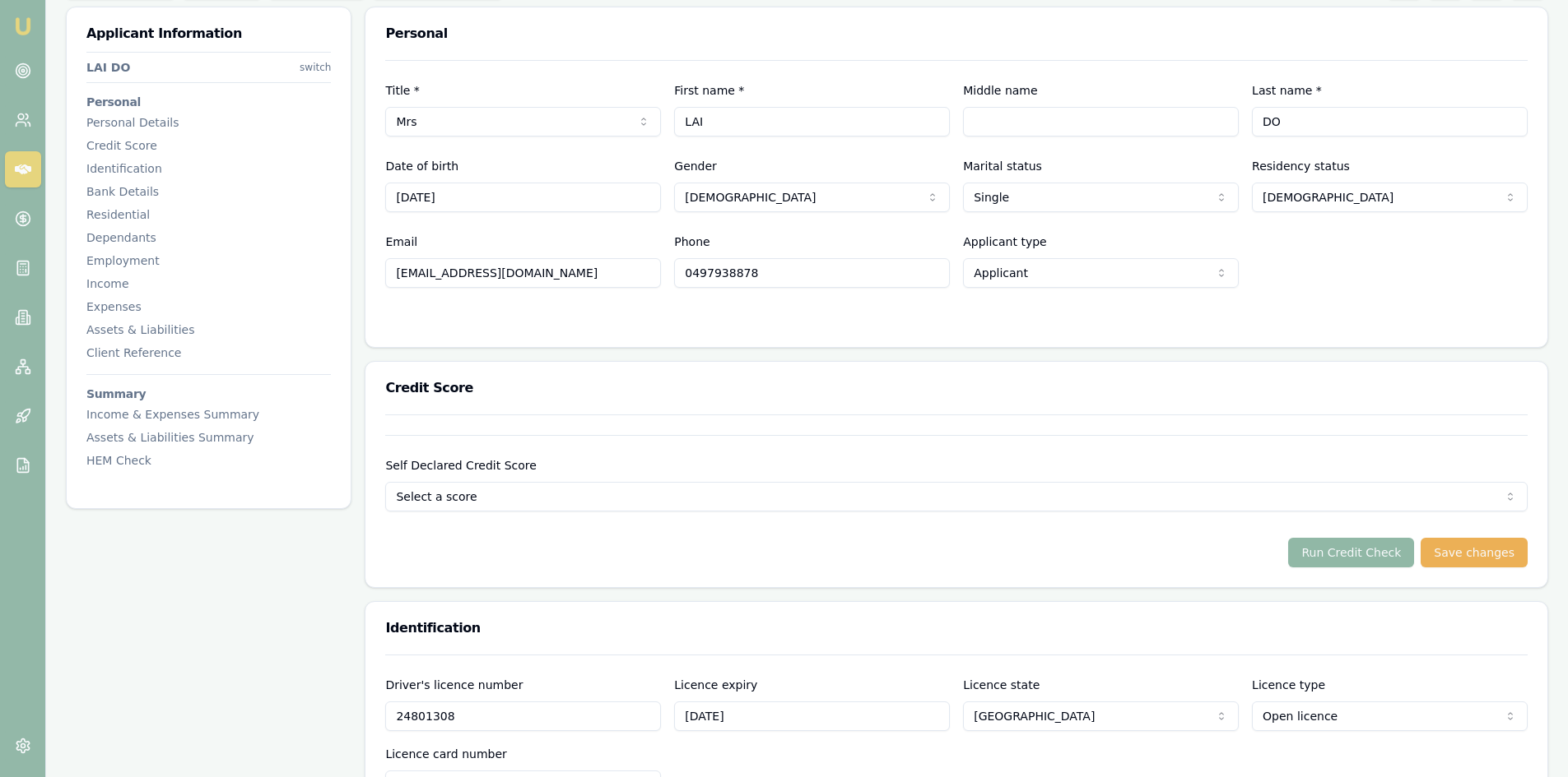
click at [1362, 559] on button "Run Credit Check" at bounding box center [1350, 553] width 126 height 30
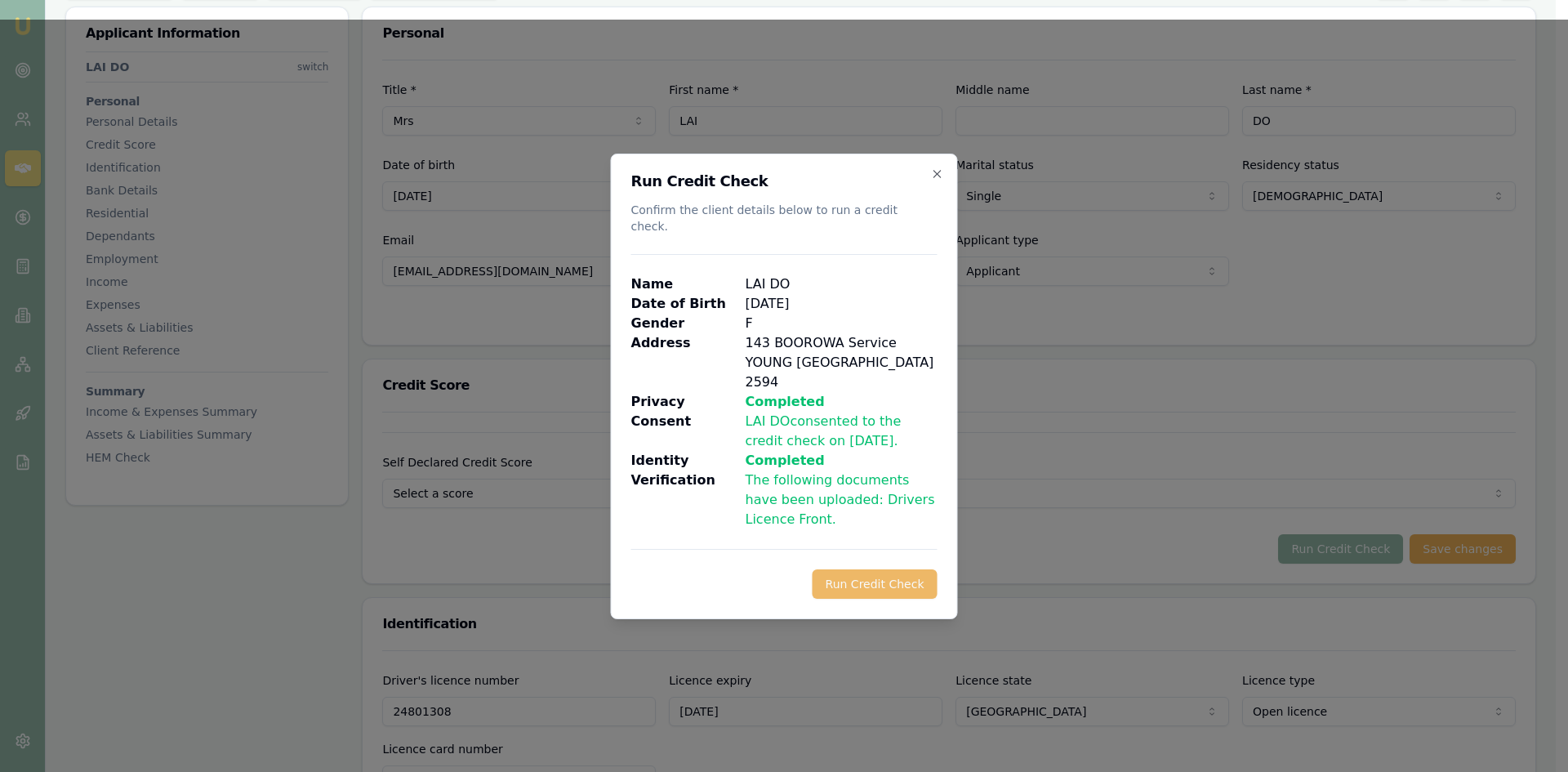
click at [872, 570] on button "Run Credit Check" at bounding box center [874, 585] width 125 height 30
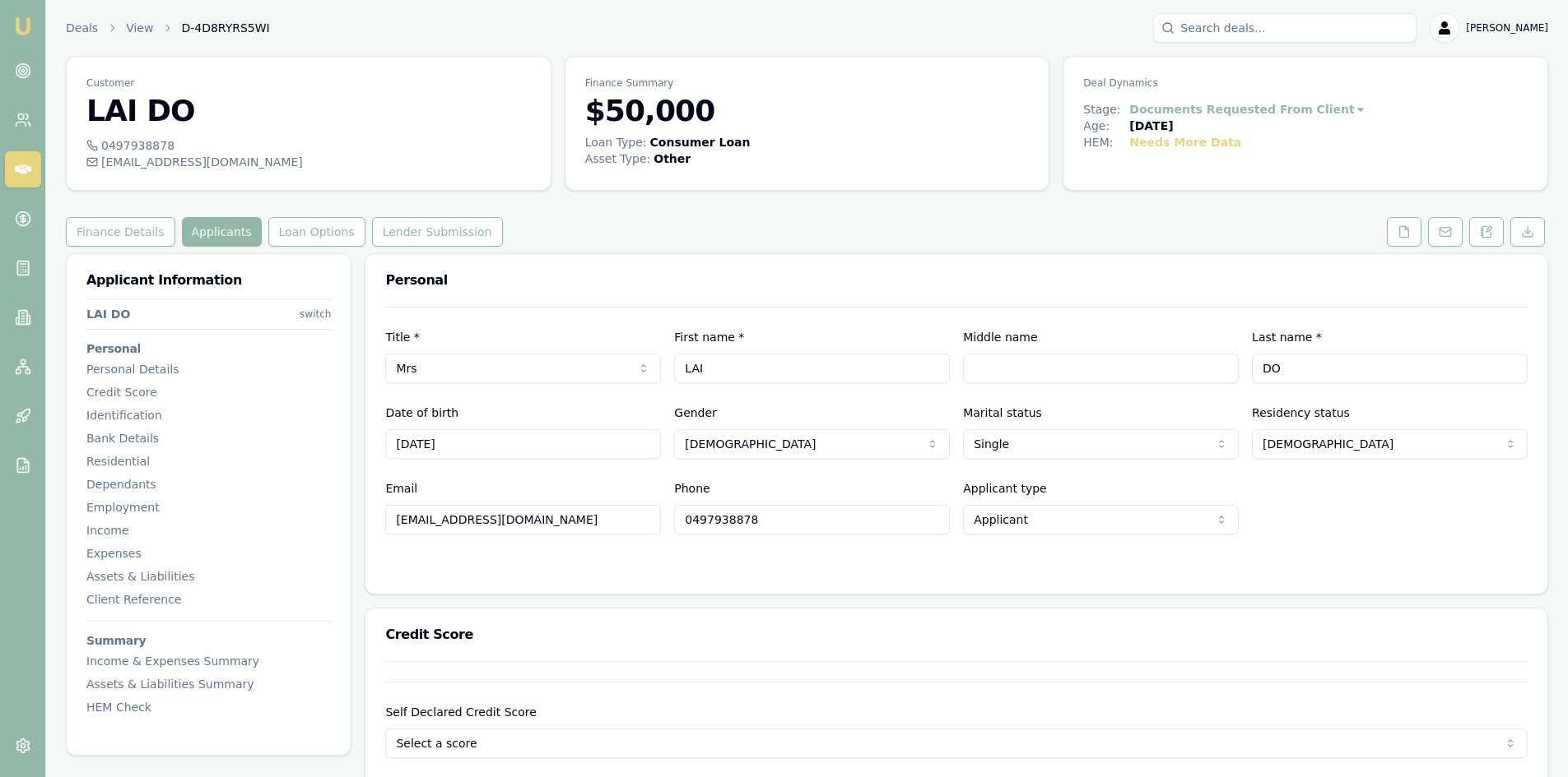
scroll to position [165, 0]
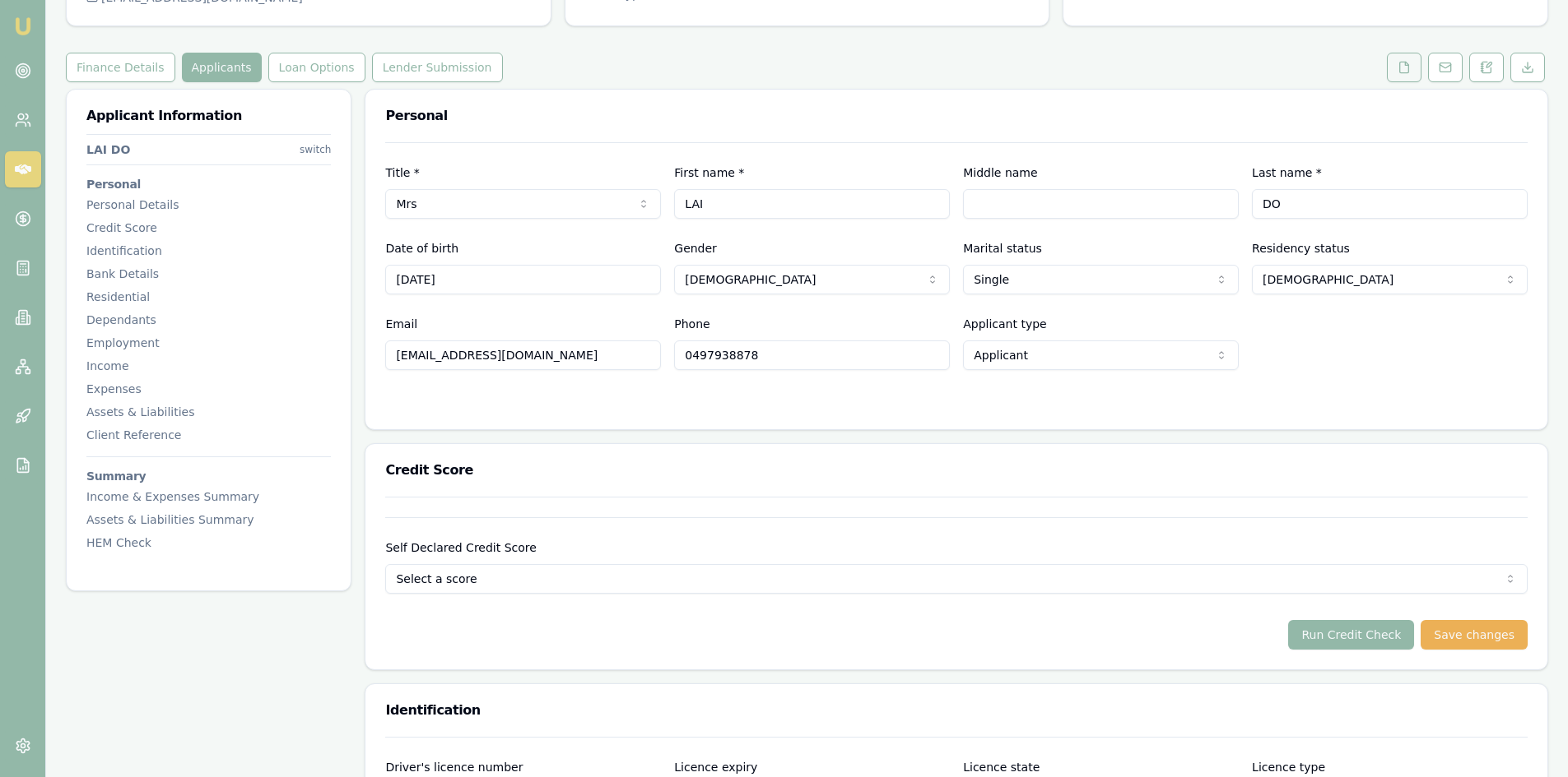
click at [1415, 69] on button at bounding box center [1403, 68] width 34 height 30
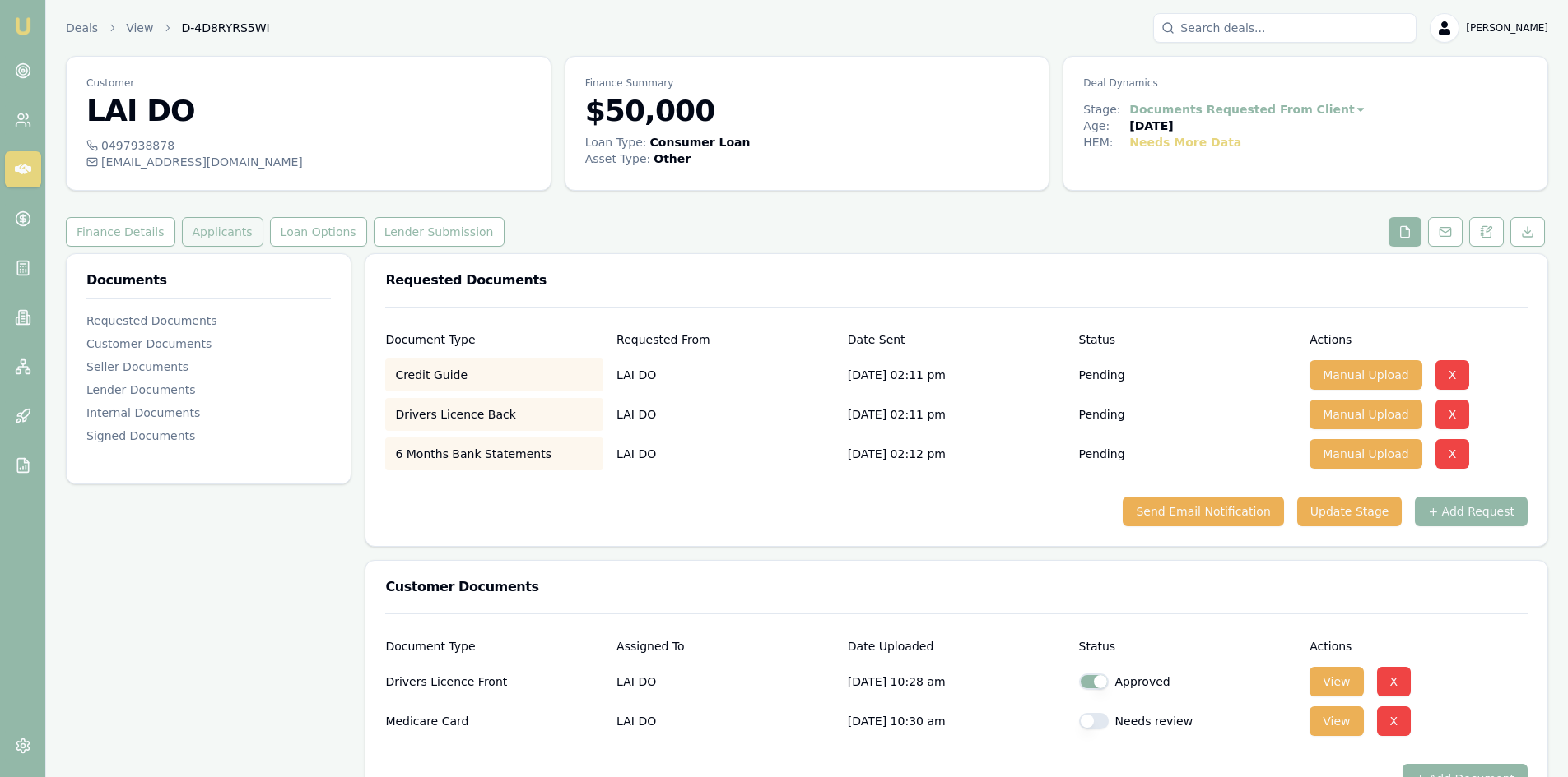
click at [198, 230] on button "Applicants" at bounding box center [223, 232] width 82 height 30
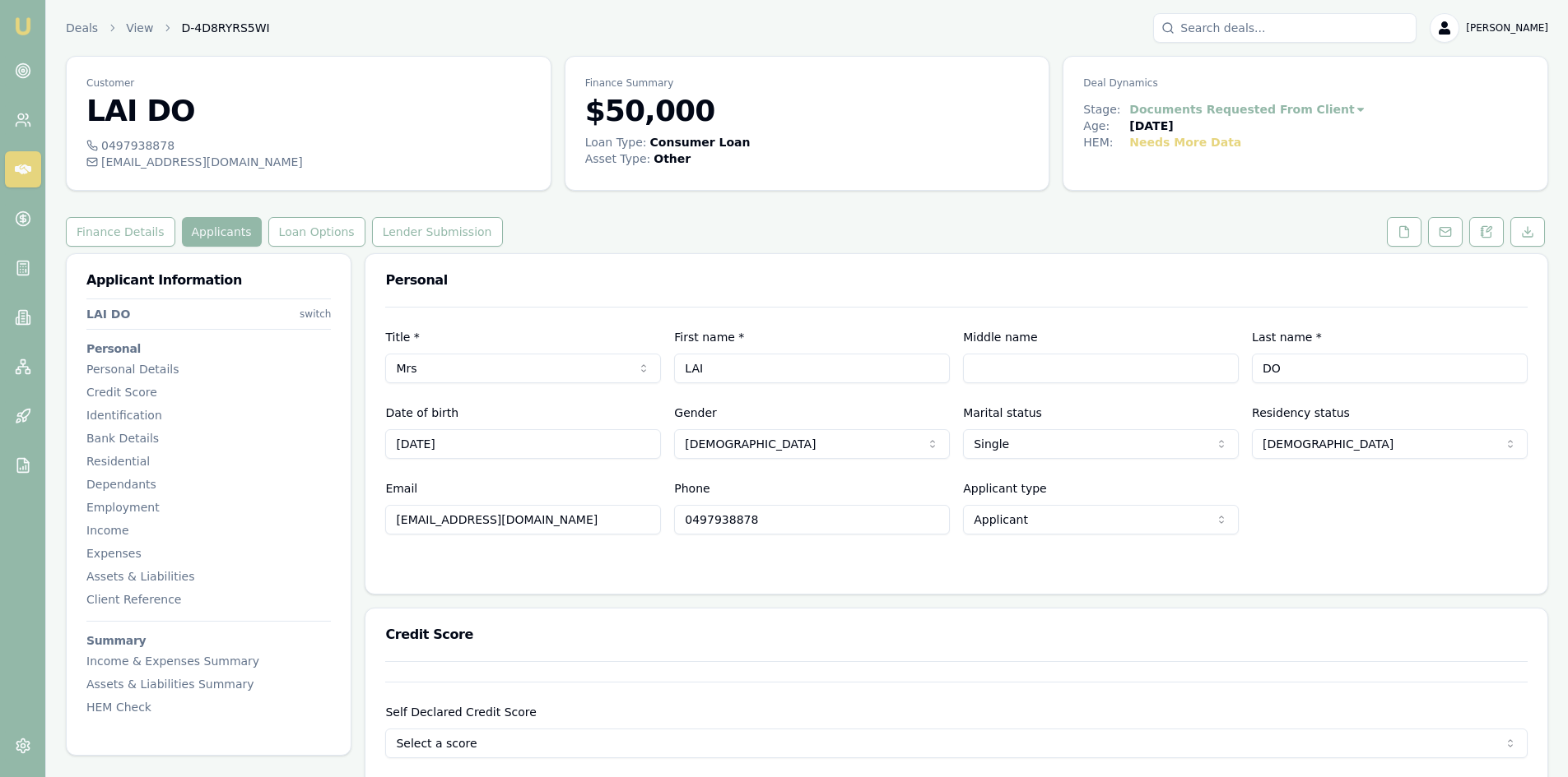
click at [706, 373] on input "LAI" at bounding box center [812, 368] width 275 height 30
type input "L"
type input "thi"
type input "lay"
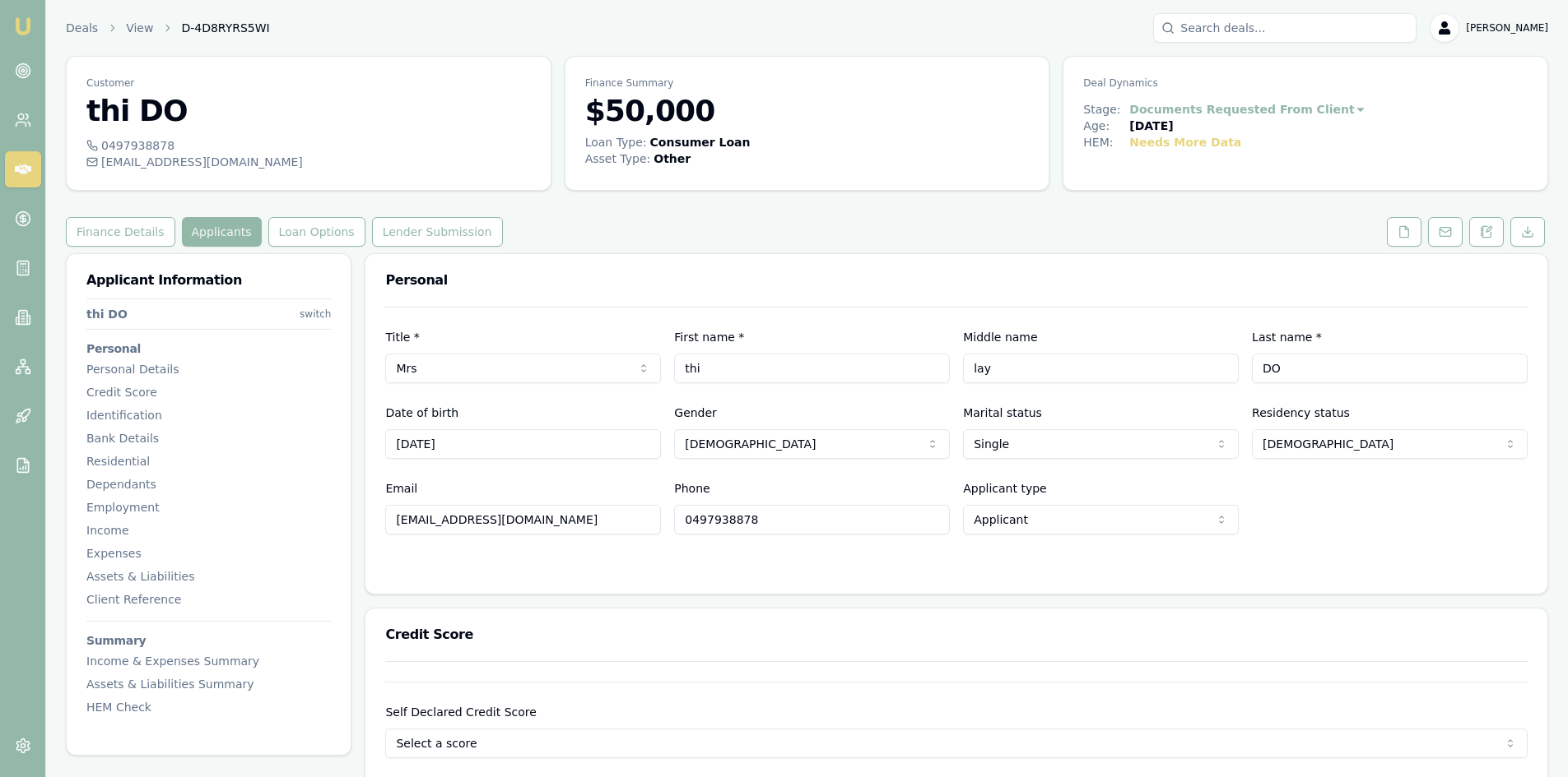
scroll to position [246, 0]
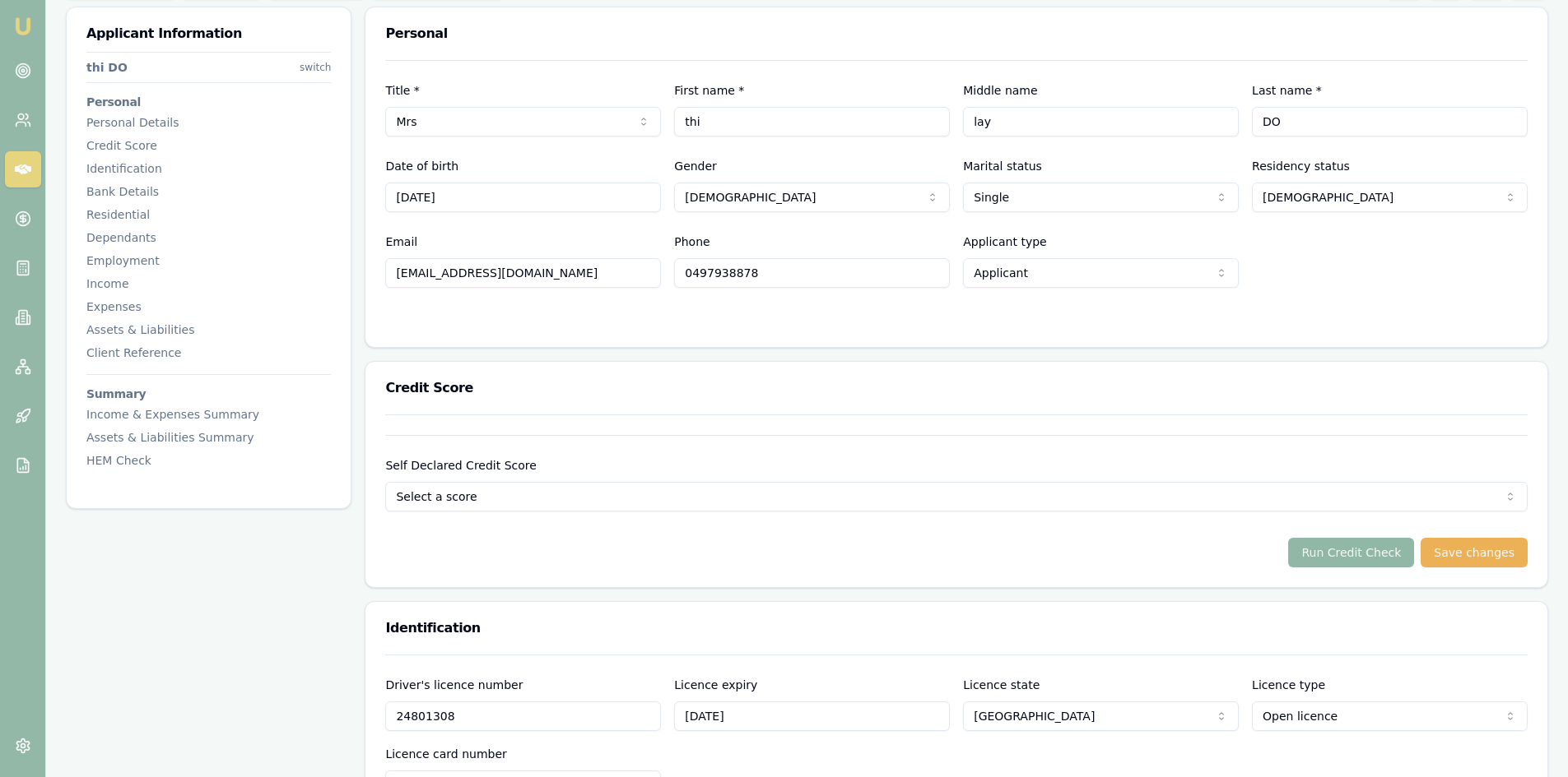
click at [1336, 555] on button "Run Credit Check" at bounding box center [1350, 553] width 126 height 30
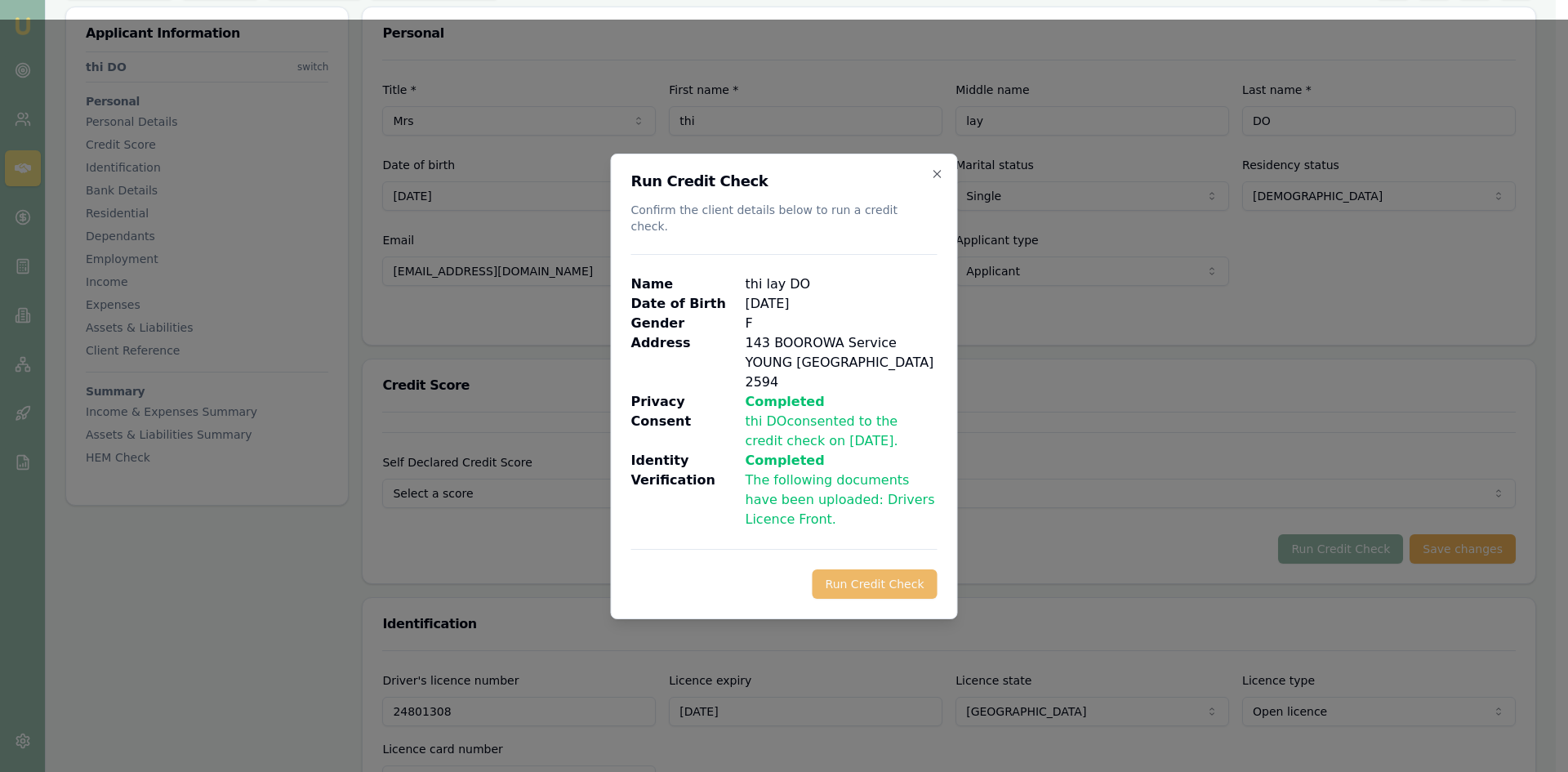
click at [875, 570] on button "Run Credit Check" at bounding box center [874, 585] width 125 height 30
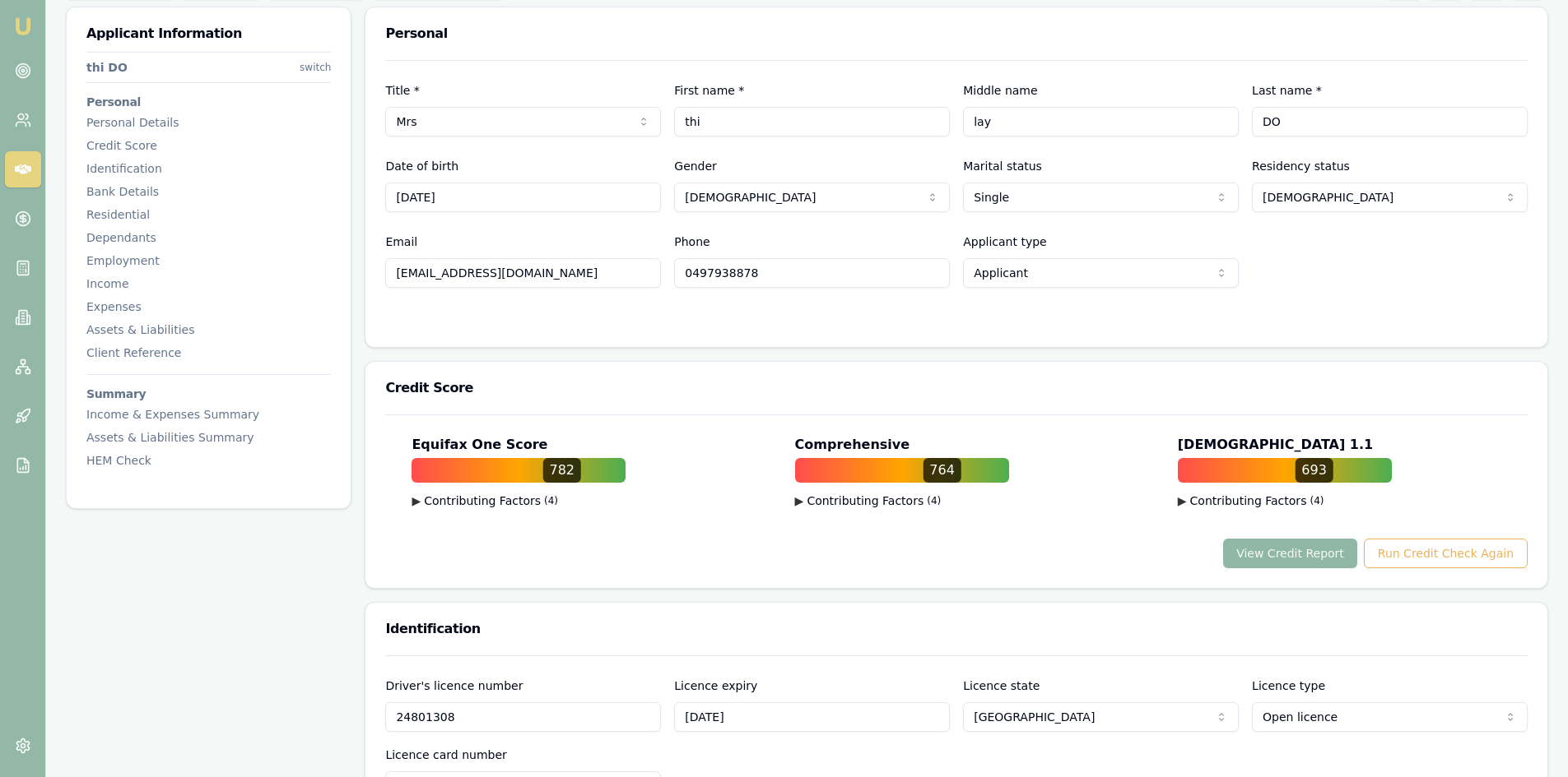
click at [1295, 553] on button "View Credit Report" at bounding box center [1290, 554] width 134 height 30
click at [1279, 555] on button "View Credit Report" at bounding box center [1290, 554] width 134 height 30
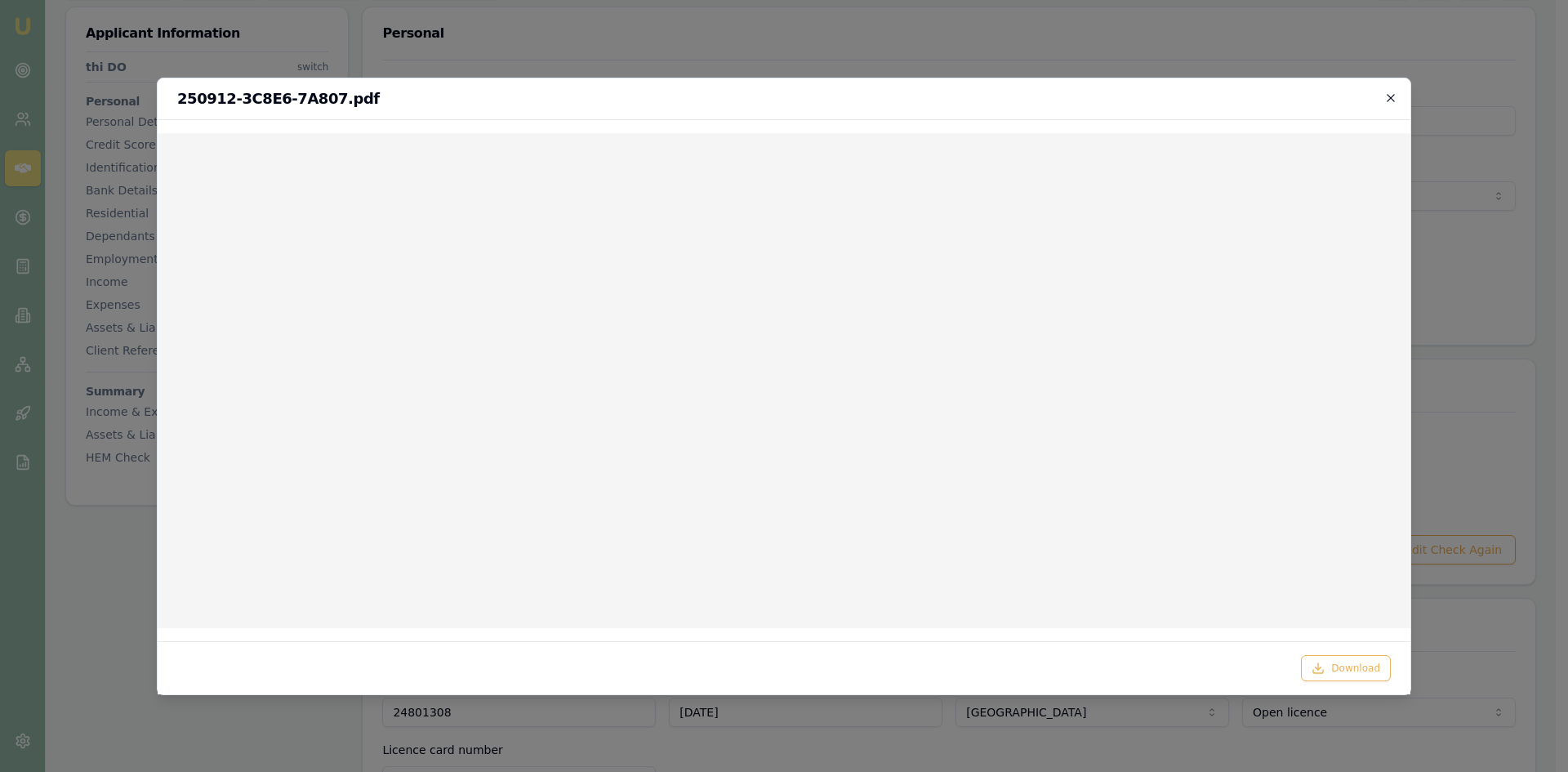
click at [1394, 98] on icon "button" at bounding box center [1391, 98] width 13 height 13
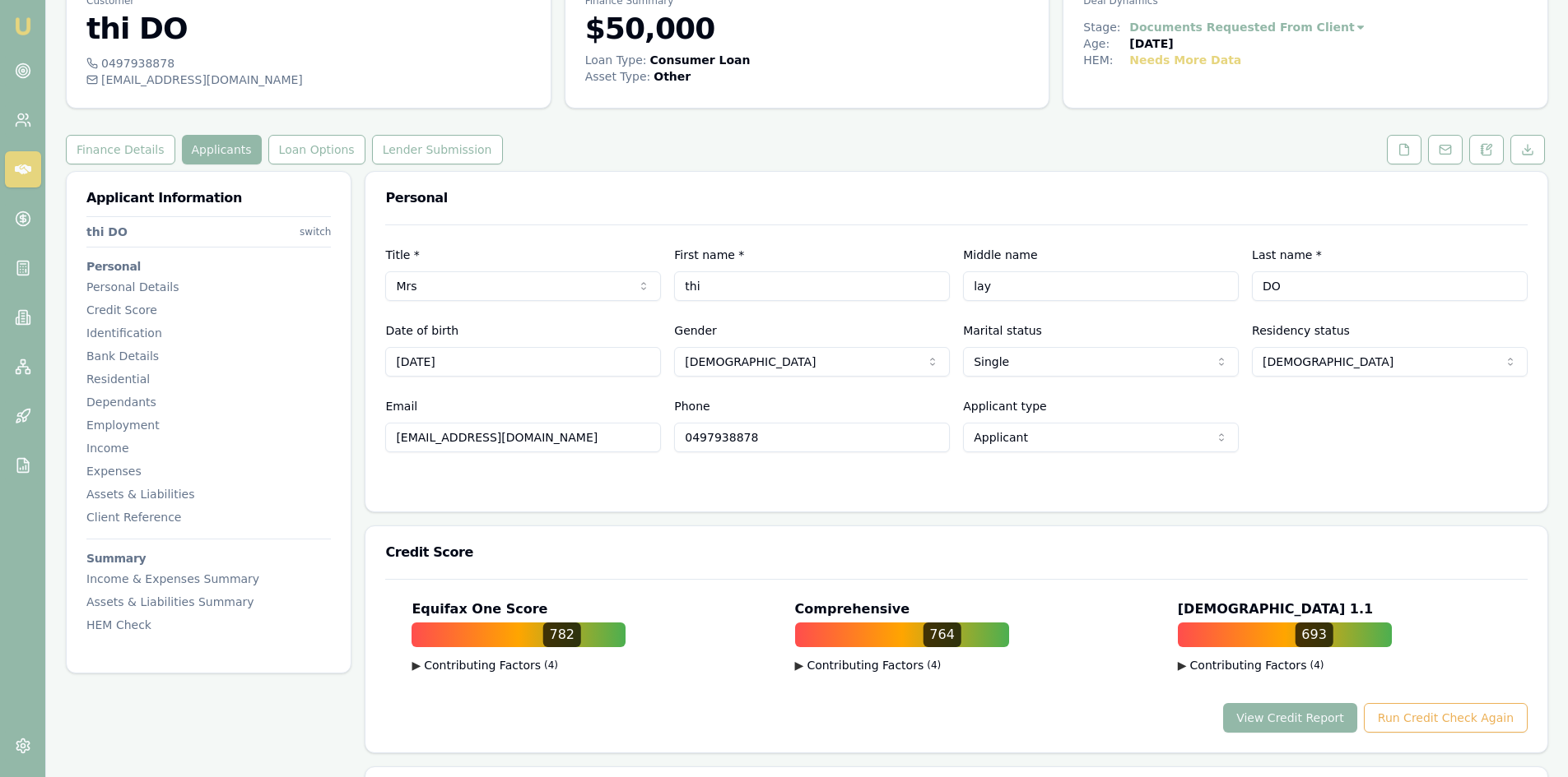
scroll to position [0, 0]
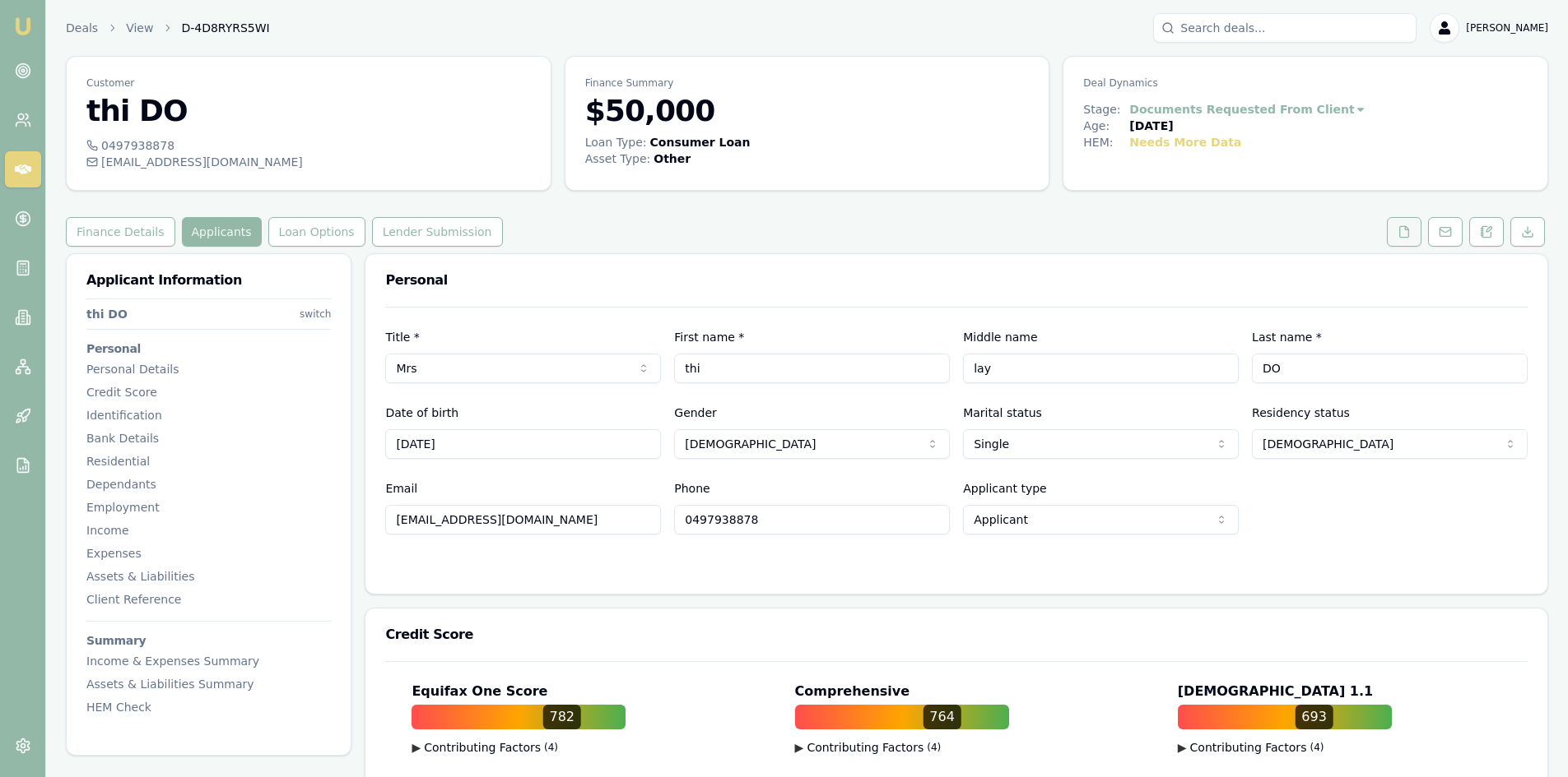
click at [1408, 237] on icon at bounding box center [1404, 231] width 9 height 11
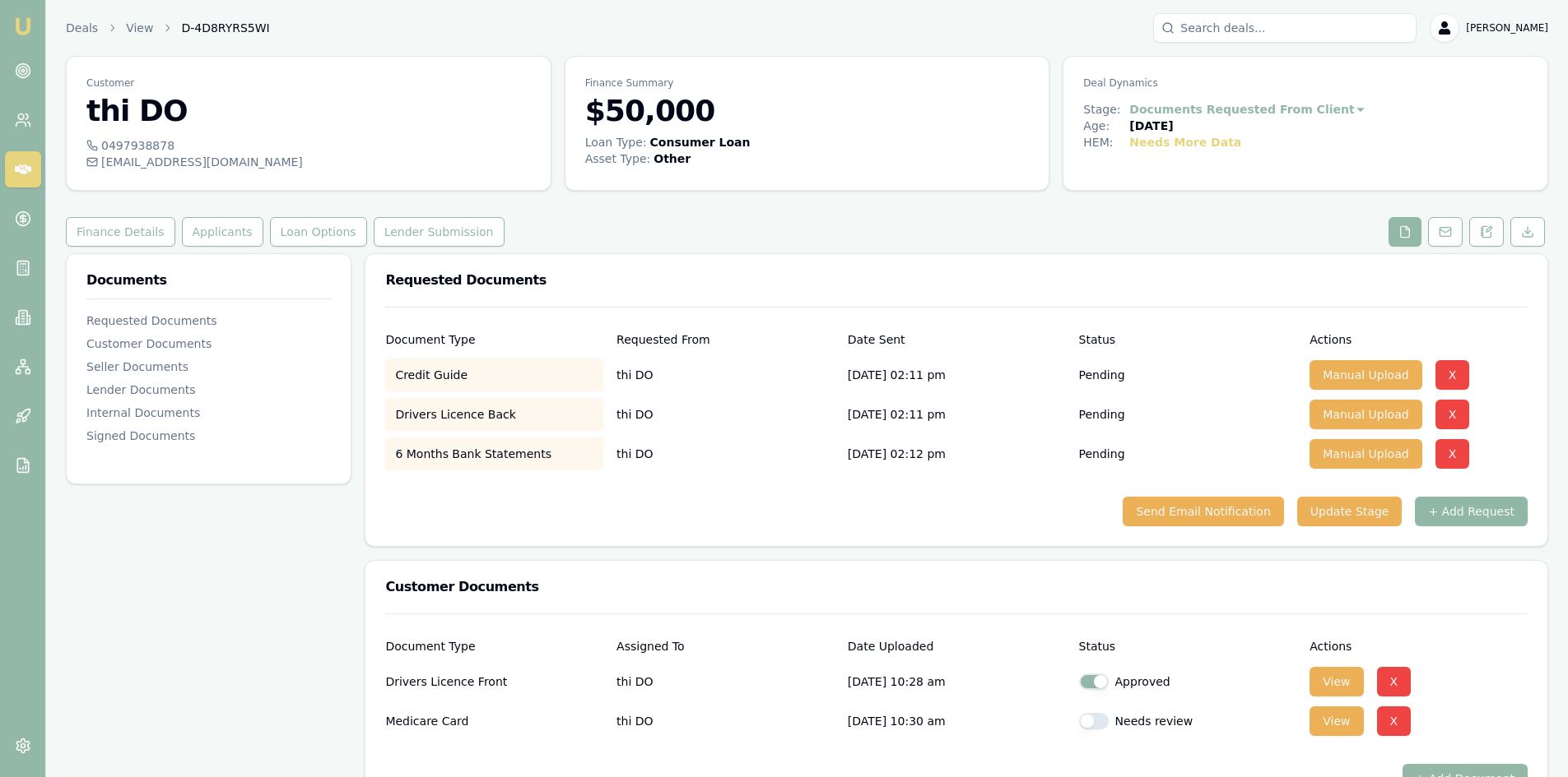
scroll to position [246, 0]
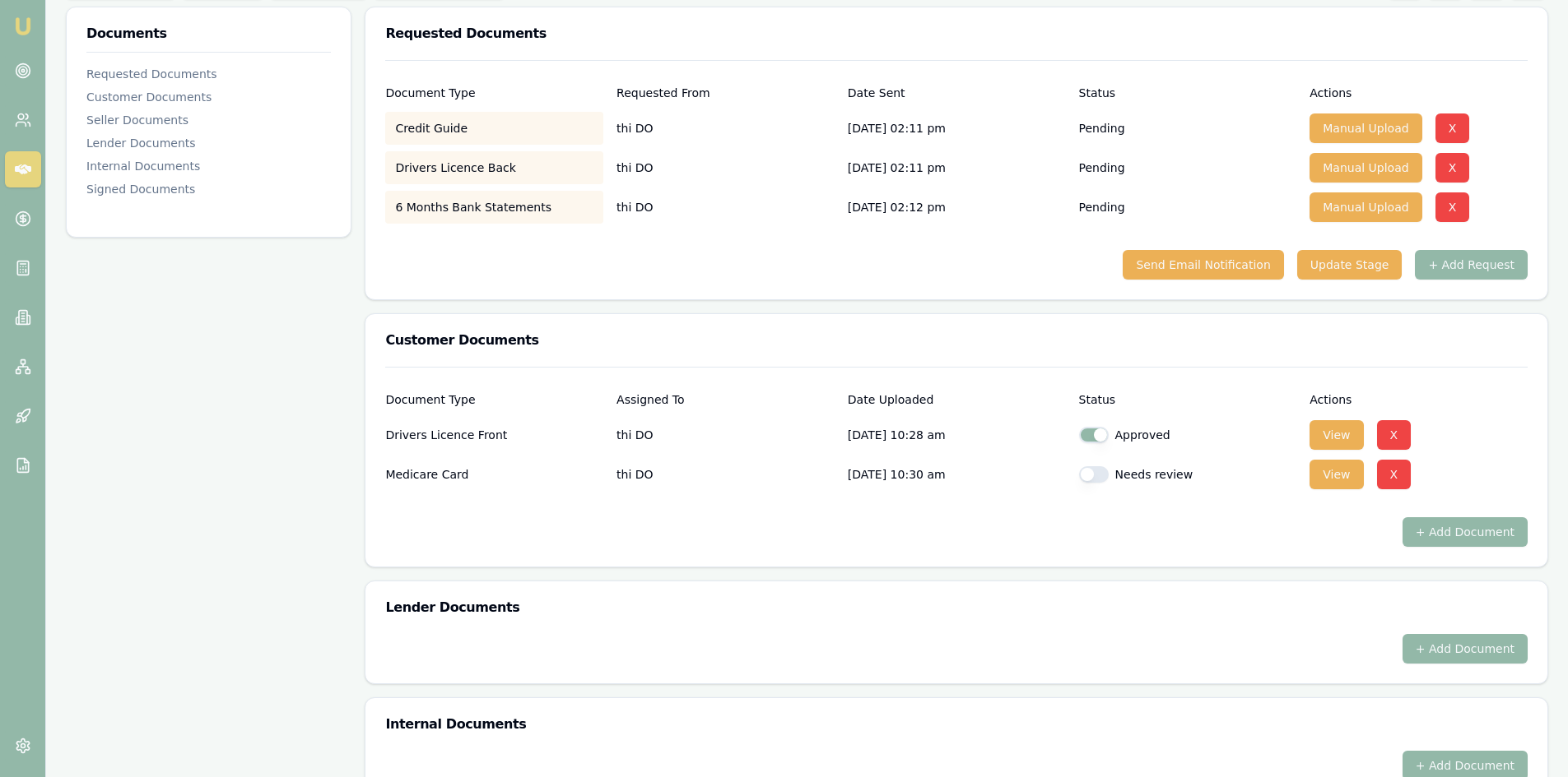
click at [1096, 475] on button "button" at bounding box center [1094, 475] width 30 height 17
checkbox input "true"
click at [1454, 535] on button "+ Add Document" at bounding box center [1465, 533] width 125 height 30
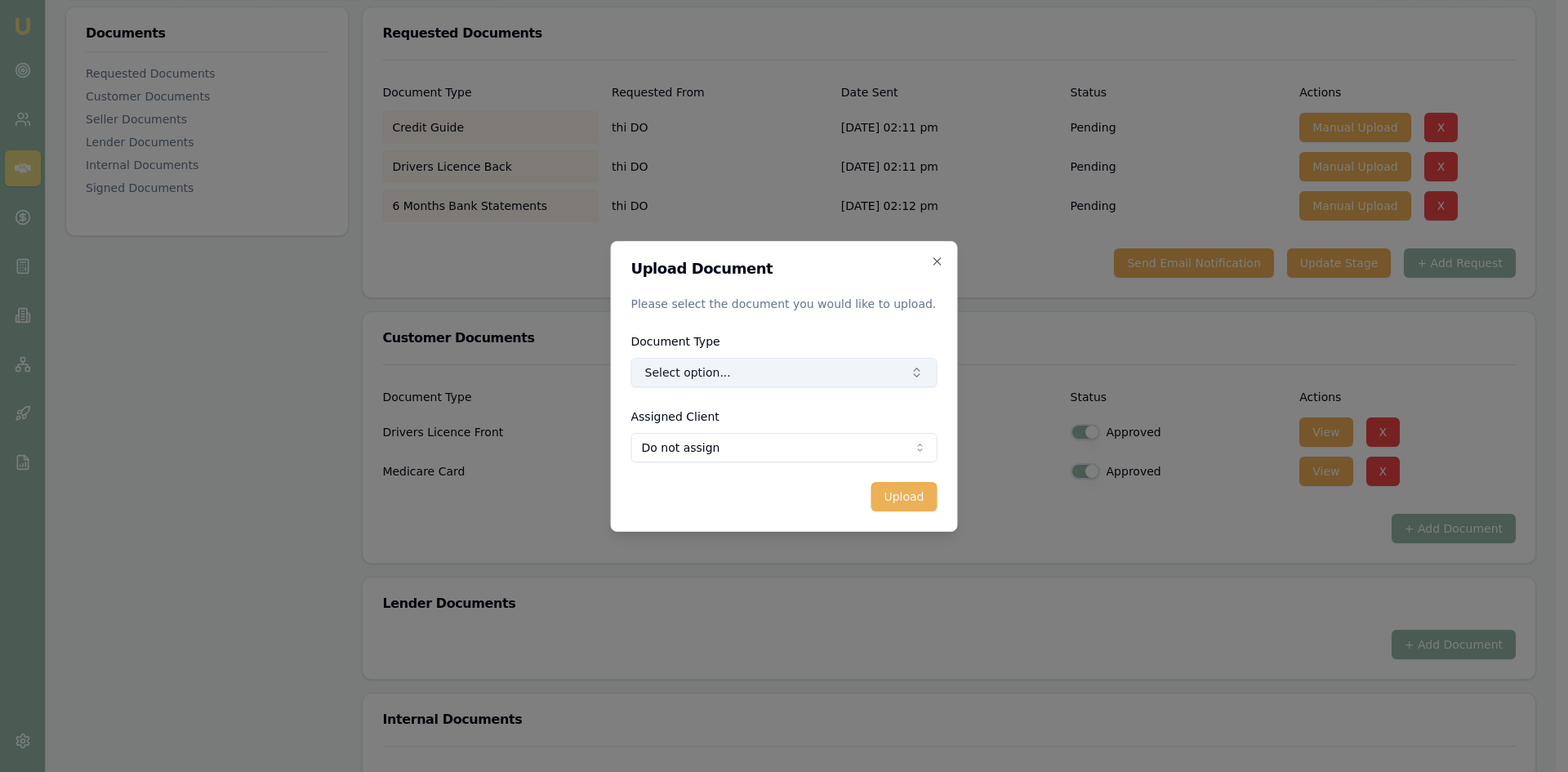
click at [764, 366] on button "Select option..." at bounding box center [784, 373] width 306 height 30
type input "BACK"
click at [769, 445] on div "Back of Drivers Licence" at bounding box center [790, 441] width 174 height 26
click at [729, 457] on body "Emu Broker Deals View D-4D8RYRS5WI Steven Nguyen Toggle Menu Customer thi DO 04…" at bounding box center [778, 141] width 1556 height 772
select select "U-V5WDSL09RN"
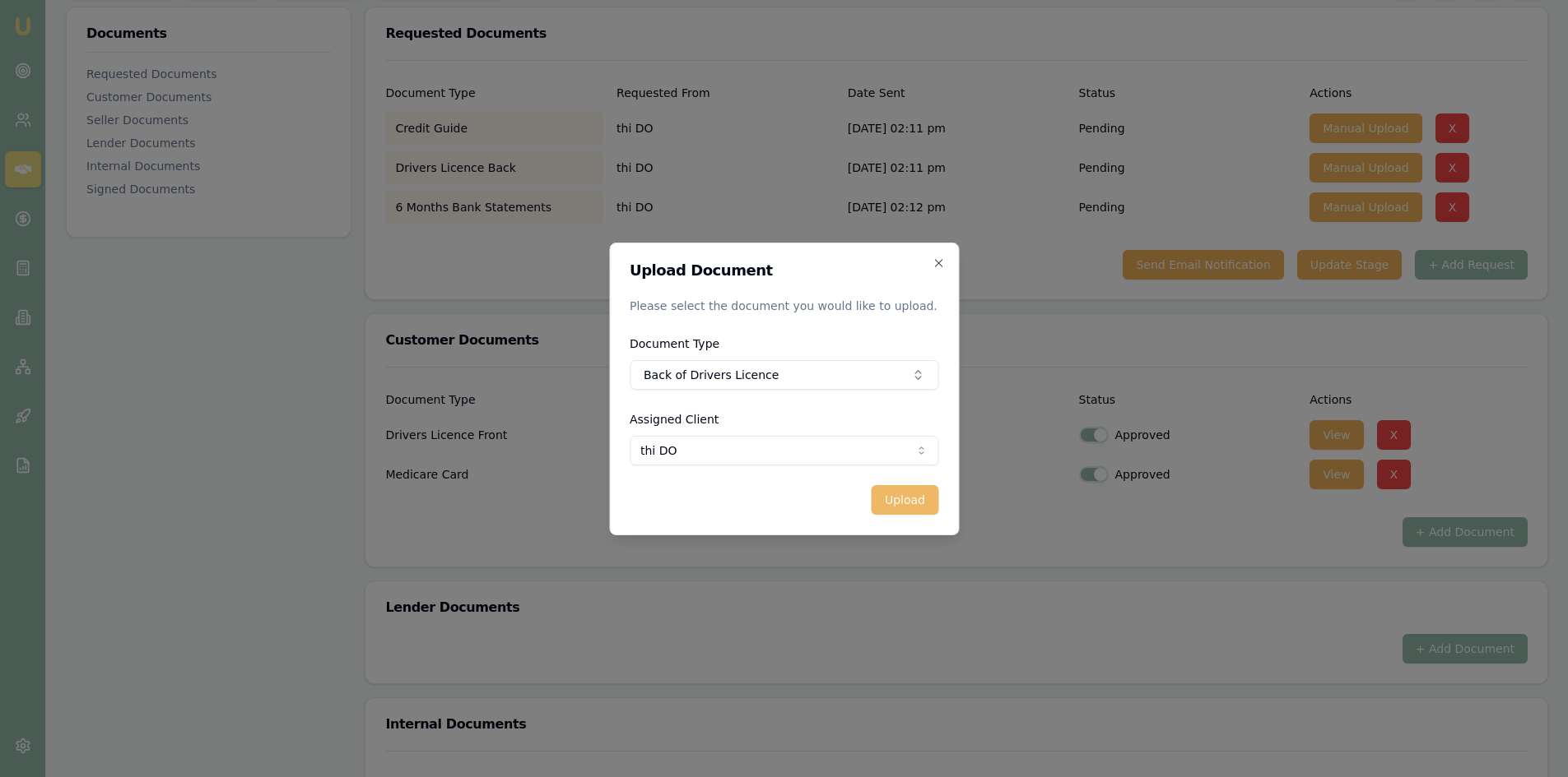
click at [901, 507] on button "Upload" at bounding box center [905, 500] width 67 height 30
checkbox input "false"
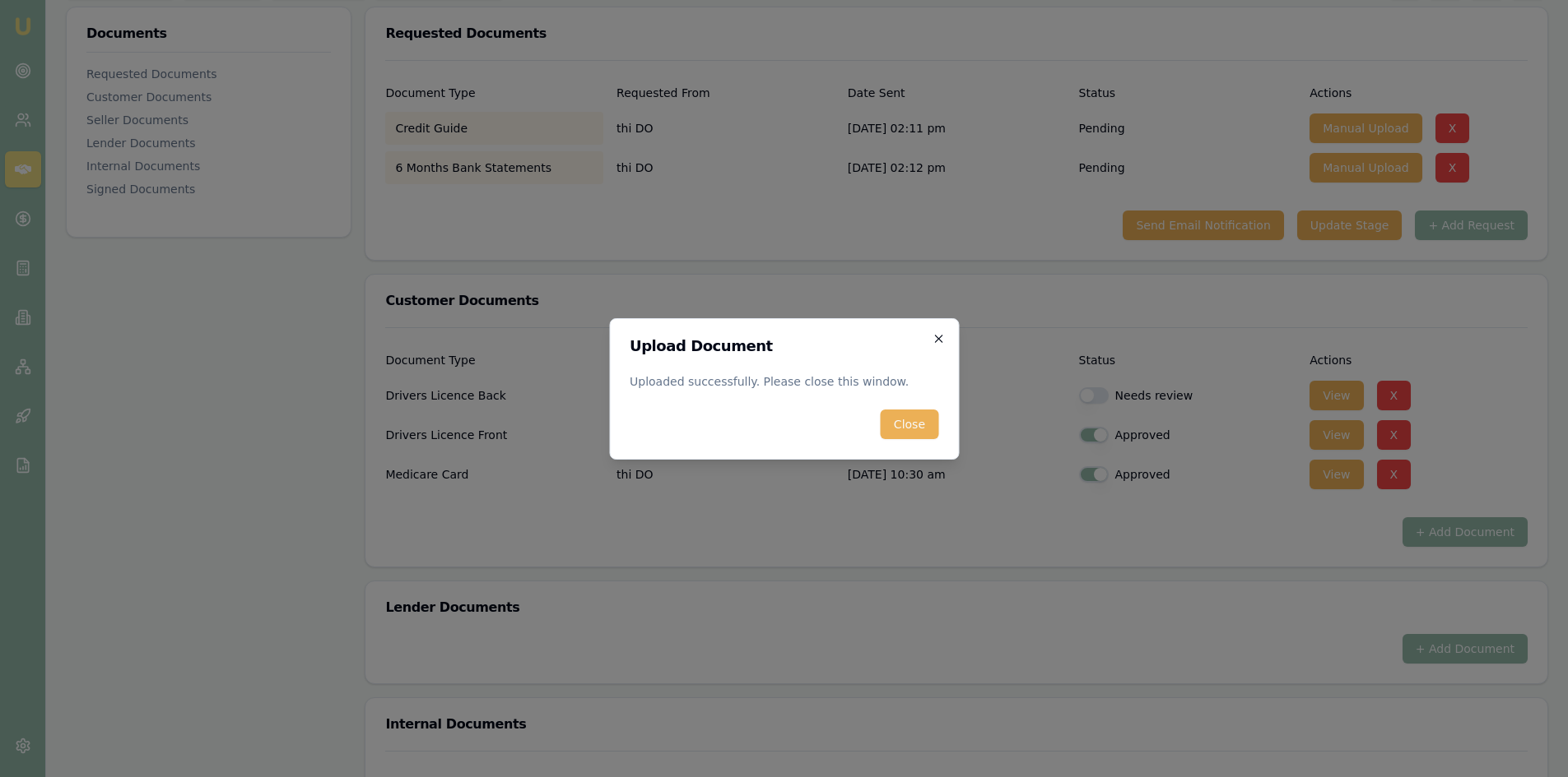
click at [940, 334] on icon "button" at bounding box center [938, 338] width 13 height 13
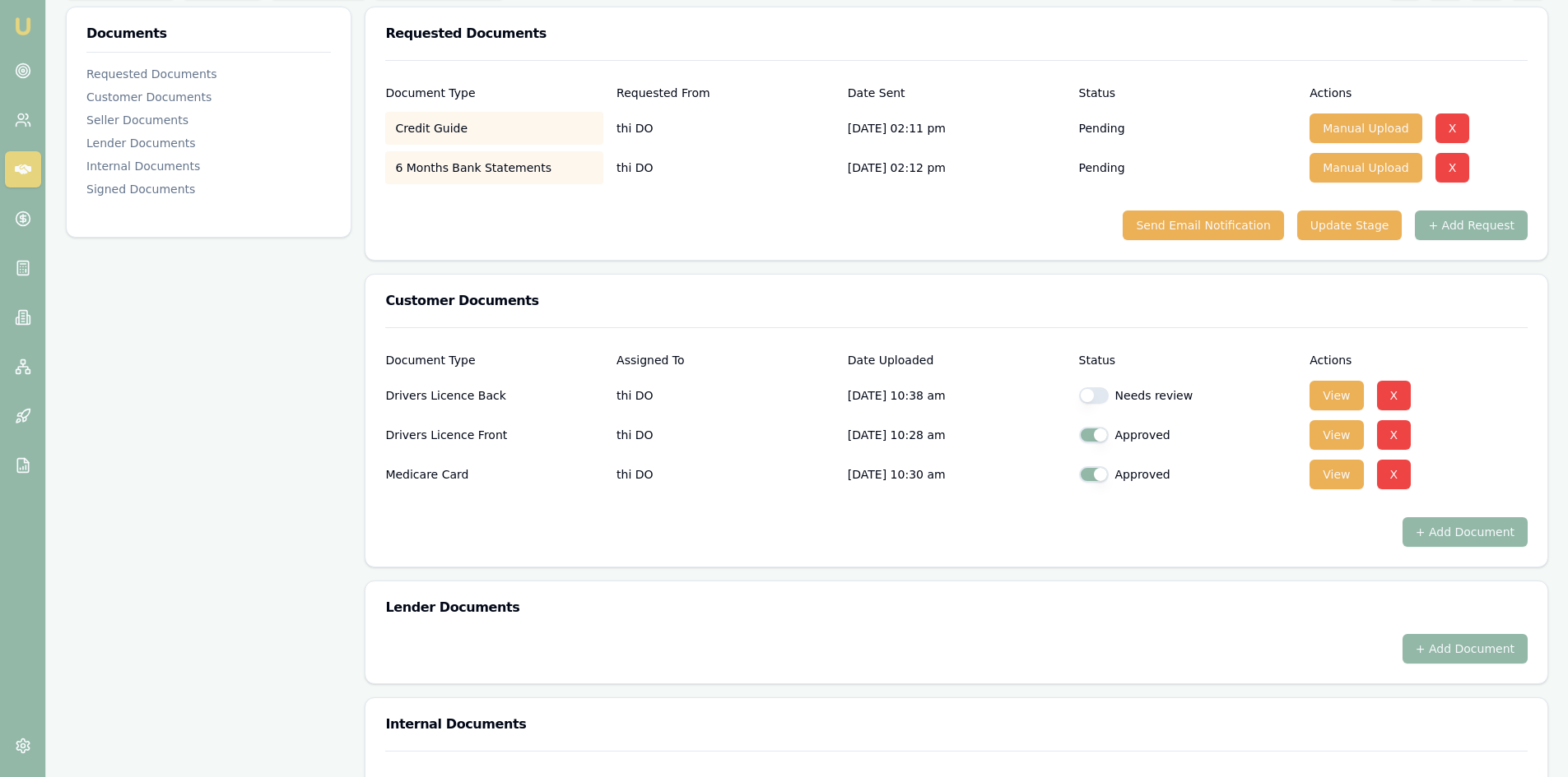
scroll to position [0, 0]
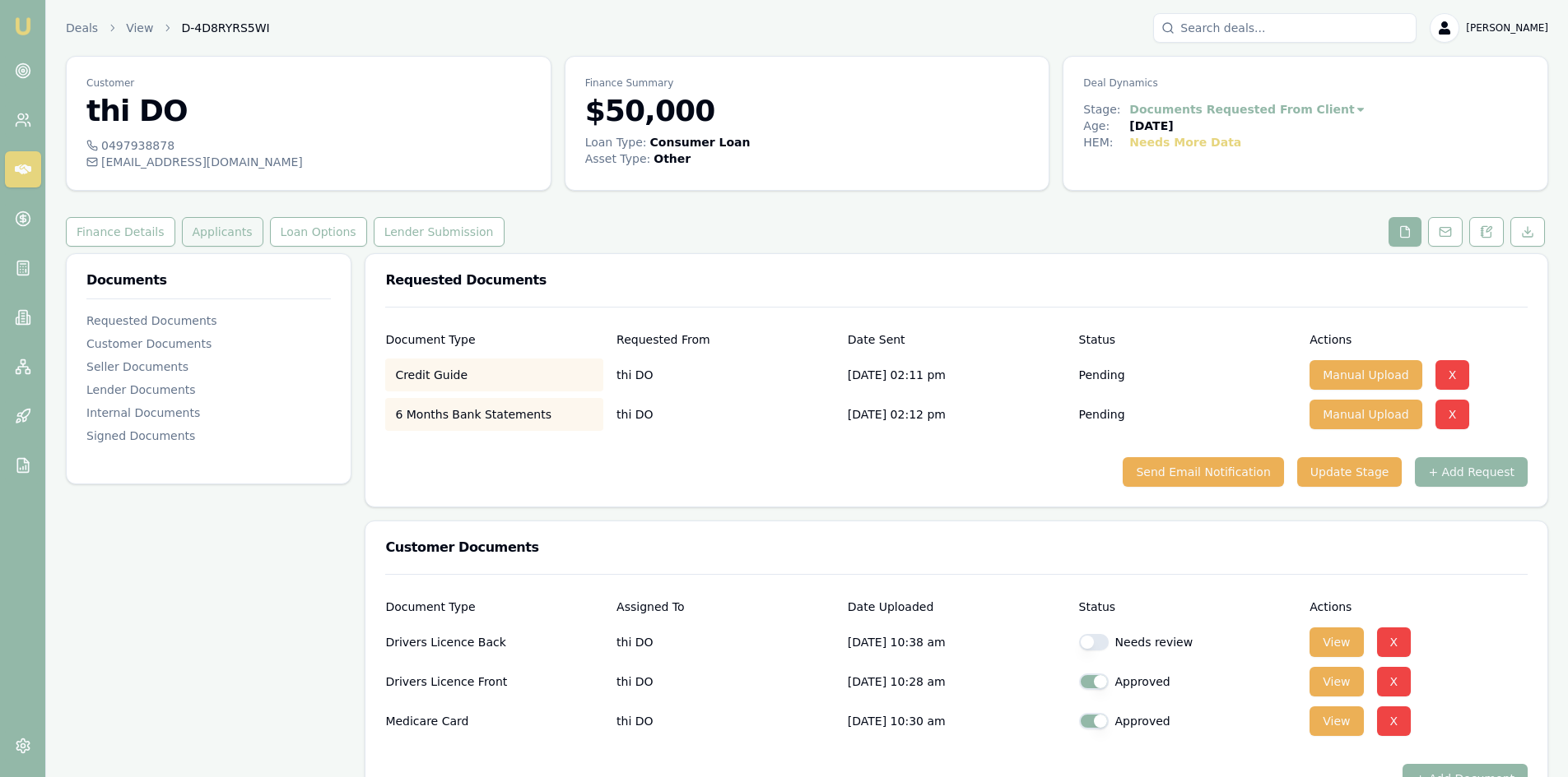
click at [222, 241] on button "Applicants" at bounding box center [223, 232] width 82 height 30
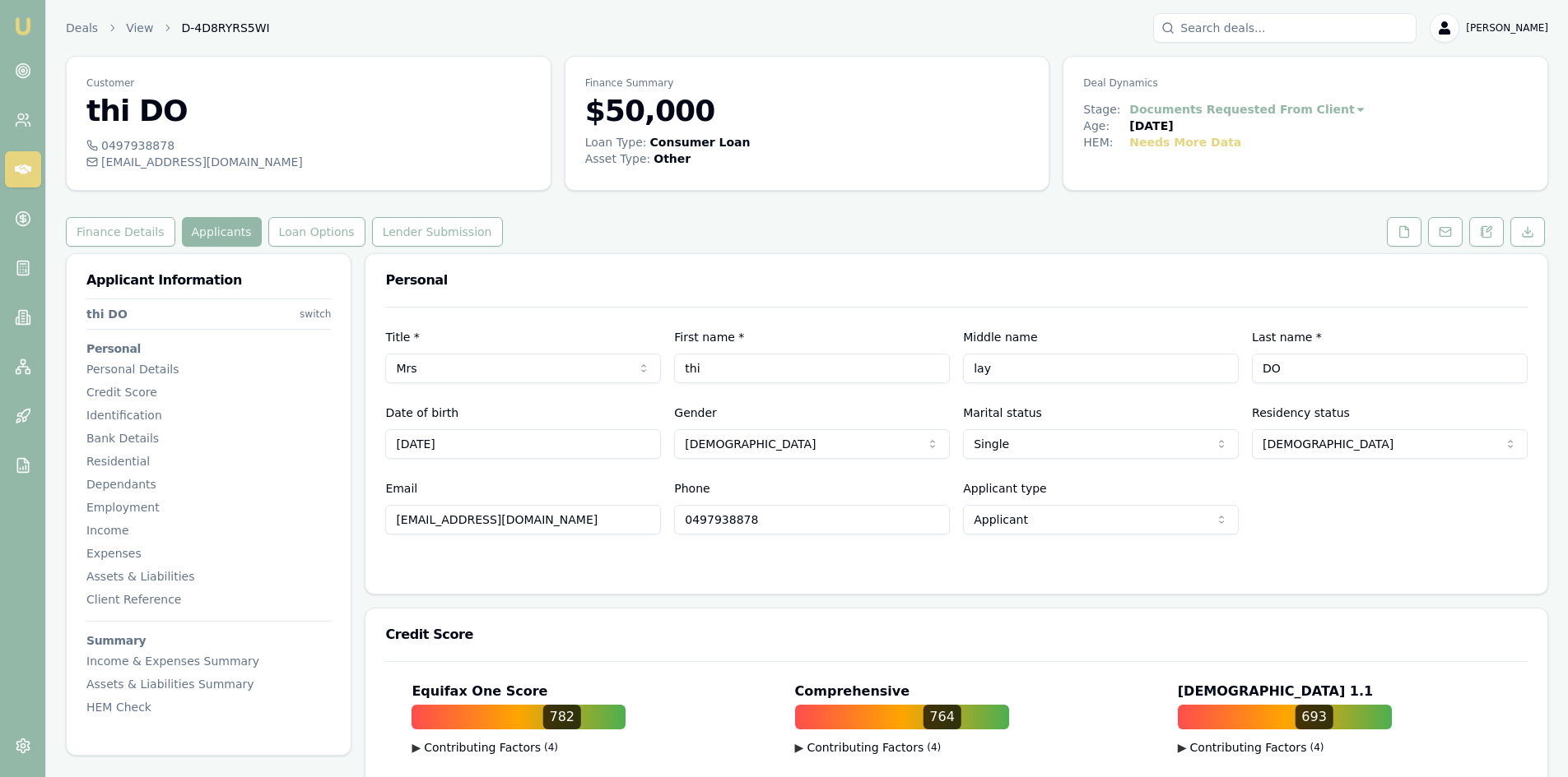
scroll to position [82, 0]
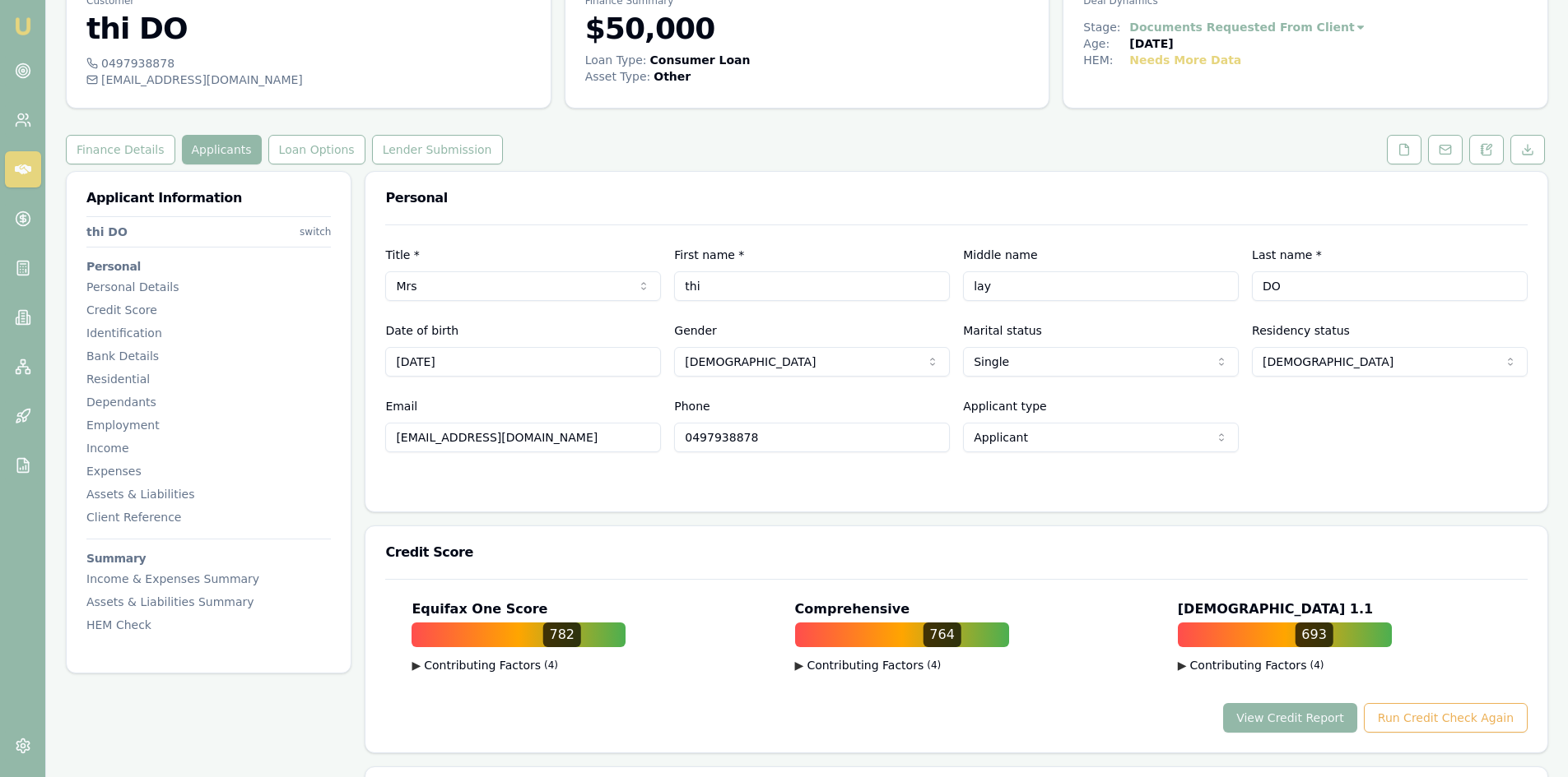
drag, startPoint x: 512, startPoint y: 441, endPoint x: 357, endPoint y: 440, distance: 155.0
click at [711, 445] on input "0497938878" at bounding box center [812, 438] width 275 height 30
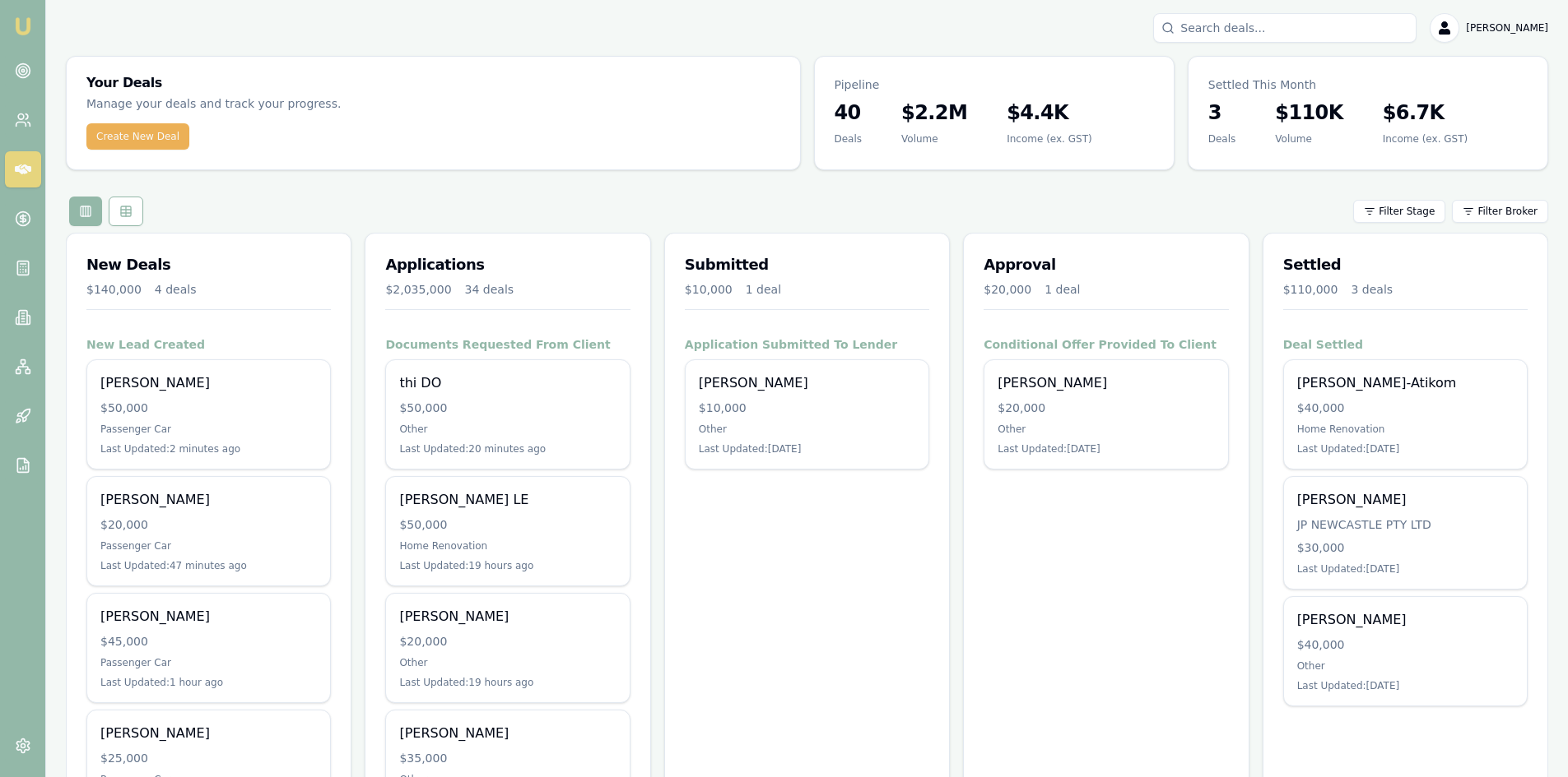
scroll to position [82, 0]
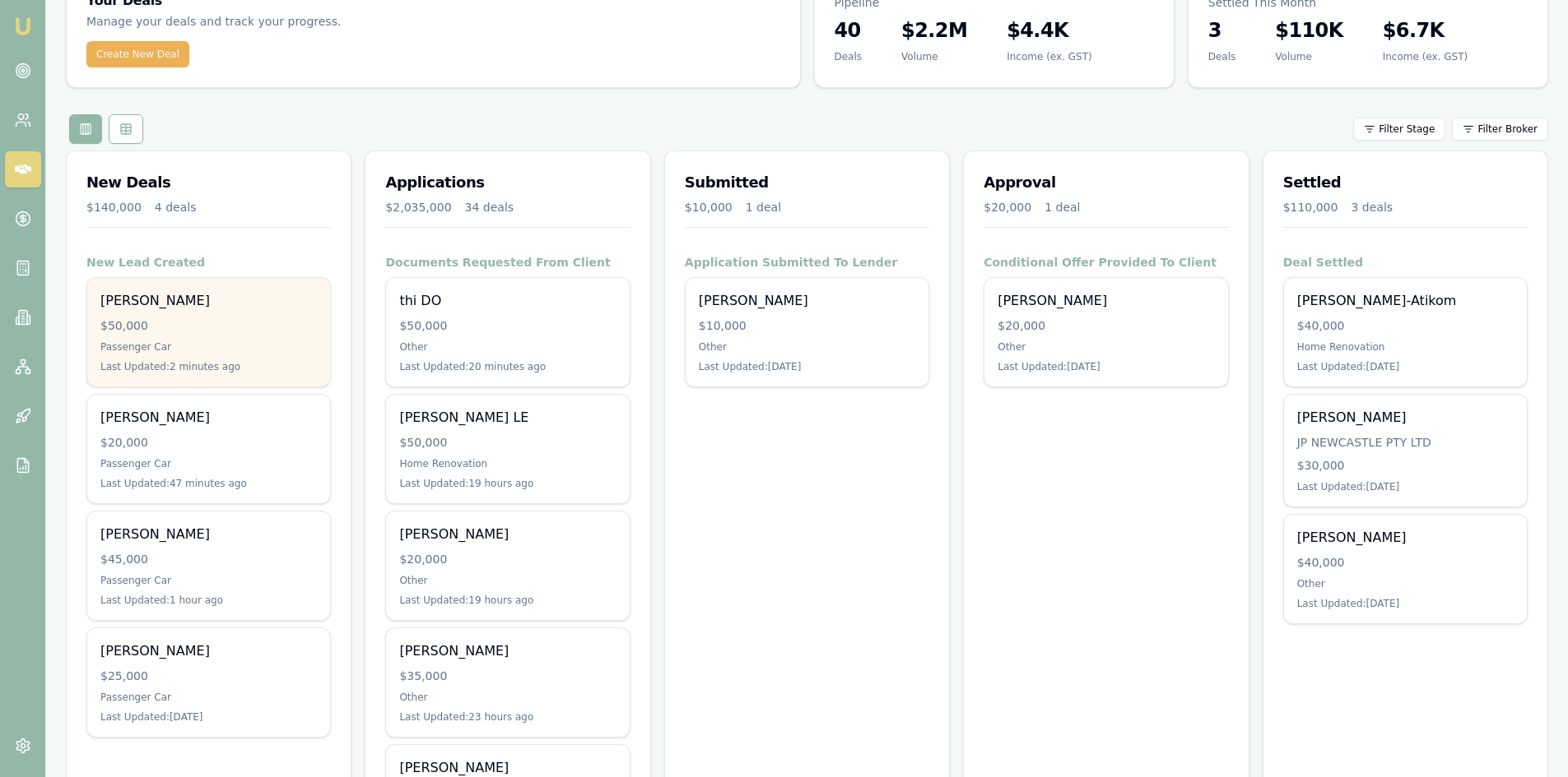
click at [152, 338] on div "[PERSON_NAME] $50,000 Passenger Car Last Updated: 2 minutes ago" at bounding box center [208, 332] width 243 height 109
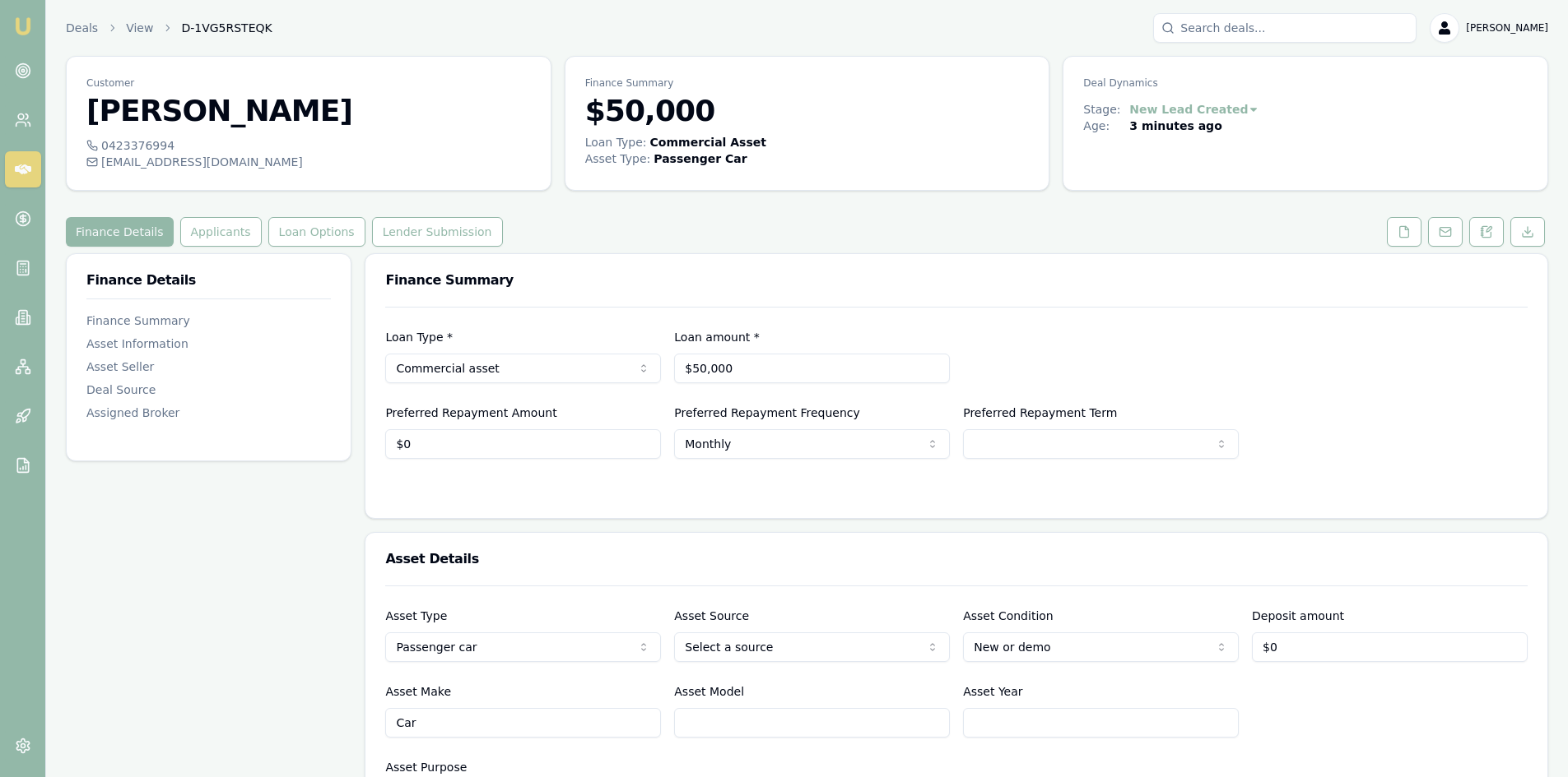
scroll to position [82, 0]
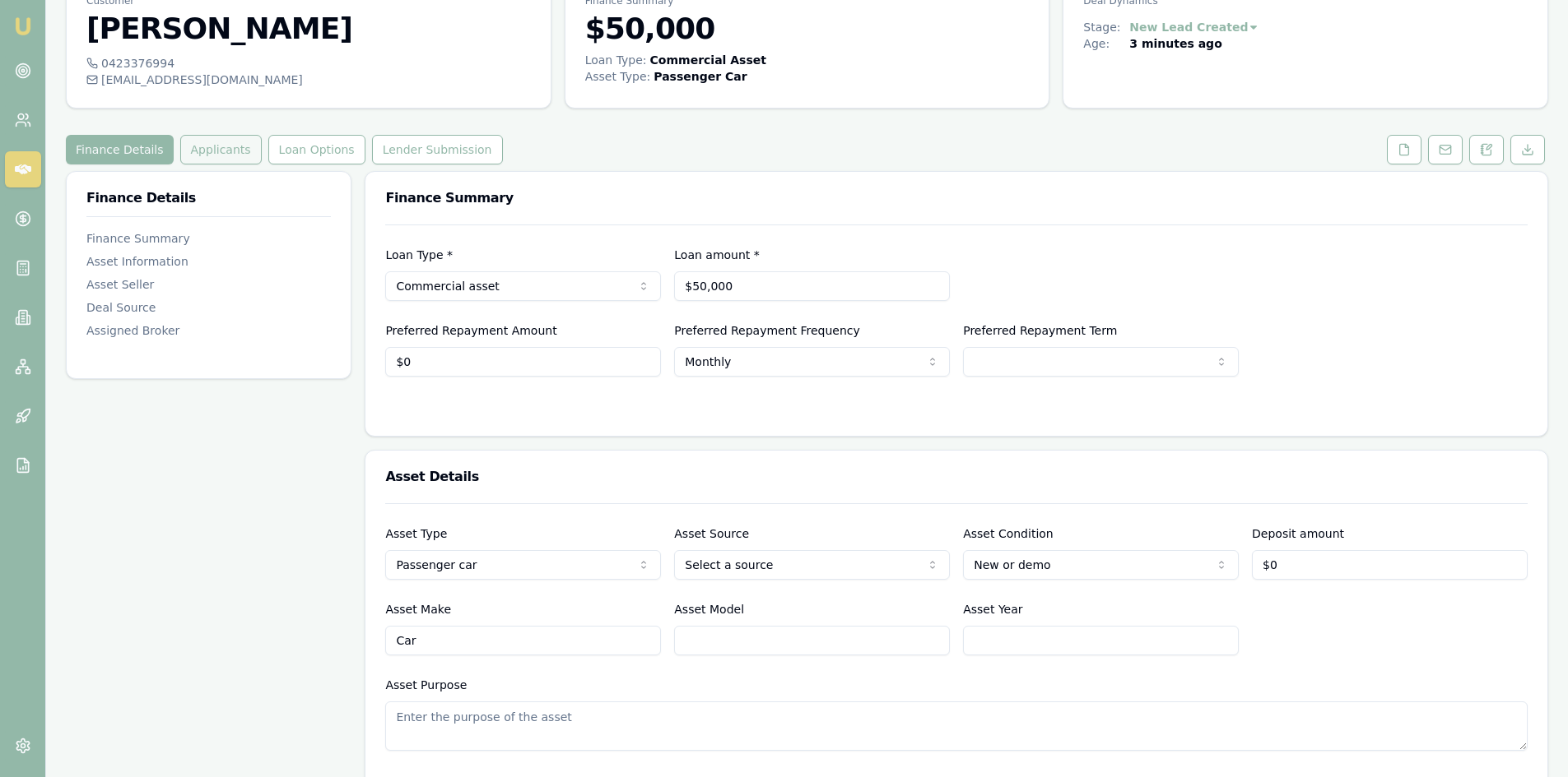
drag, startPoint x: 222, startPoint y: 151, endPoint x: 233, endPoint y: 151, distance: 11.0
click at [222, 151] on button "Applicants" at bounding box center [221, 150] width 82 height 30
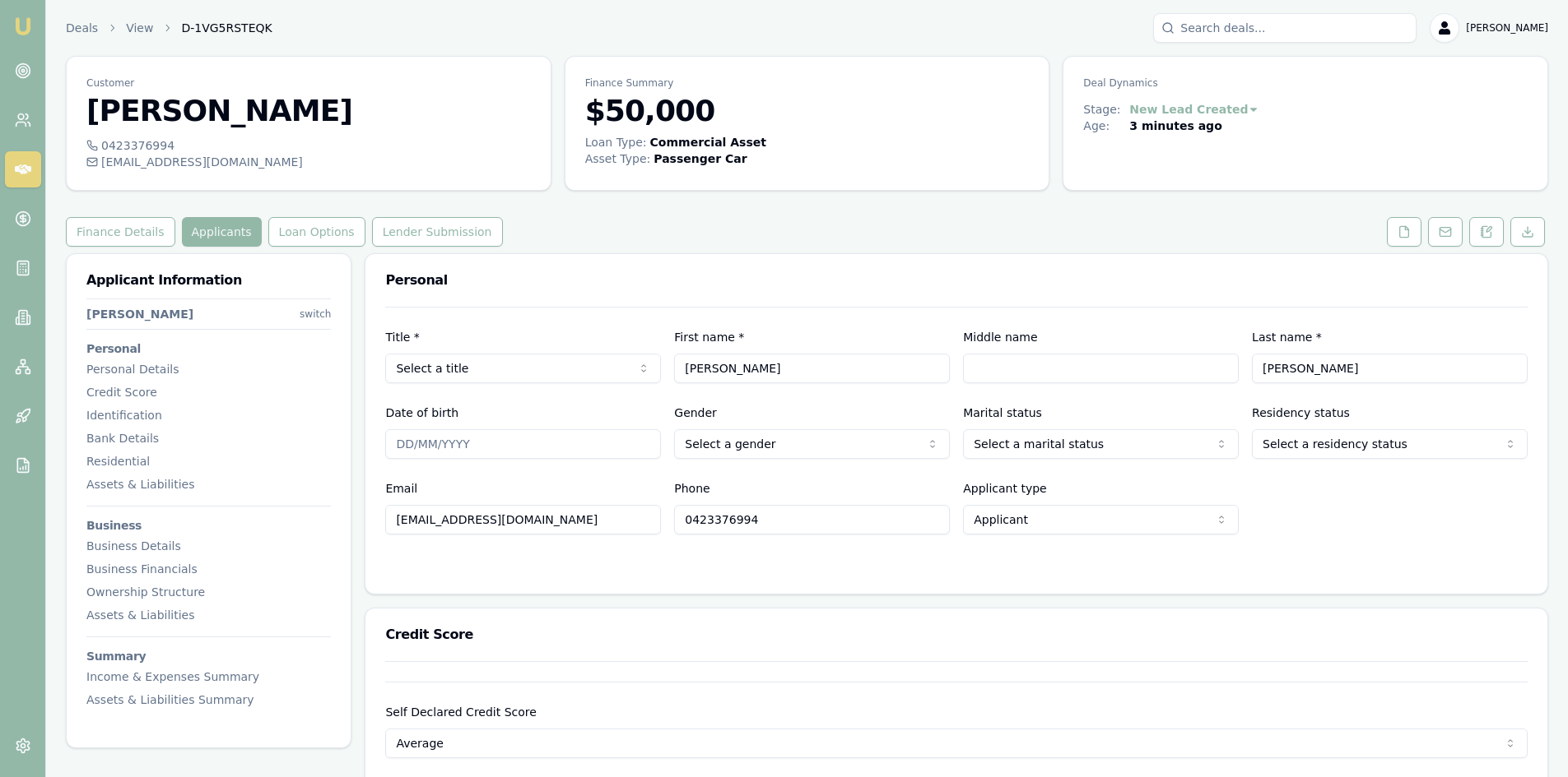
scroll to position [82, 0]
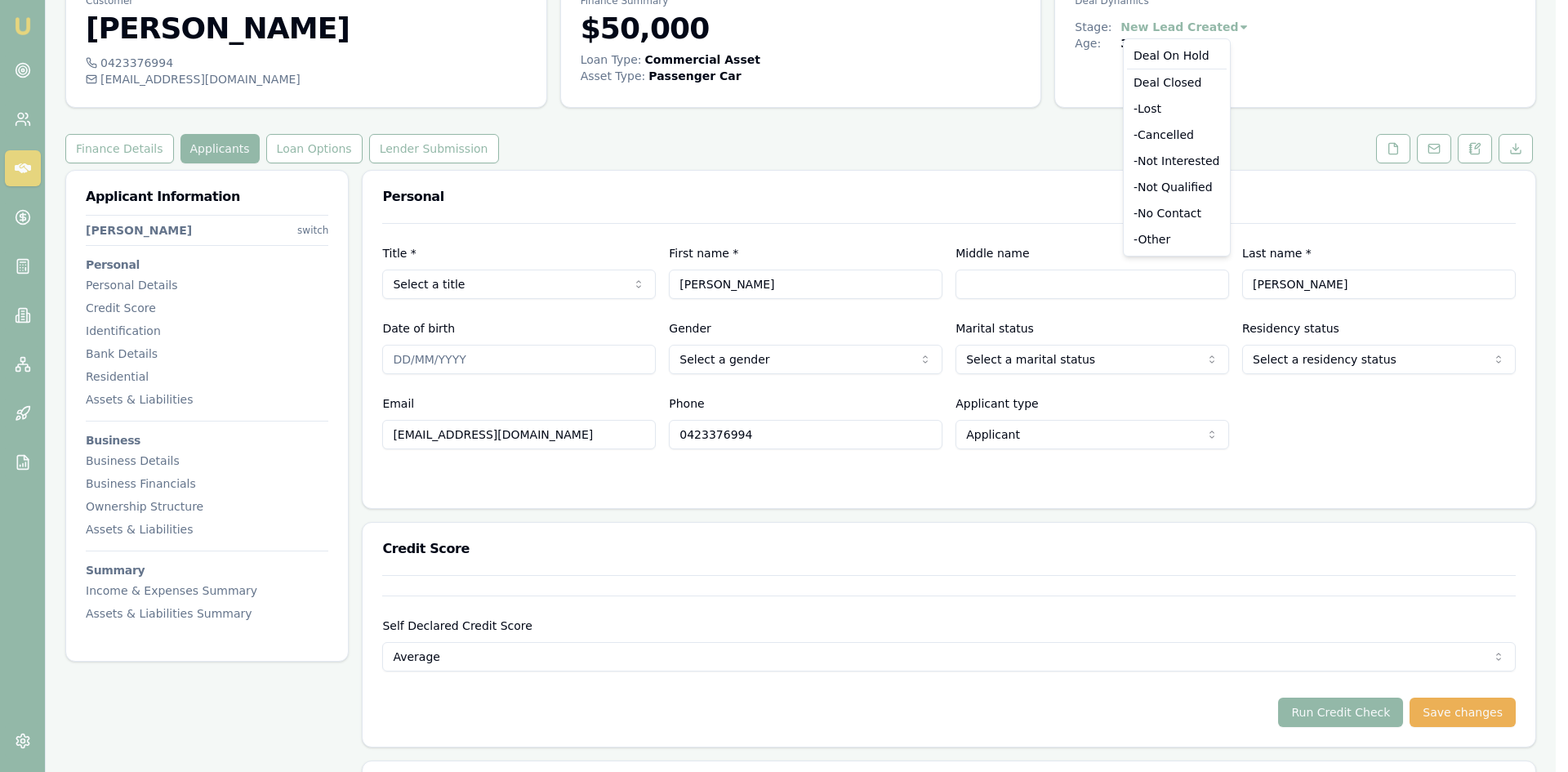
click at [1223, 26] on html "Emu Broker Deals View D-1VG5RSTEQK [PERSON_NAME] Toggle Menu Customer [PERSON_N…" at bounding box center [784, 305] width 1568 height 772
click at [982, 150] on html "Emu Broker Deals View D-1VG5RSTEQK [PERSON_NAME] Toggle Menu Customer [PERSON_N…" at bounding box center [784, 305] width 1568 height 772
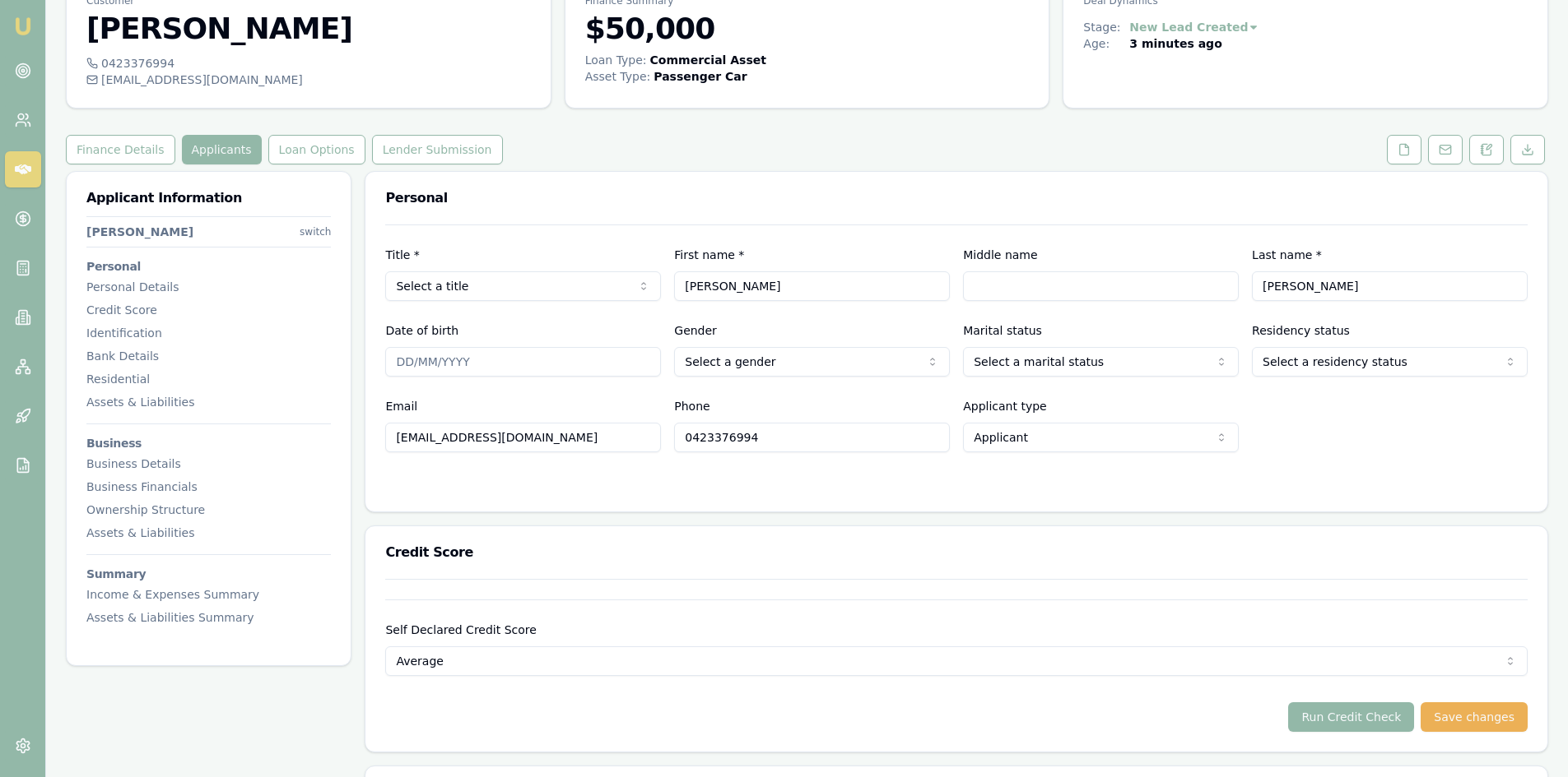
click at [33, 175] on link at bounding box center [22, 169] width 36 height 36
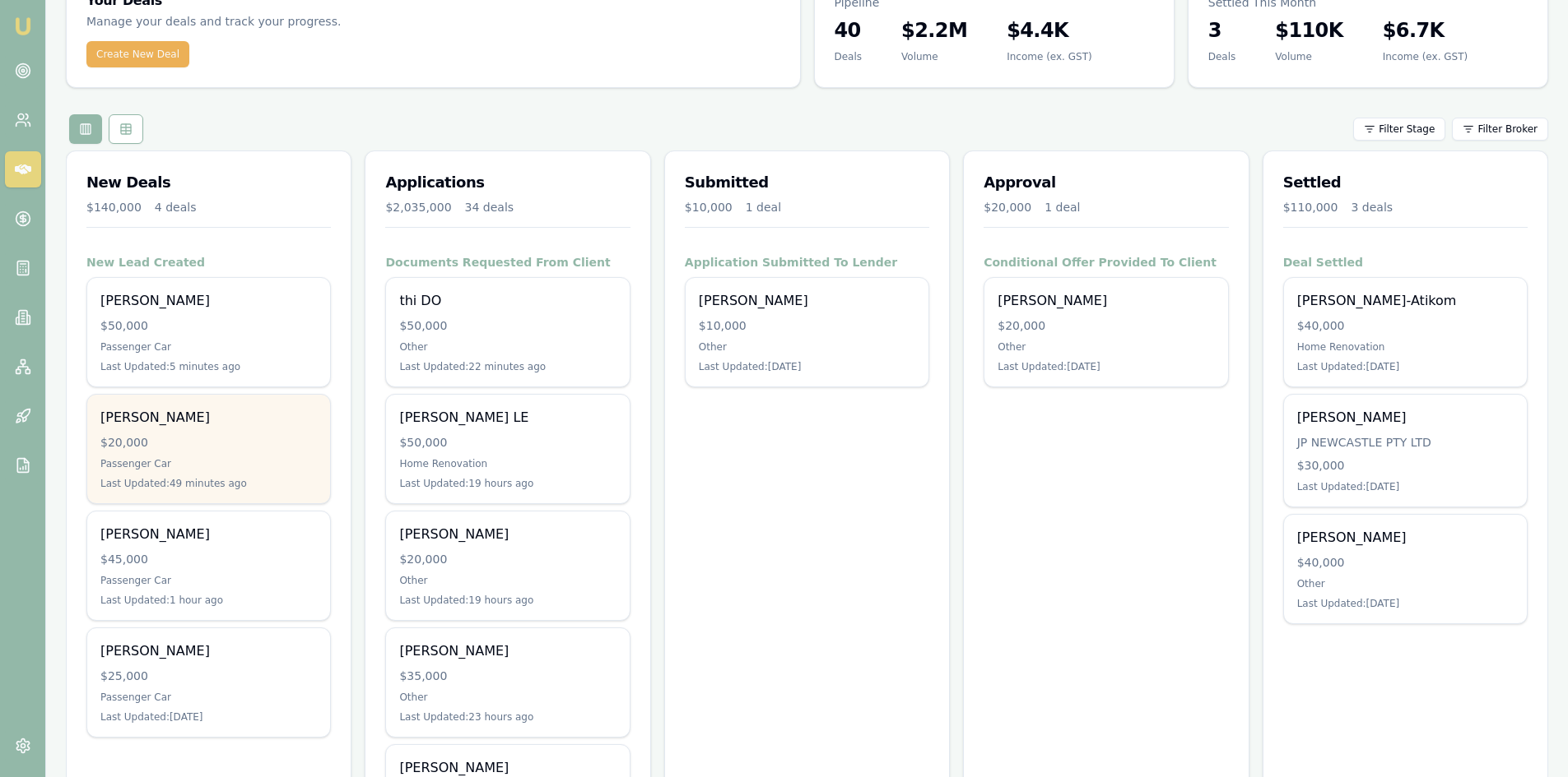
scroll to position [165, 0]
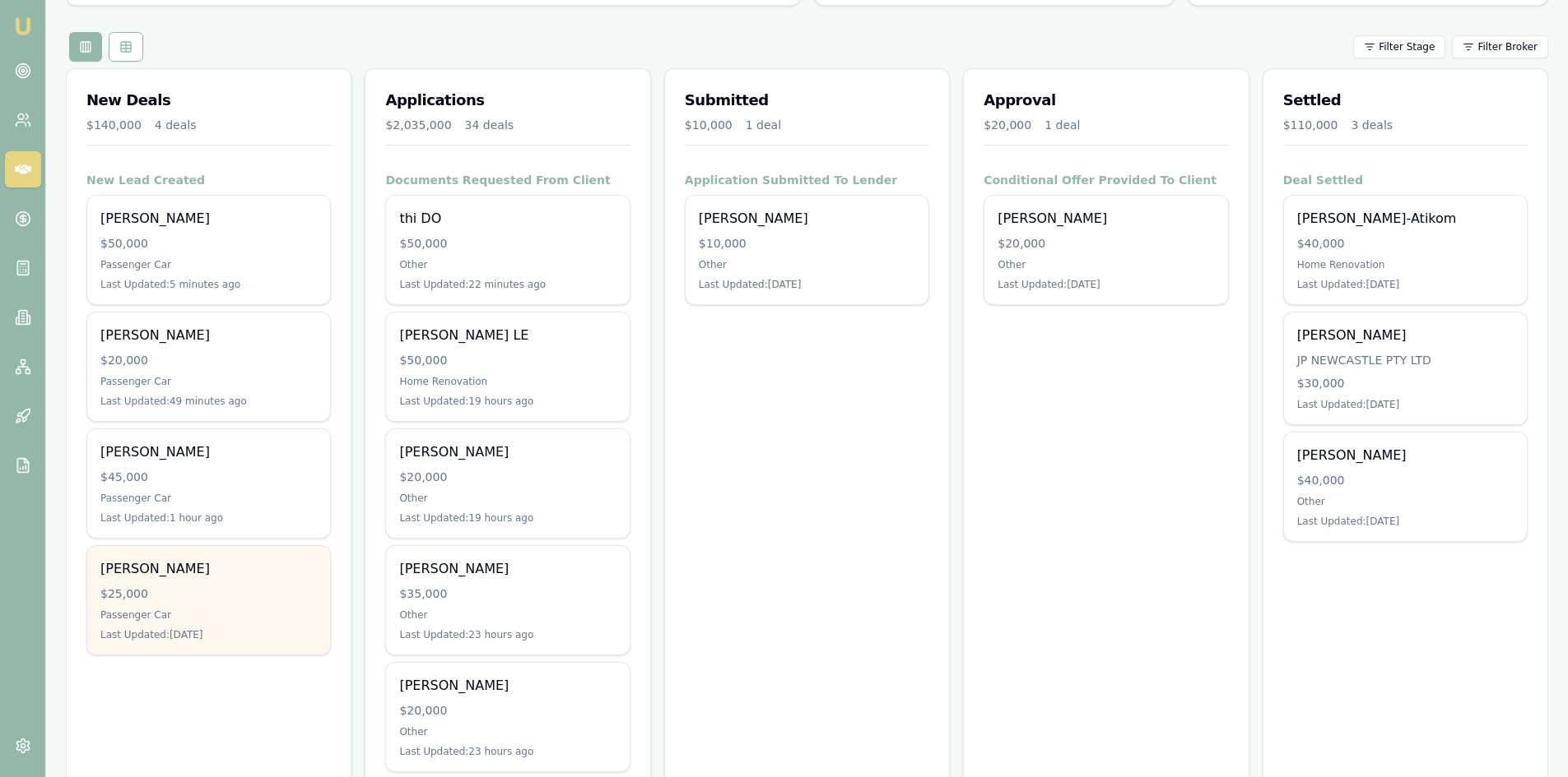
click at [202, 582] on div "[PERSON_NAME] $25,000 Passenger Car Last Updated: [DATE]" at bounding box center [208, 599] width 243 height 109
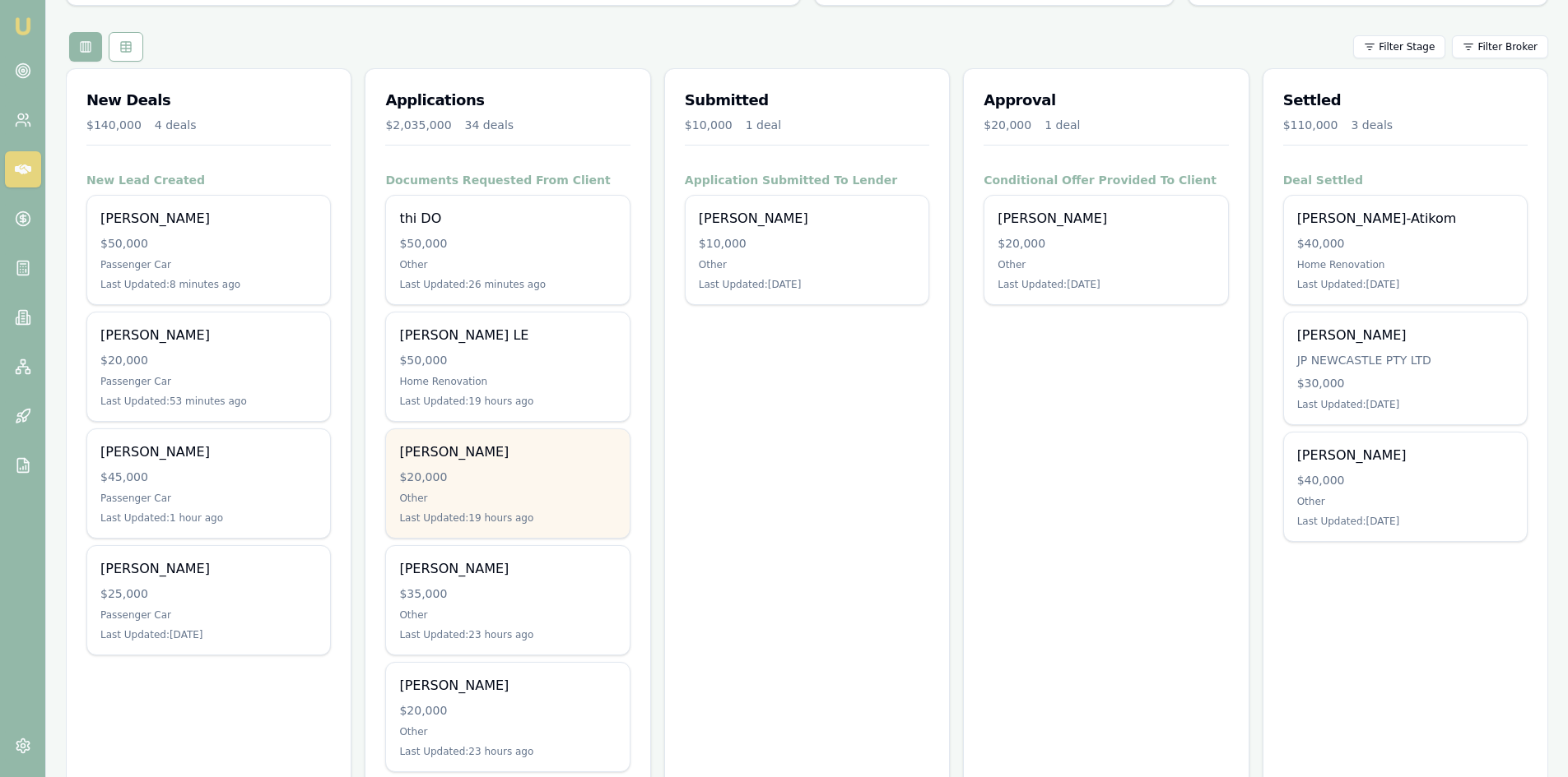
scroll to position [82, 0]
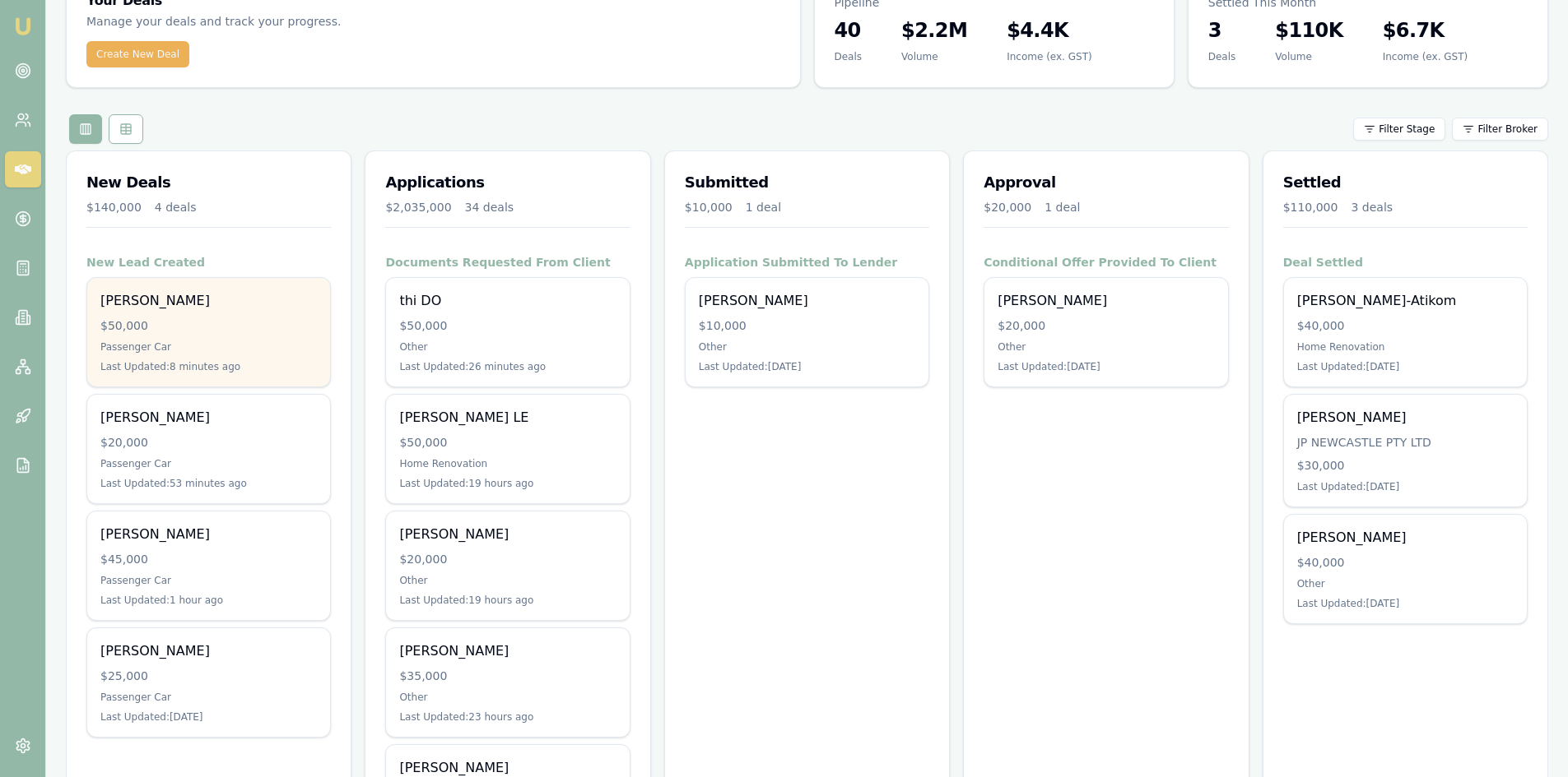
click at [183, 316] on div "[PERSON_NAME] $50,000 Passenger Car Last Updated: 8 minutes ago" at bounding box center [208, 332] width 243 height 109
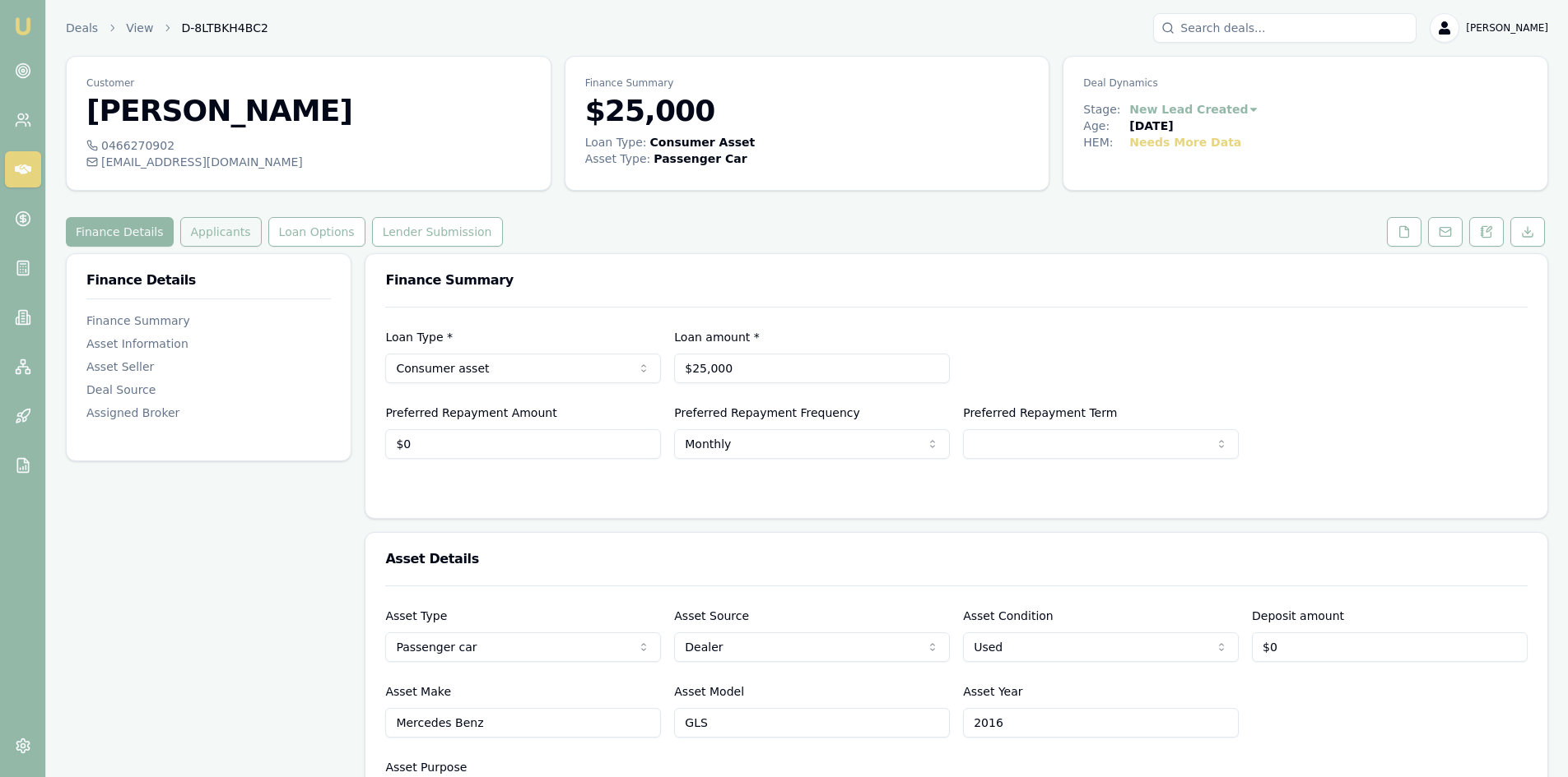
click at [199, 223] on button "Applicants" at bounding box center [221, 232] width 82 height 30
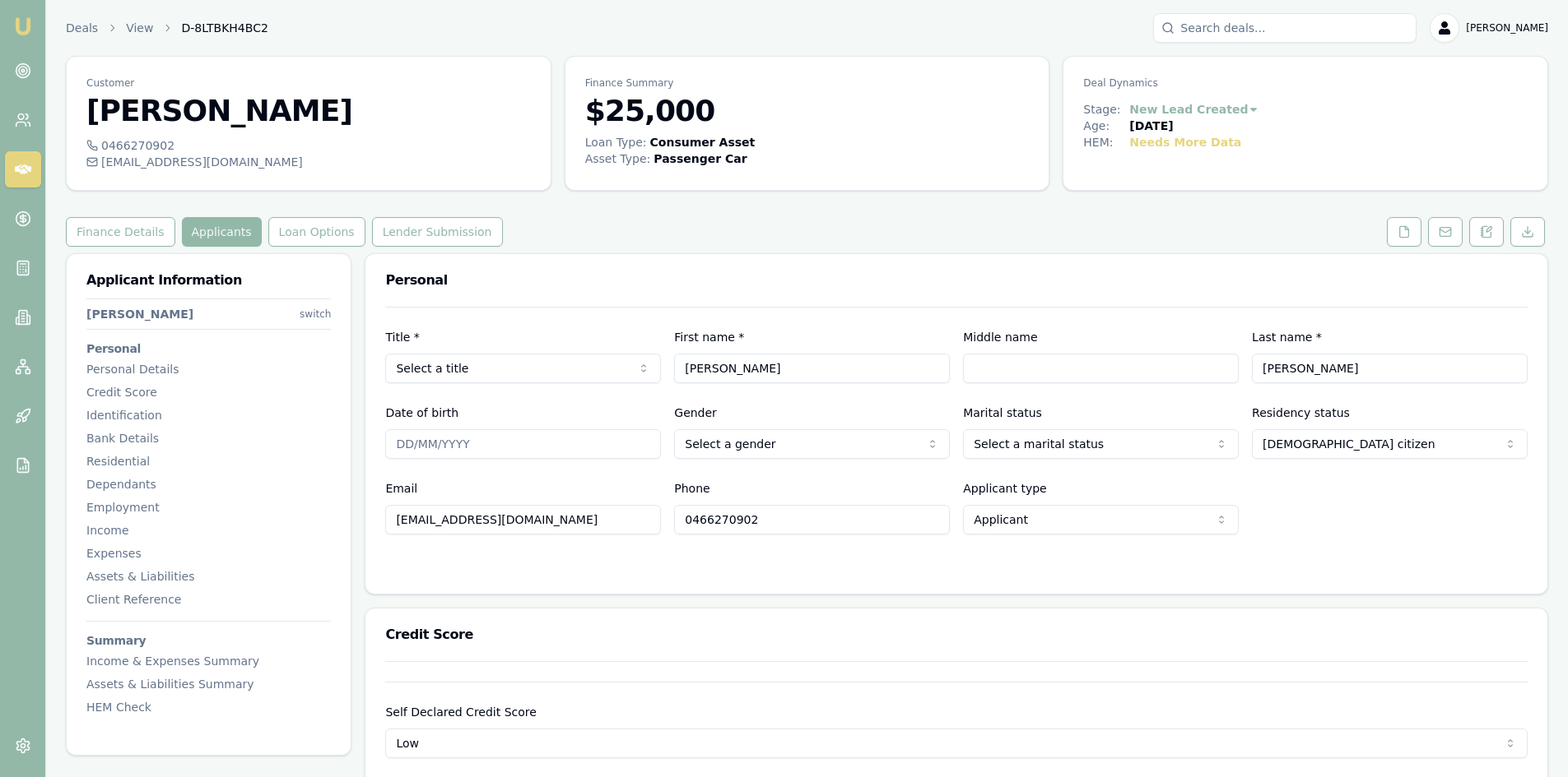
scroll to position [165, 0]
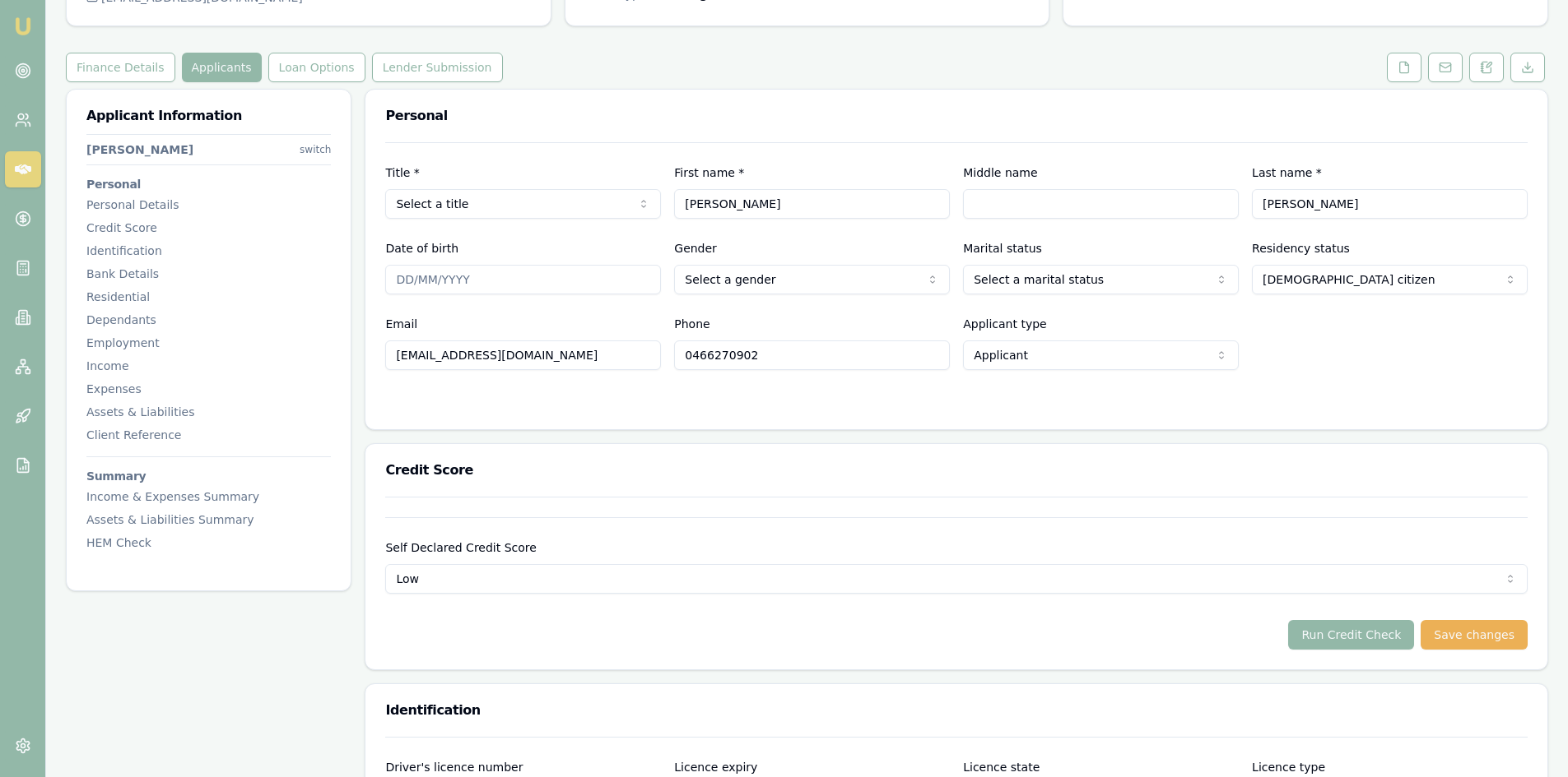
click at [766, 364] on input "0466270902" at bounding box center [812, 355] width 275 height 30
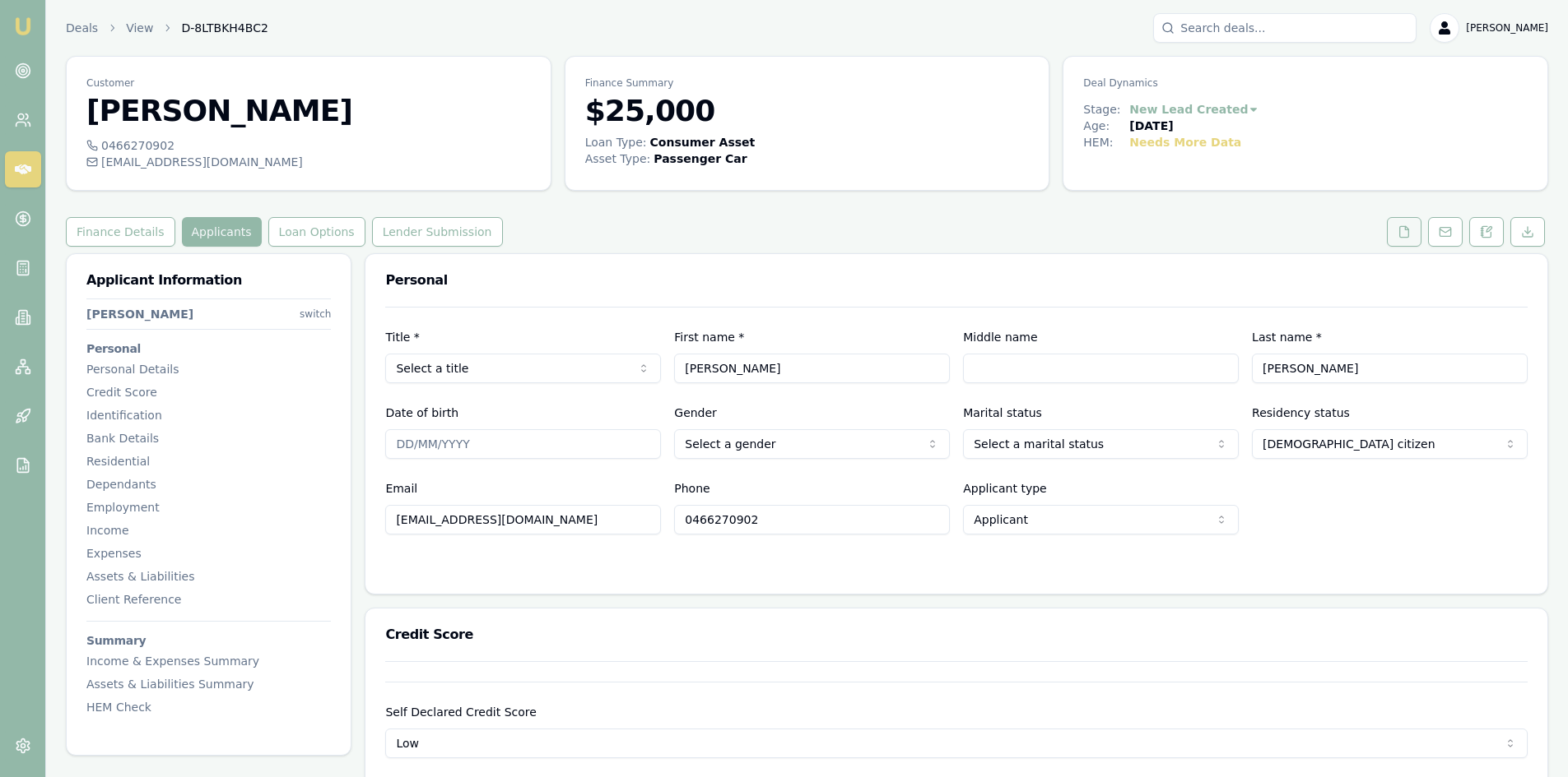
click at [1400, 227] on icon at bounding box center [1404, 231] width 9 height 11
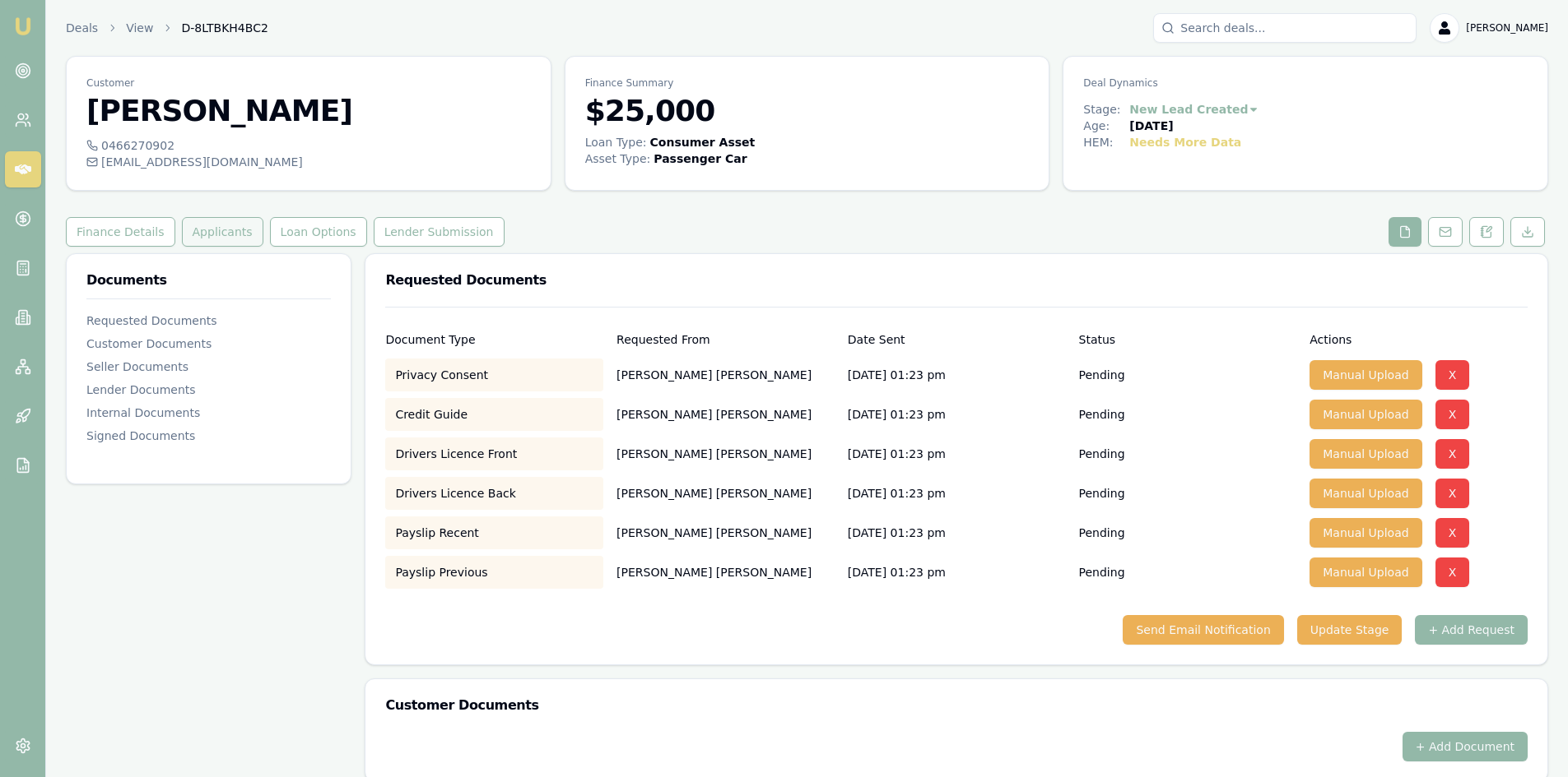
click at [195, 232] on button "Applicants" at bounding box center [223, 232] width 82 height 30
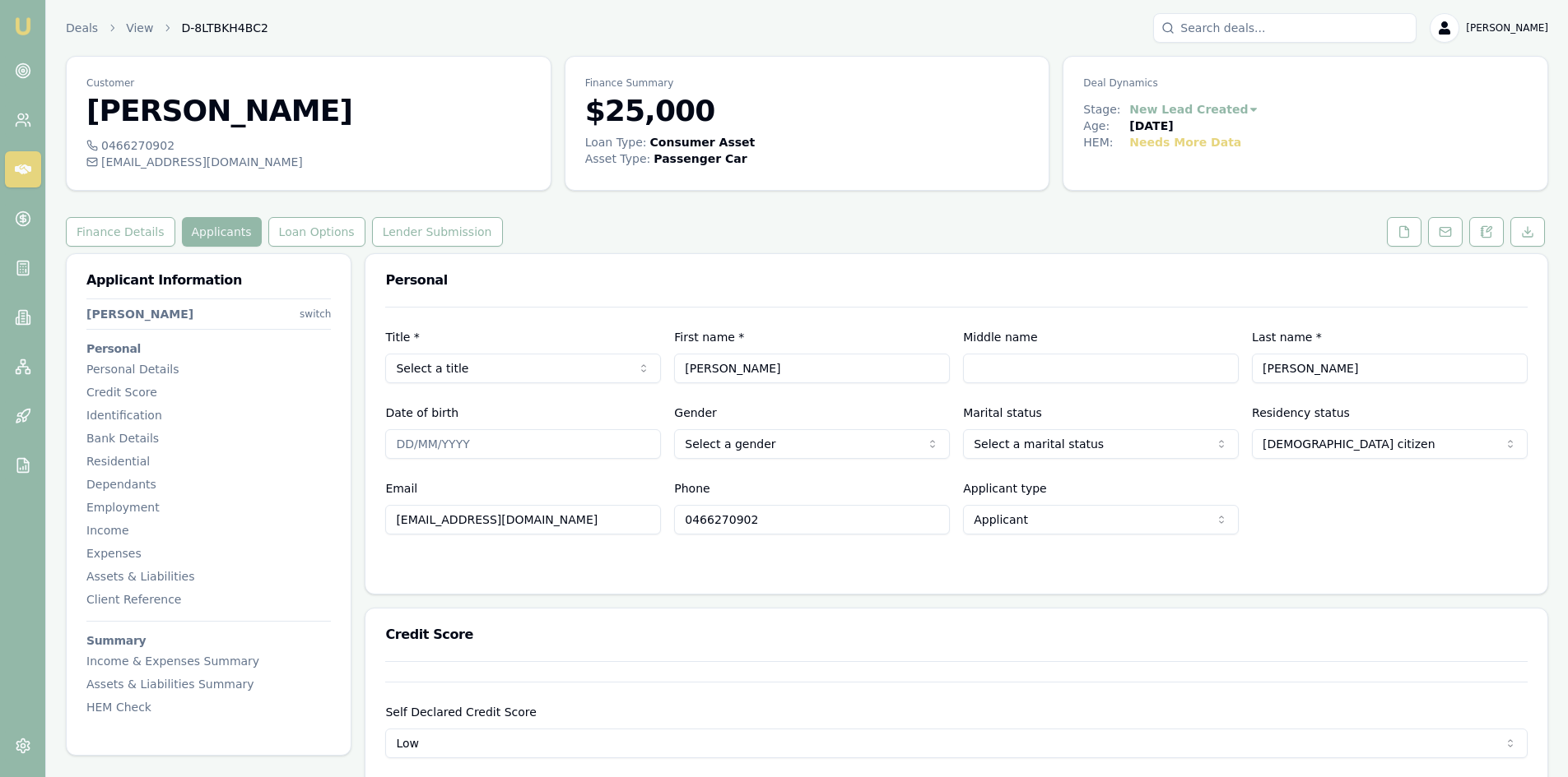
scroll to position [82, 0]
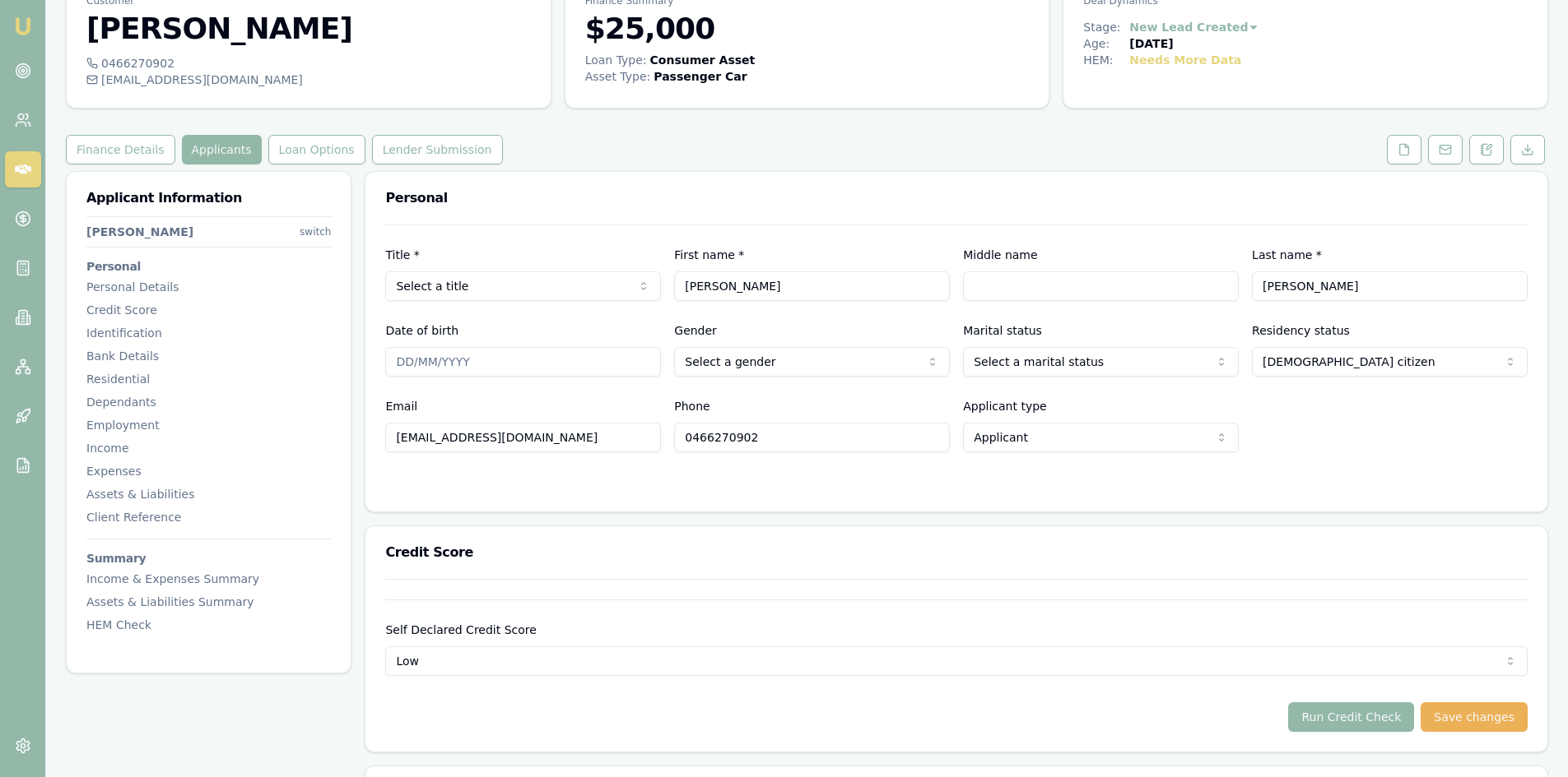
click at [711, 462] on form "Title * Select a title Mr Mrs Miss Ms Dr Prof First name * John Middle name Las…" at bounding box center [956, 359] width 1142 height 268
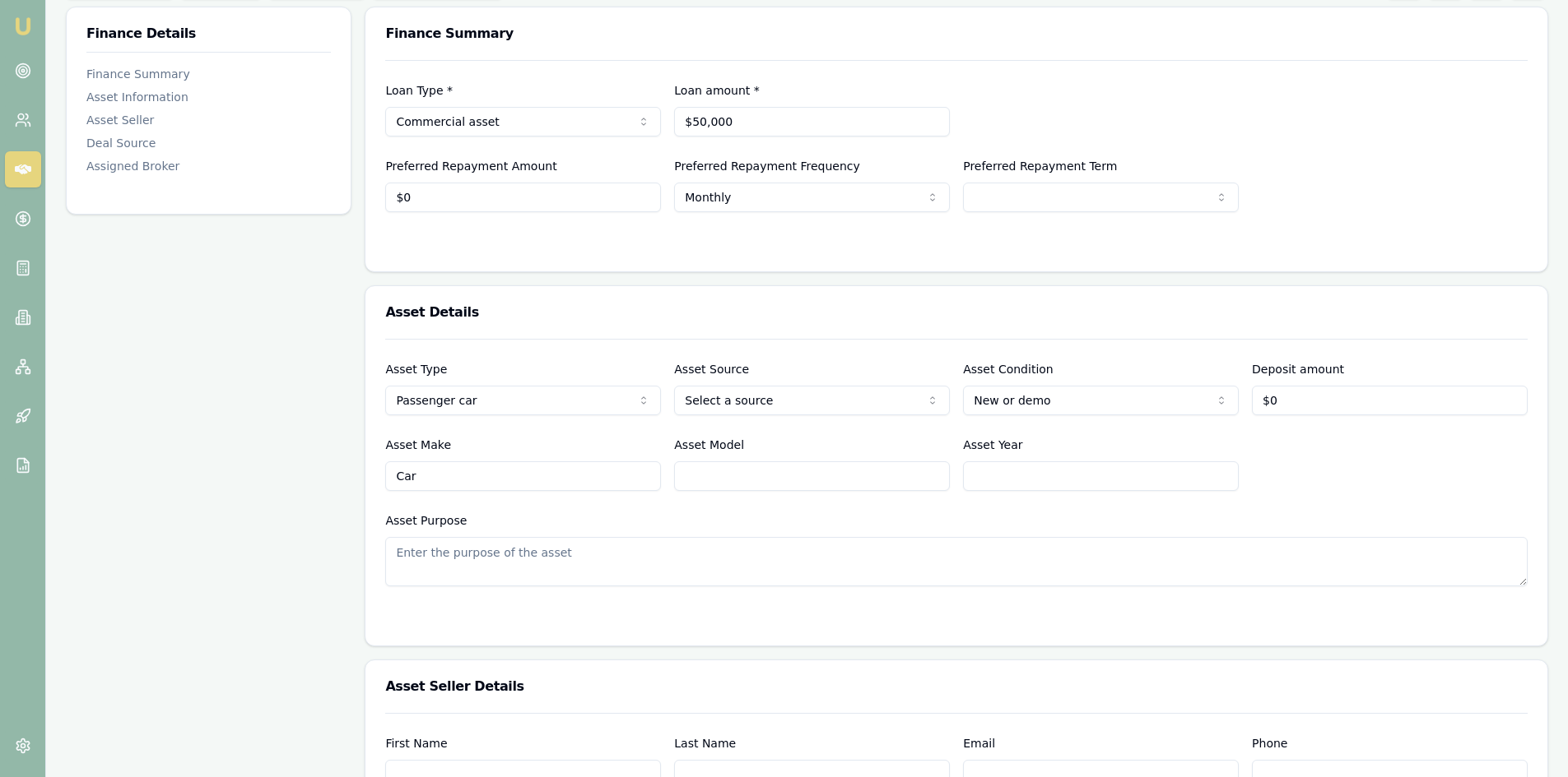
scroll to position [82, 0]
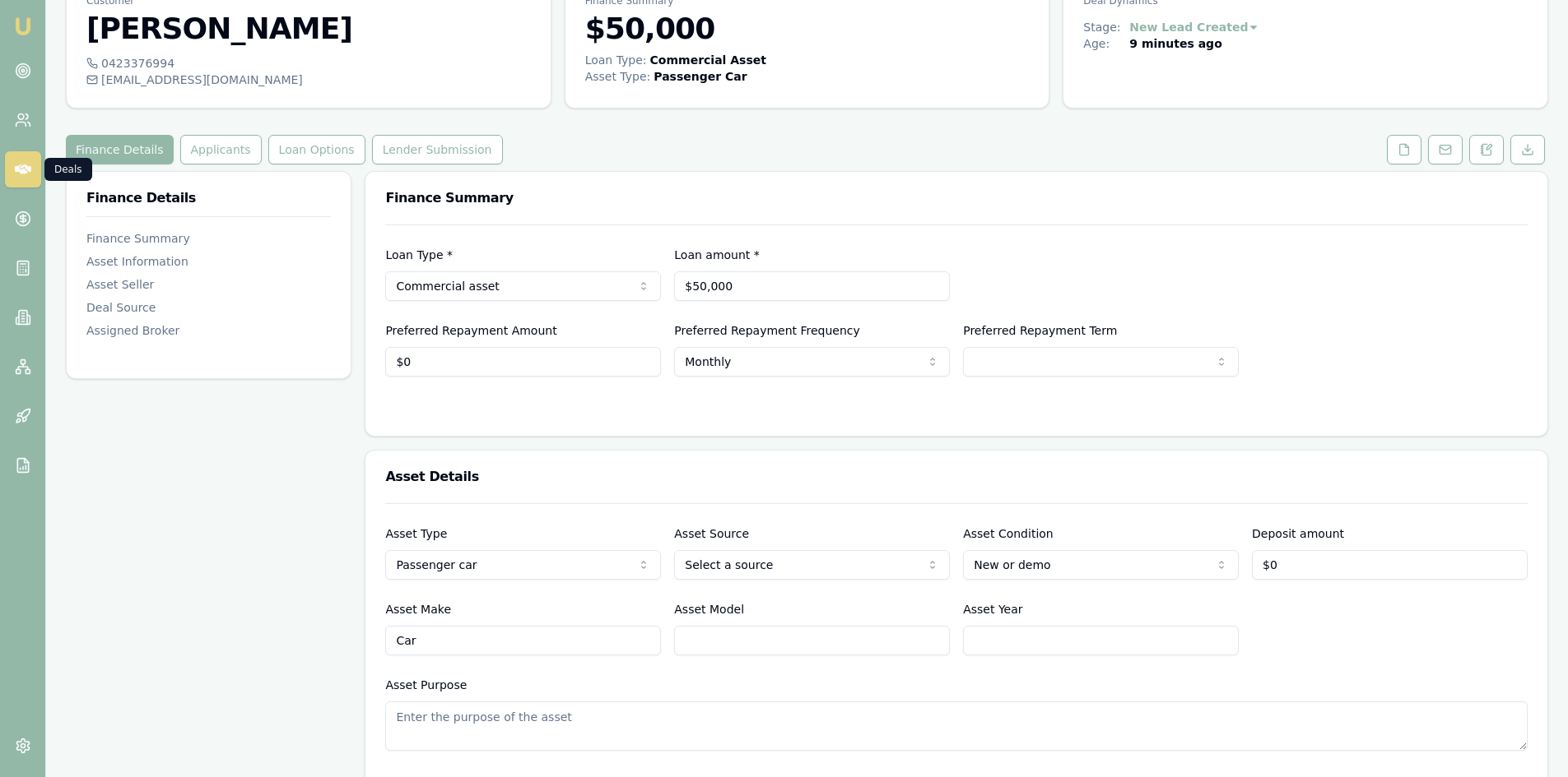
click at [21, 168] on icon at bounding box center [23, 169] width 17 height 10
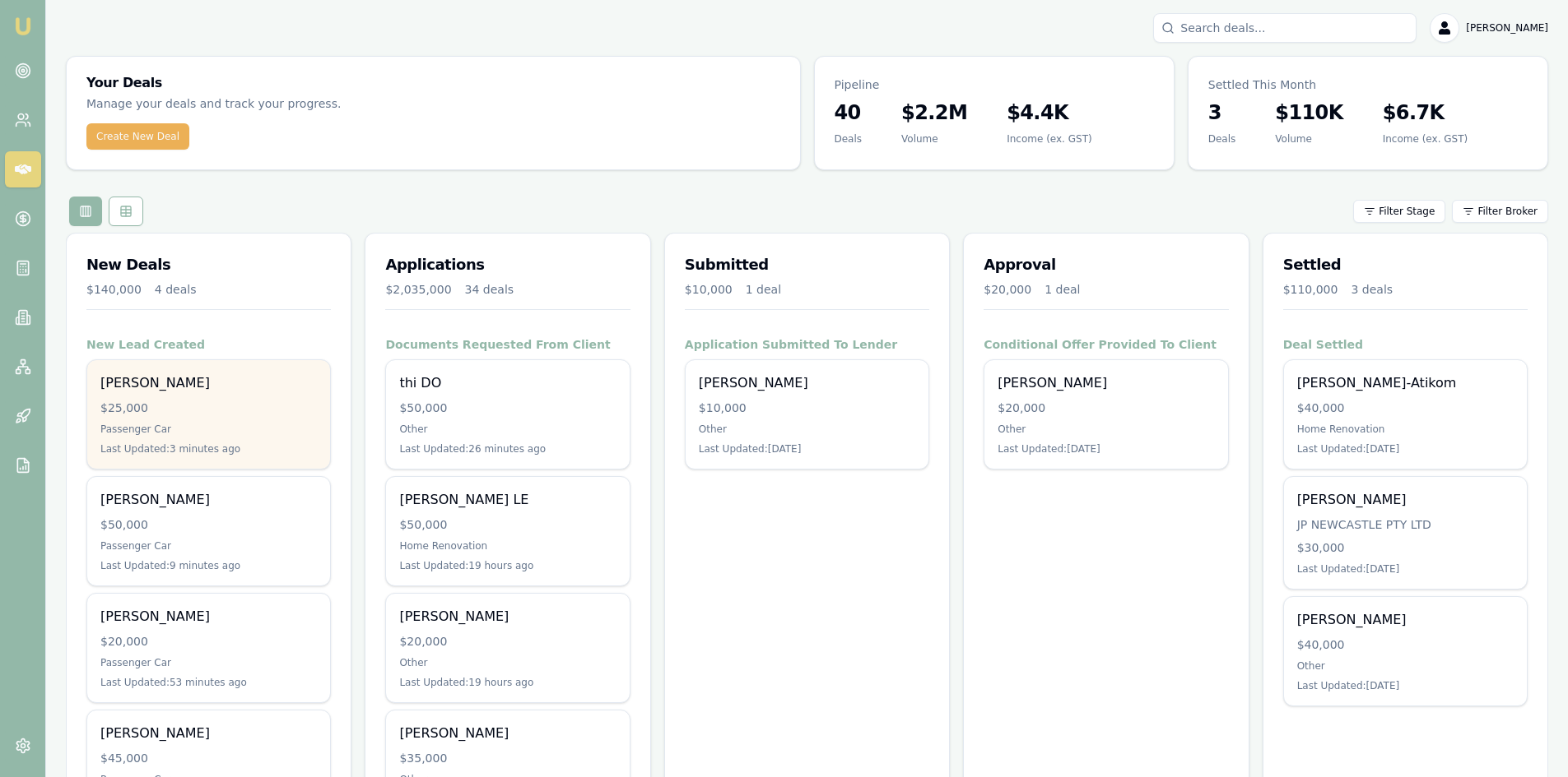
scroll to position [82, 0]
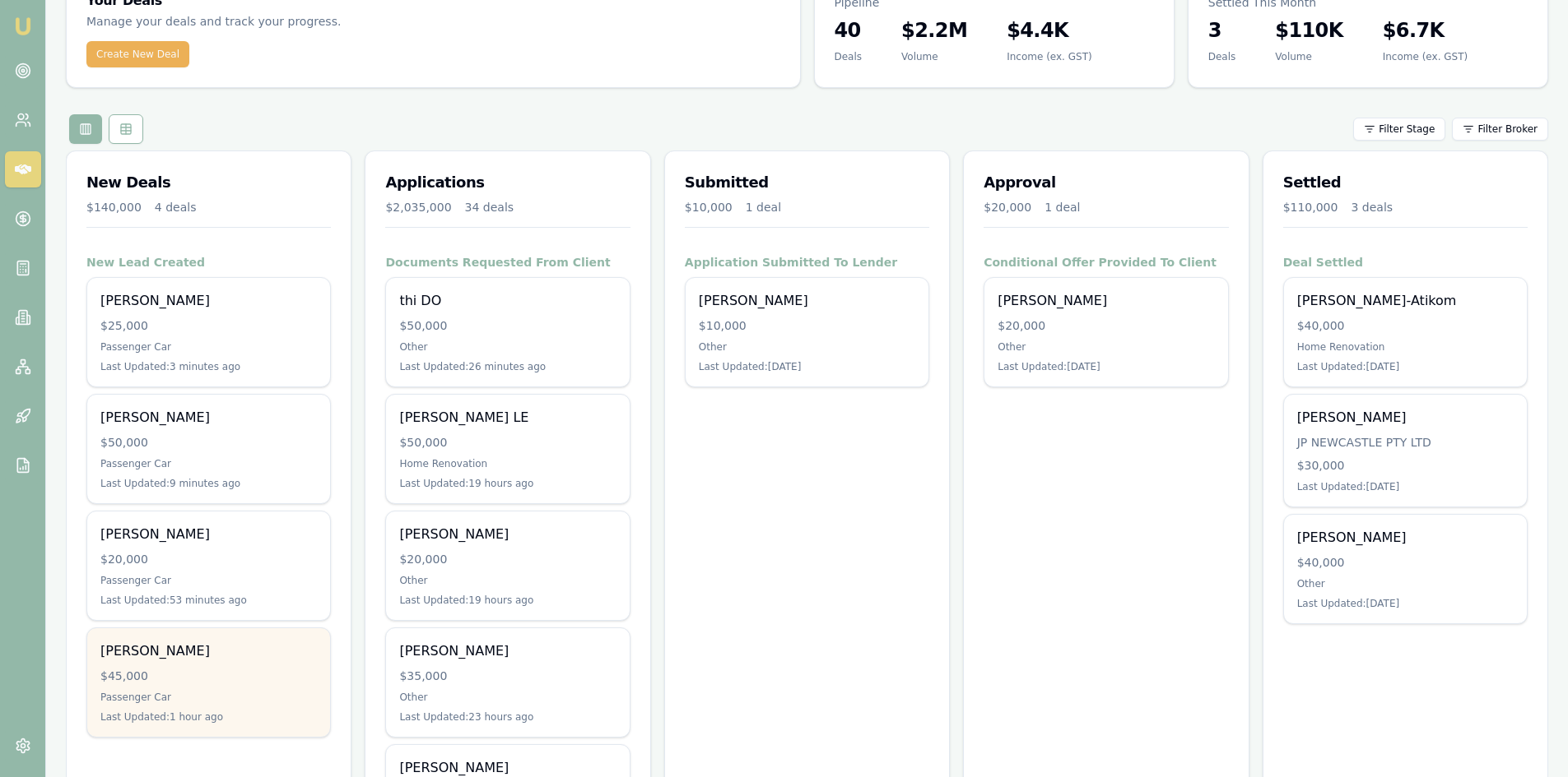
click at [179, 683] on div "$45,000" at bounding box center [208, 676] width 217 height 17
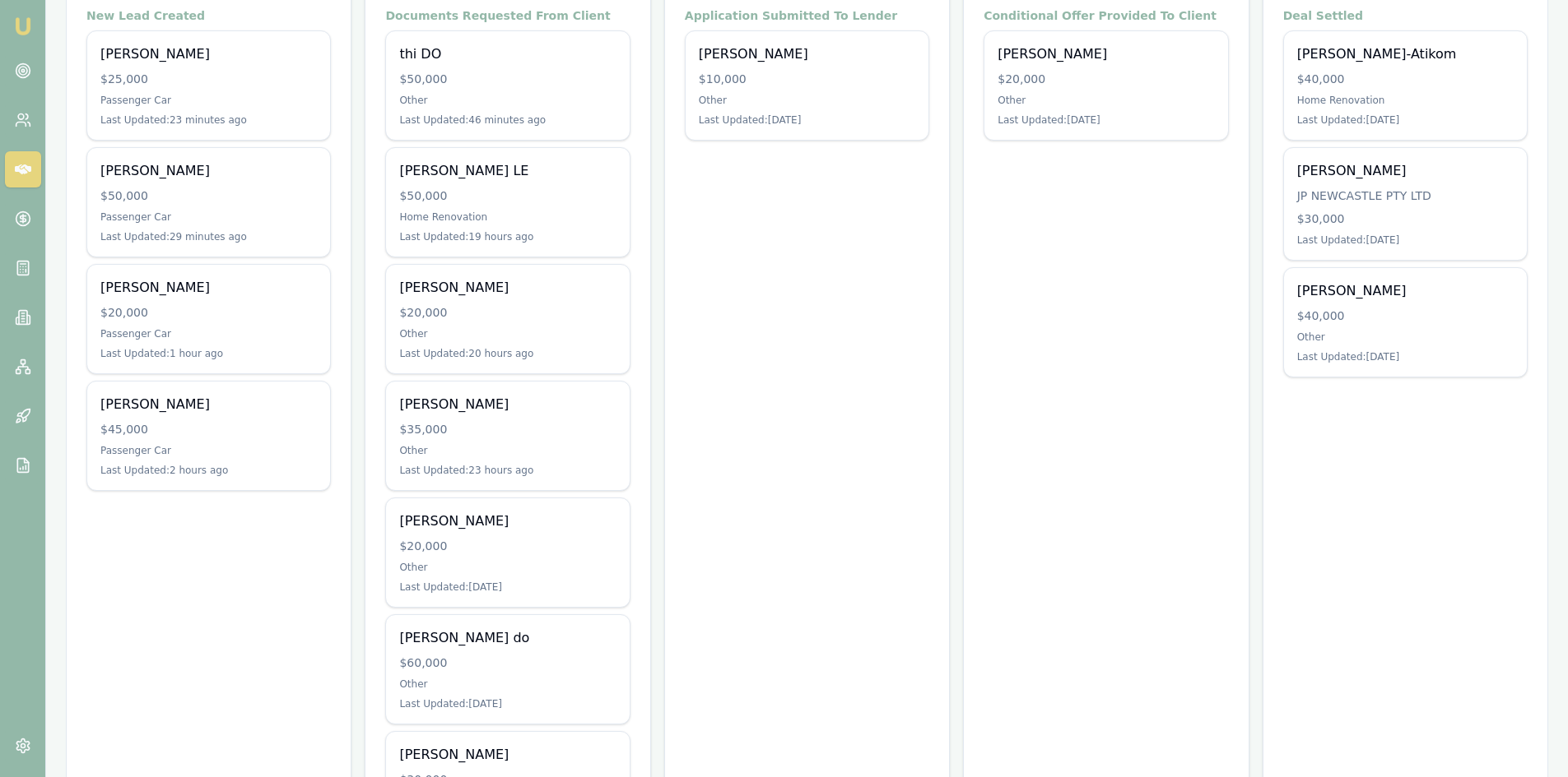
scroll to position [0, 0]
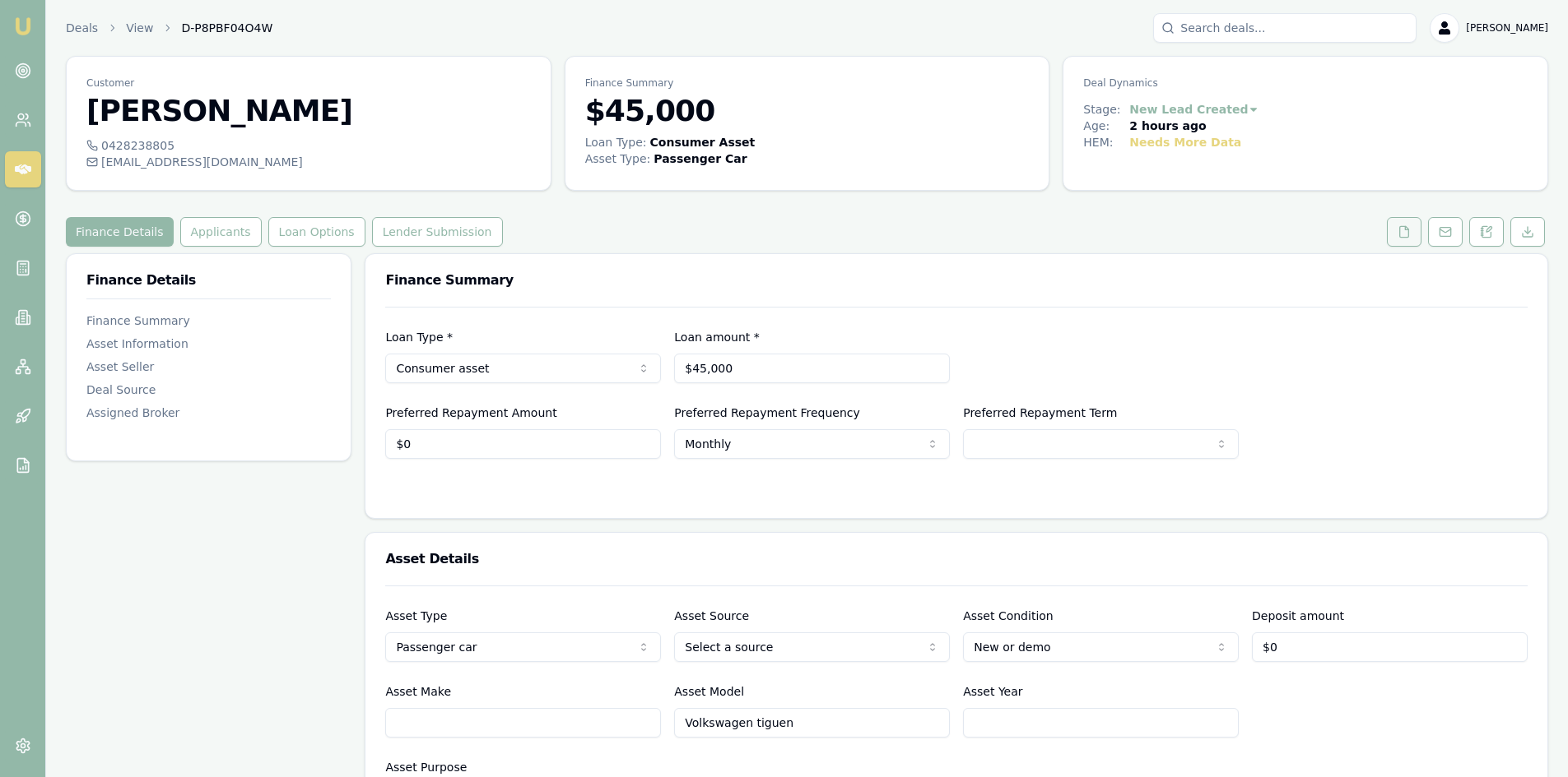
click at [1403, 230] on icon at bounding box center [1403, 231] width 13 height 13
